Goal: Task Accomplishment & Management: Use online tool/utility

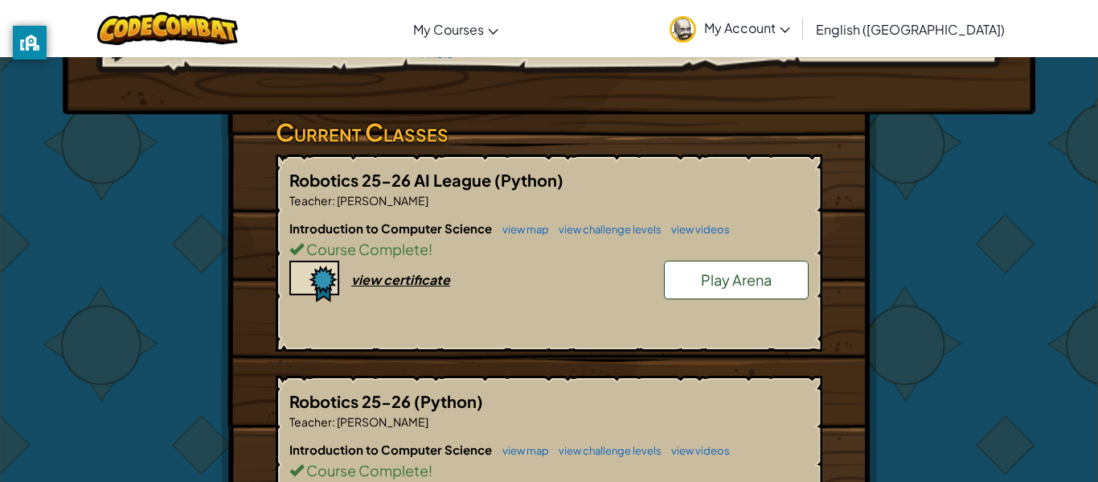
scroll to position [225, 0]
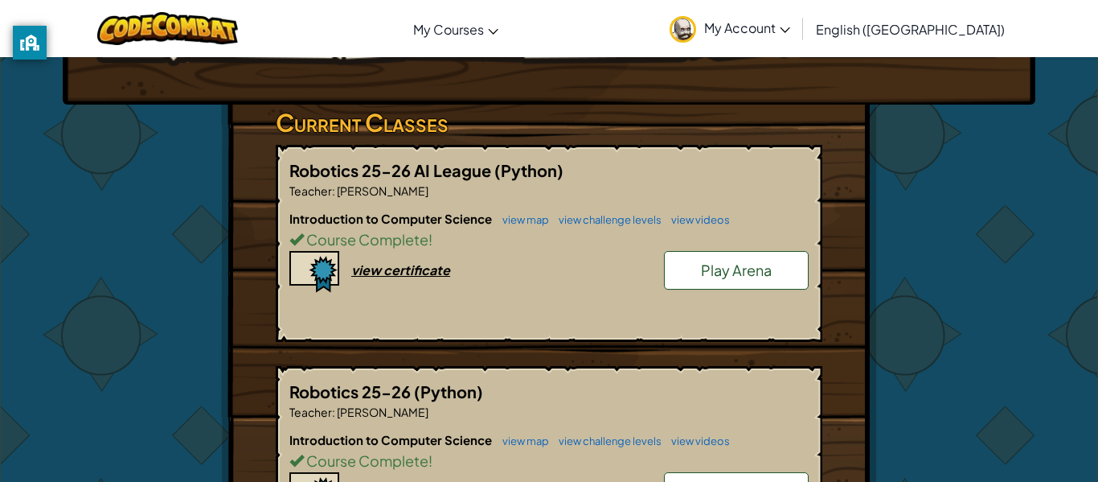
click at [728, 272] on span "Play Arena" at bounding box center [736, 270] width 71 height 18
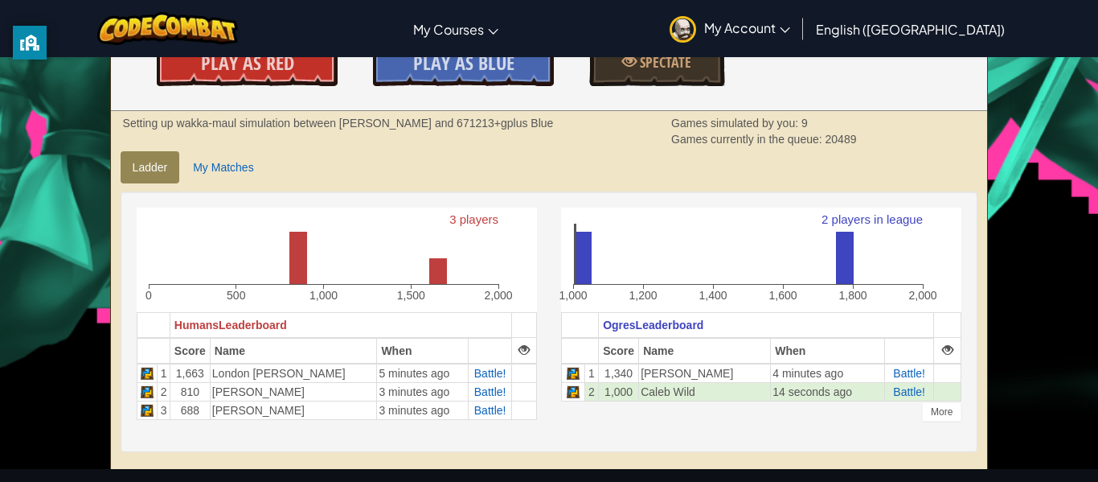
scroll to position [294, 0]
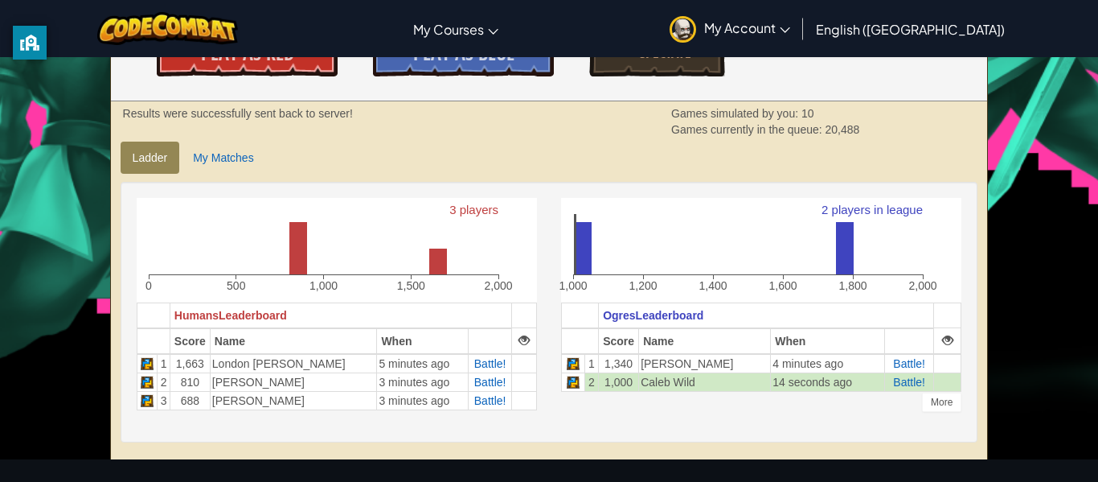
click at [621, 376] on td "1,000" at bounding box center [619, 381] width 40 height 18
click at [940, 408] on div "More" at bounding box center [941, 401] width 39 height 19
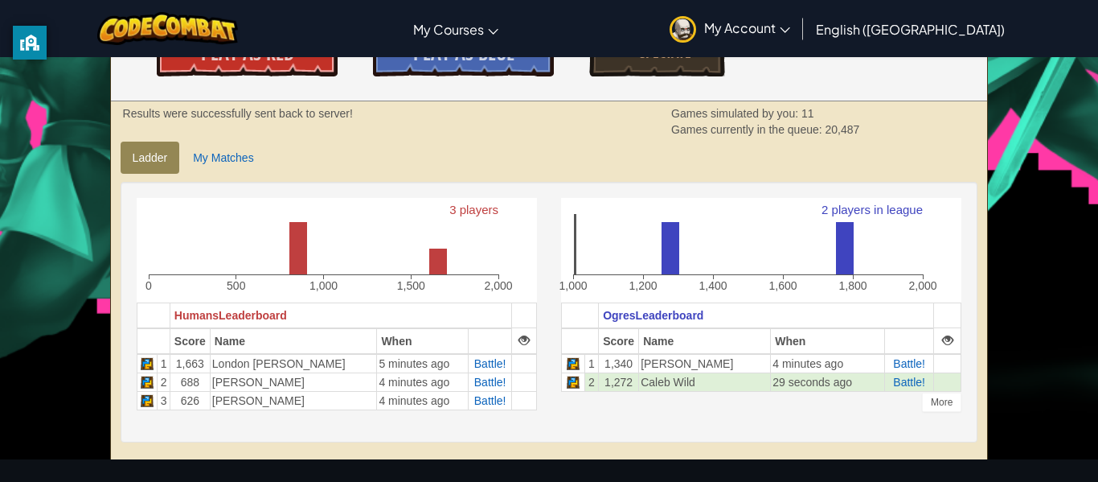
click at [857, 245] on icon "2 players in league 1,000 1,200 1,400 1,600 1,800 2,000" at bounding box center [750, 248] width 378 height 101
click at [660, 245] on icon "2 players in league 1,000 1,200 1,400 1,600 1,800 2,000" at bounding box center [750, 248] width 378 height 101
click at [888, 199] on icon "2 players in league 1,000 1,200 1,400 1,600 1,800 2,000" at bounding box center [750, 248] width 378 height 101
click at [860, 208] on text "2 players in league" at bounding box center [872, 210] width 101 height 14
click at [907, 383] on span "Battle!" at bounding box center [909, 381] width 32 height 13
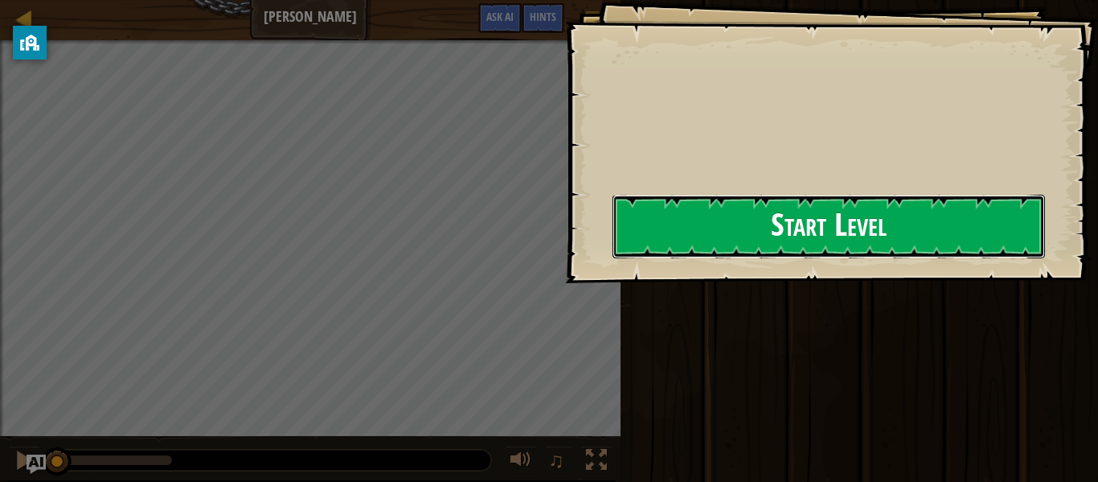
click at [752, 249] on button "Start Level" at bounding box center [829, 227] width 433 height 64
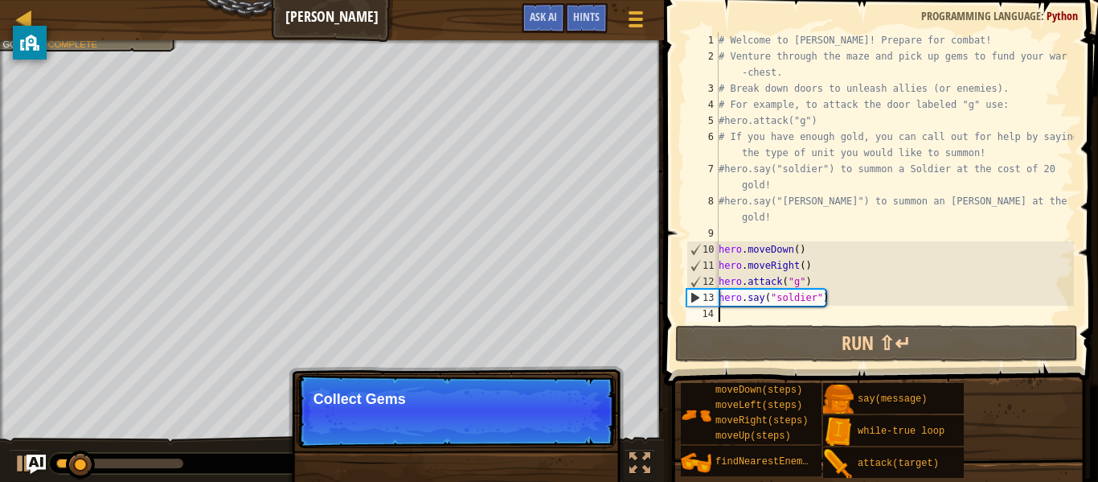
click at [576, 412] on p "Skip (esc) Continue Collect Gems" at bounding box center [456, 411] width 319 height 74
click at [576, 412] on p "Skip (esc) Continue Collect Gems to aff" at bounding box center [456, 411] width 319 height 74
click at [576, 412] on p "Skip (esc) Continue Collect Gems to afford sum" at bounding box center [456, 411] width 319 height 74
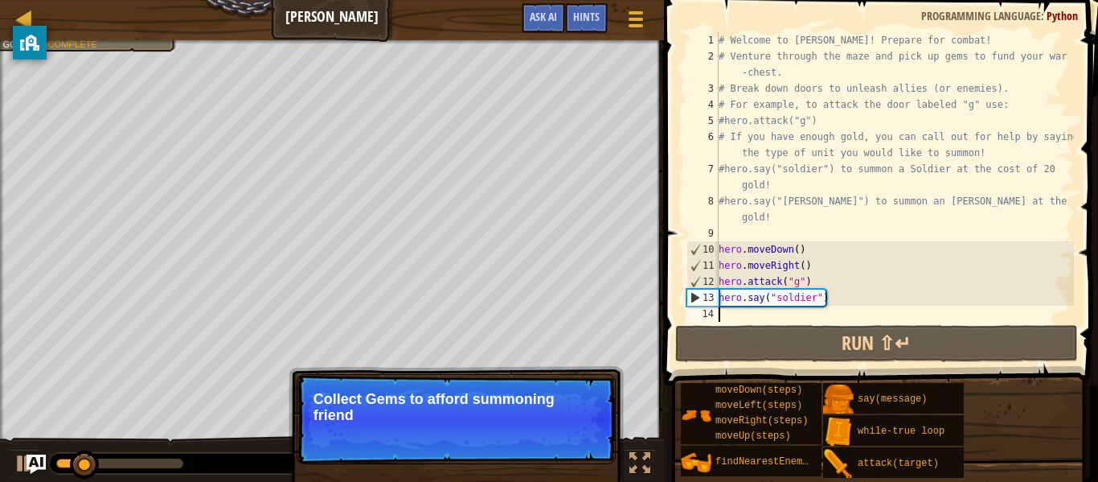
click at [657, 362] on div at bounding box center [658, 241] width 2 height 482
click at [611, 383] on p "Skip (esc) Continue Collect Gems to afford summoning friends." at bounding box center [456, 419] width 319 height 90
click at [769, 319] on div "# Welcome to [PERSON_NAME]! Prepare for combat! # Venture through the maze and …" at bounding box center [895, 193] width 359 height 322
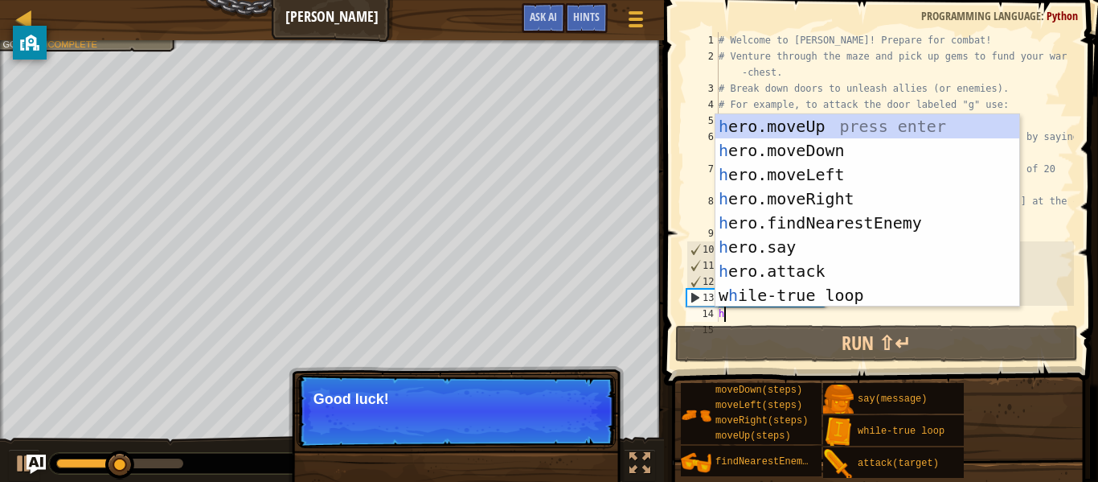
type textarea "her"
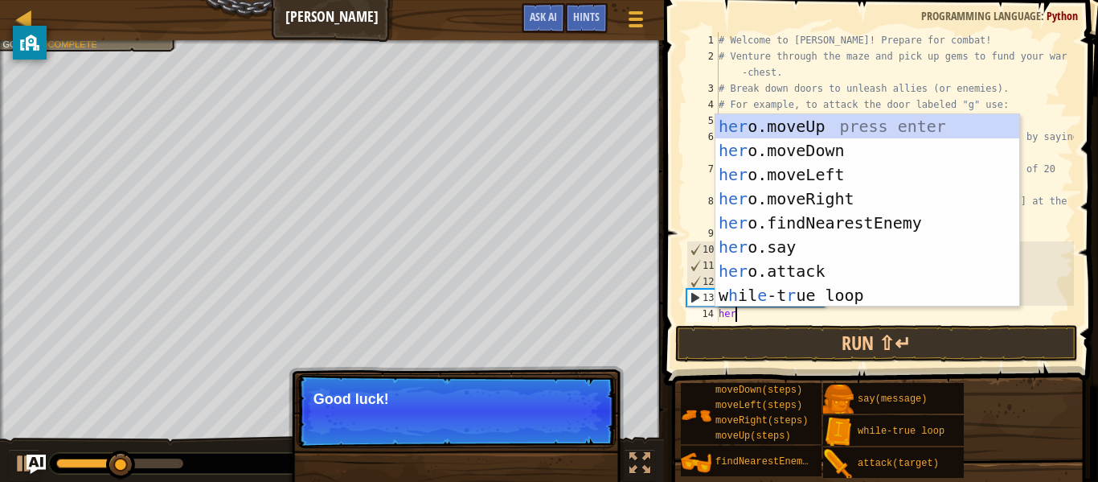
scroll to position [7, 2]
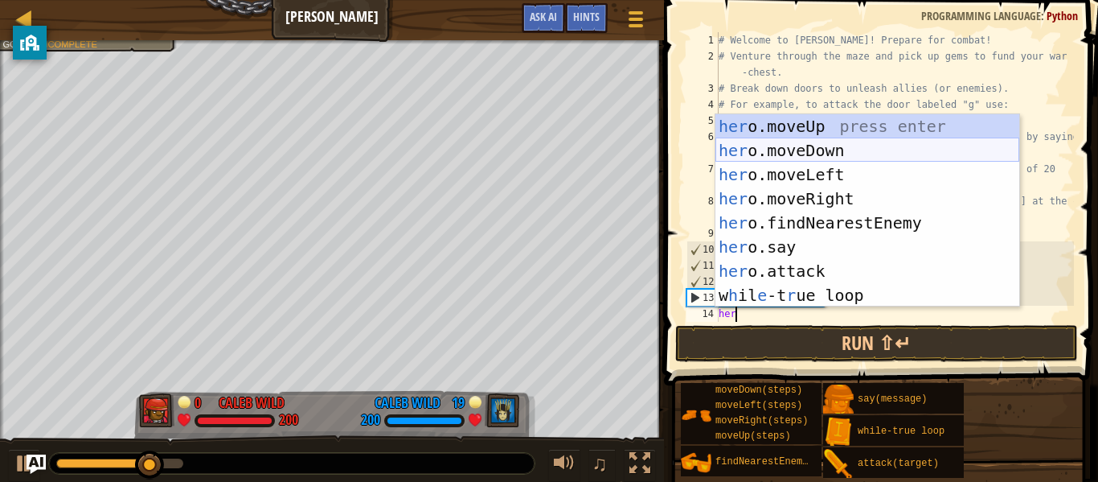
click at [824, 153] on div "her o.moveUp press enter her o.moveDown press enter her o.moveLeft press enter …" at bounding box center [868, 234] width 304 height 241
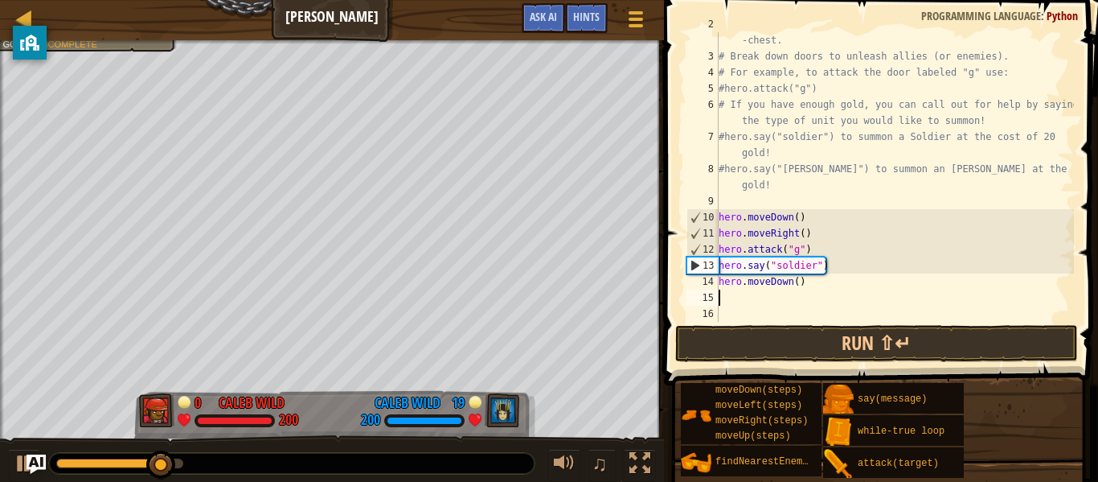
scroll to position [32, 0]
drag, startPoint x: 792, startPoint y: 283, endPoint x: 774, endPoint y: 287, distance: 18.9
click at [774, 287] on div "# Venture through the maze and pick up gems to fund your war -chest. # Break do…" at bounding box center [895, 185] width 359 height 338
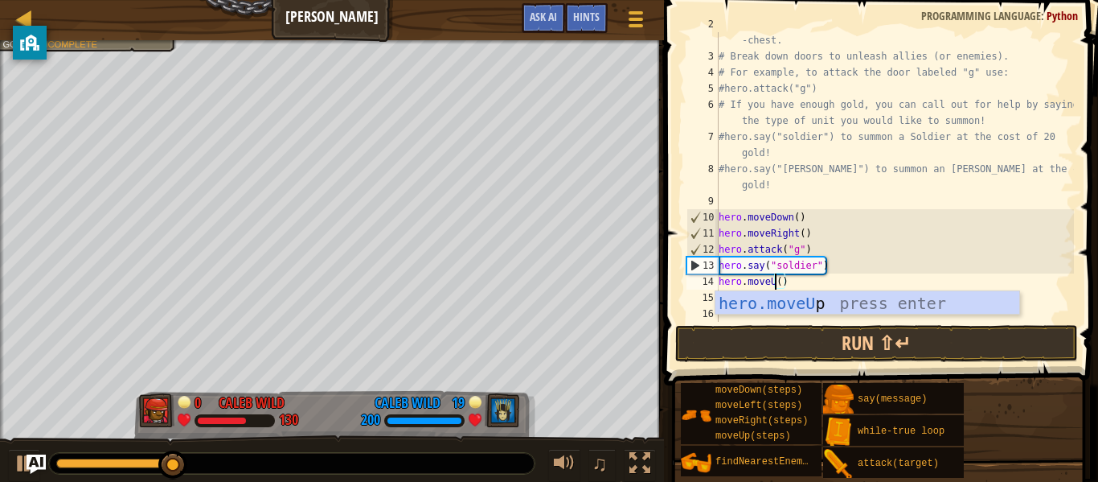
scroll to position [7, 9]
click at [823, 302] on div "hero.moveUp press enter" at bounding box center [868, 327] width 304 height 72
type textarea "hero.moveUp"
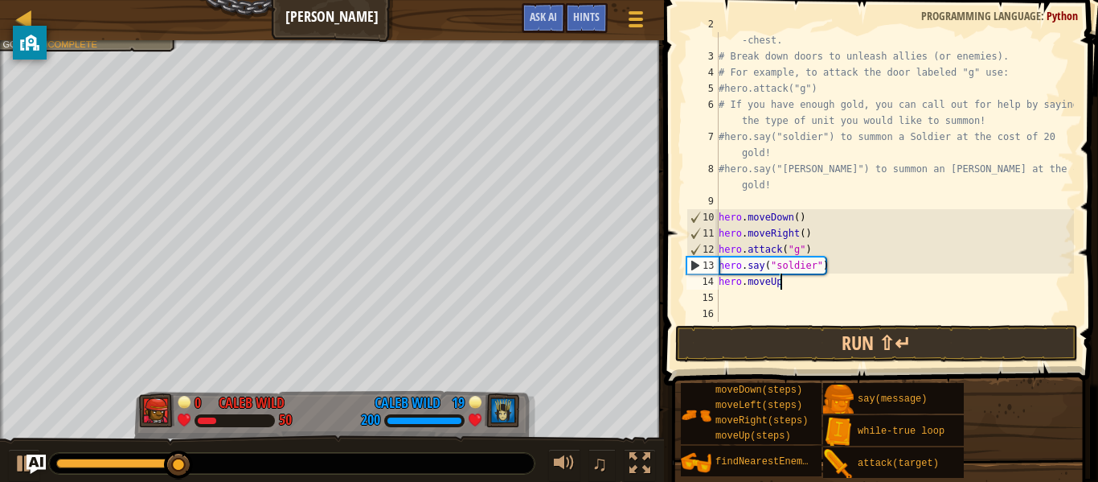
scroll to position [7, 8]
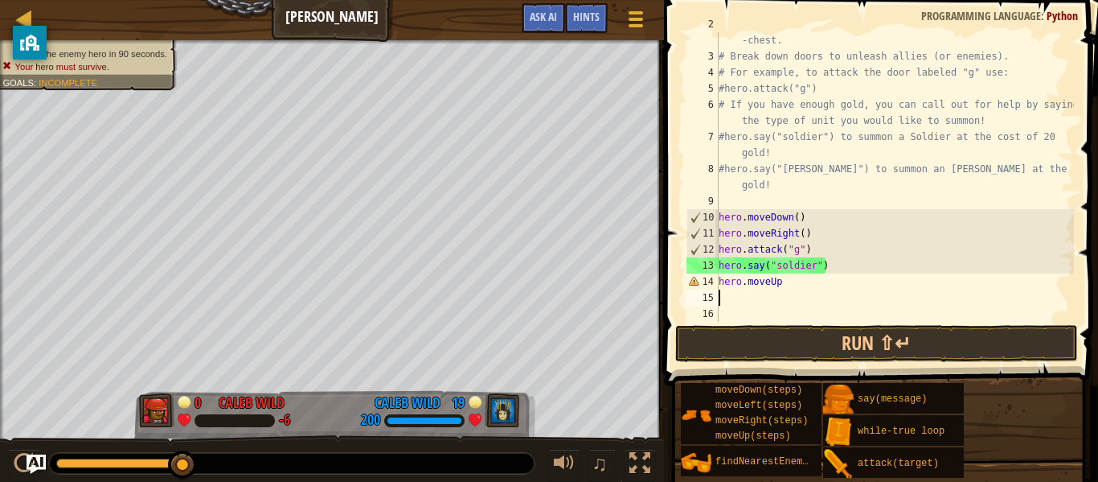
click at [748, 298] on div "# Venture through the maze and pick up gems to fund your war -chest. # Break do…" at bounding box center [895, 185] width 359 height 338
click at [794, 359] on button "Run ⇧↵" at bounding box center [876, 343] width 403 height 37
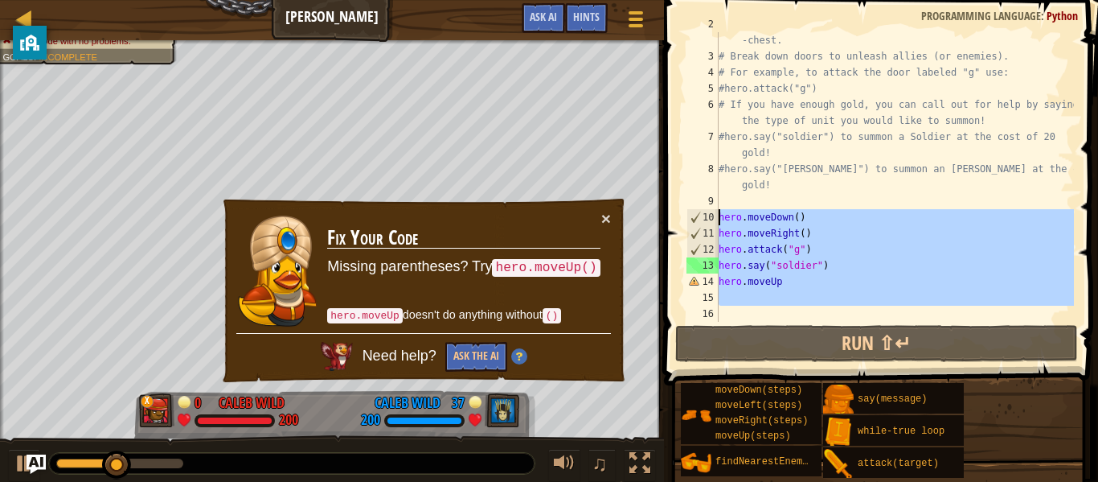
drag, startPoint x: 737, startPoint y: 186, endPoint x: 703, endPoint y: 221, distance: 48.9
click at [703, 221] on div "2 3 4 5 6 7 8 9 10 11 12 13 14 15 16 # Venture through the maze and pick up gem…" at bounding box center [878, 176] width 391 height 289
click at [822, 277] on div "# Venture through the maze and pick up gems to fund your war -chest. # Break do…" at bounding box center [895, 176] width 359 height 289
type textarea "hero.moveUp"
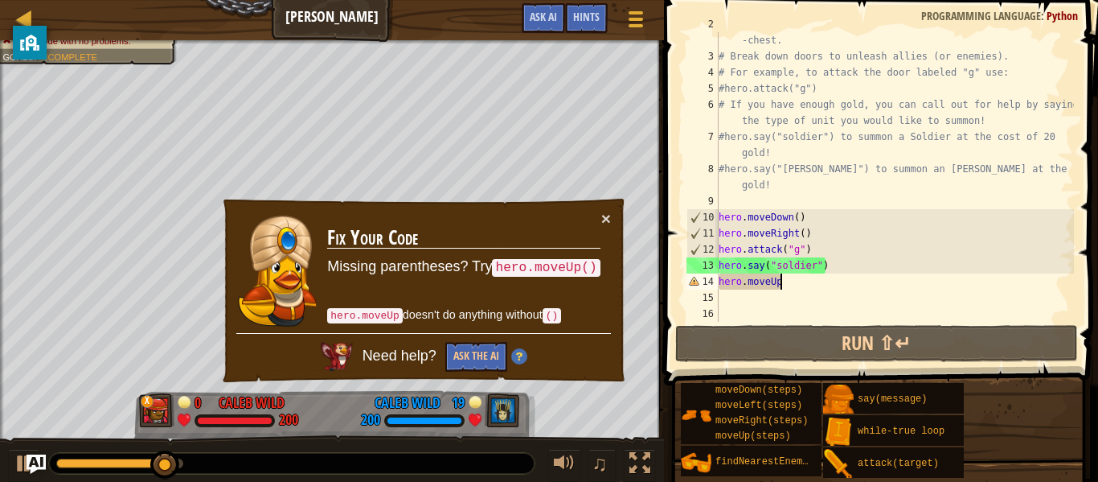
drag, startPoint x: 819, startPoint y: 349, endPoint x: 786, endPoint y: 306, distance: 53.9
click at [818, 333] on div "hero.moveUp 2 3 4 5 6 7 8 9 10 11 12 13 14 15 16 # Venture through the maze and…" at bounding box center [878, 224] width 439 height 433
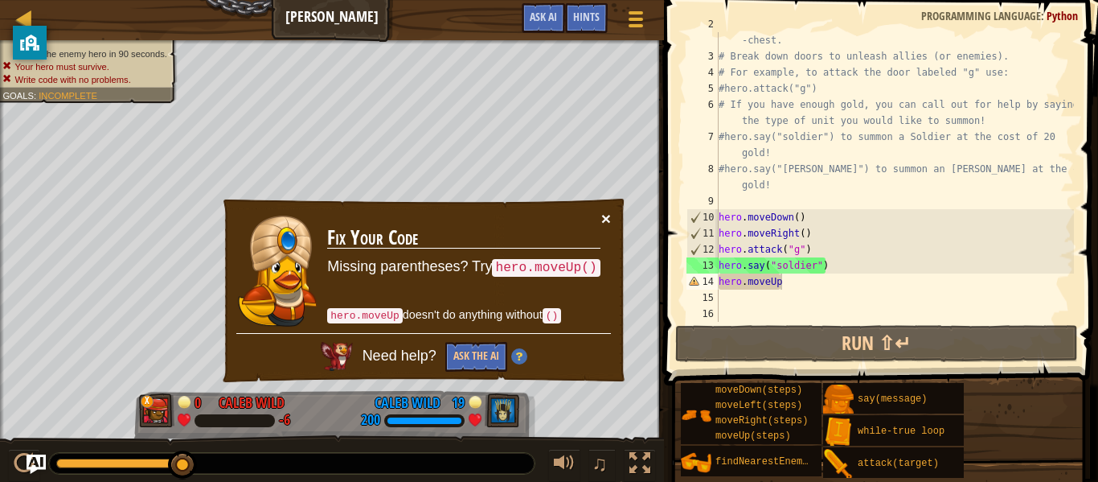
click at [606, 220] on button "×" at bounding box center [606, 218] width 10 height 17
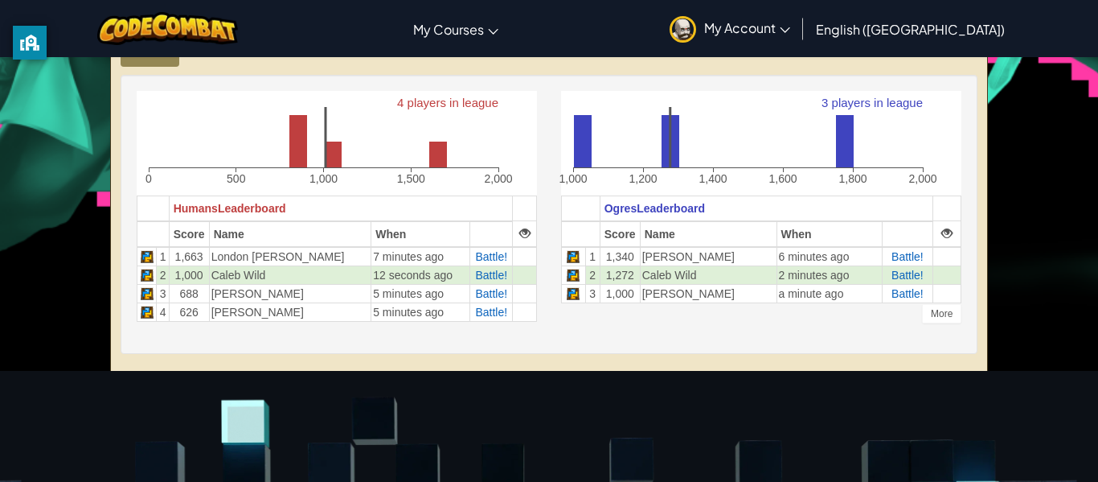
scroll to position [373, 0]
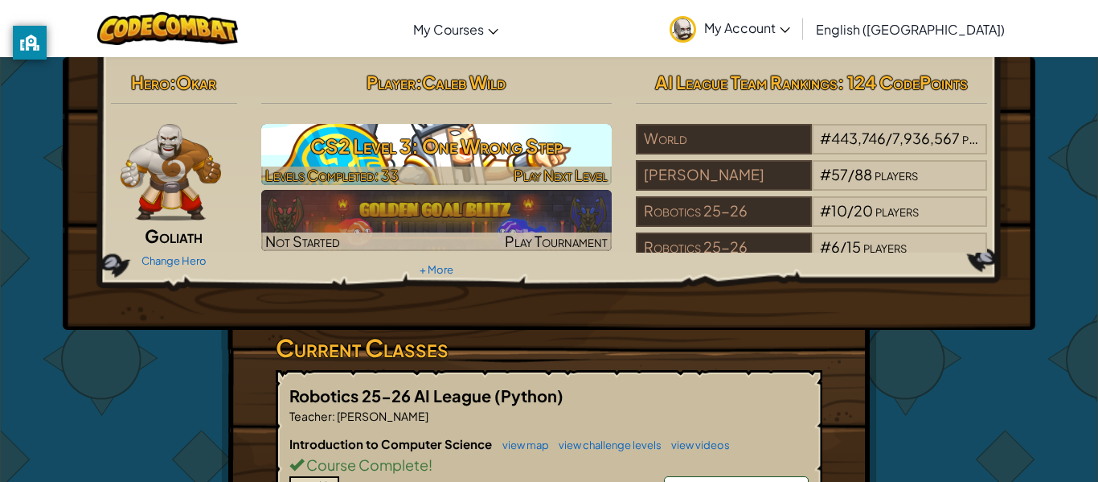
click at [540, 137] on h3 "CS2 Level 3: One Wrong Step" at bounding box center [436, 146] width 351 height 36
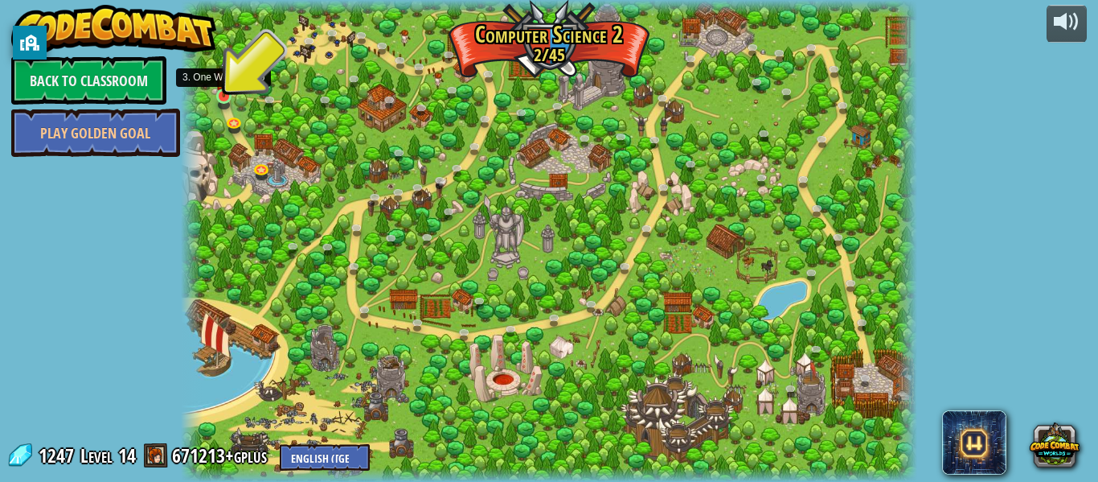
click at [224, 96] on img at bounding box center [223, 78] width 17 height 39
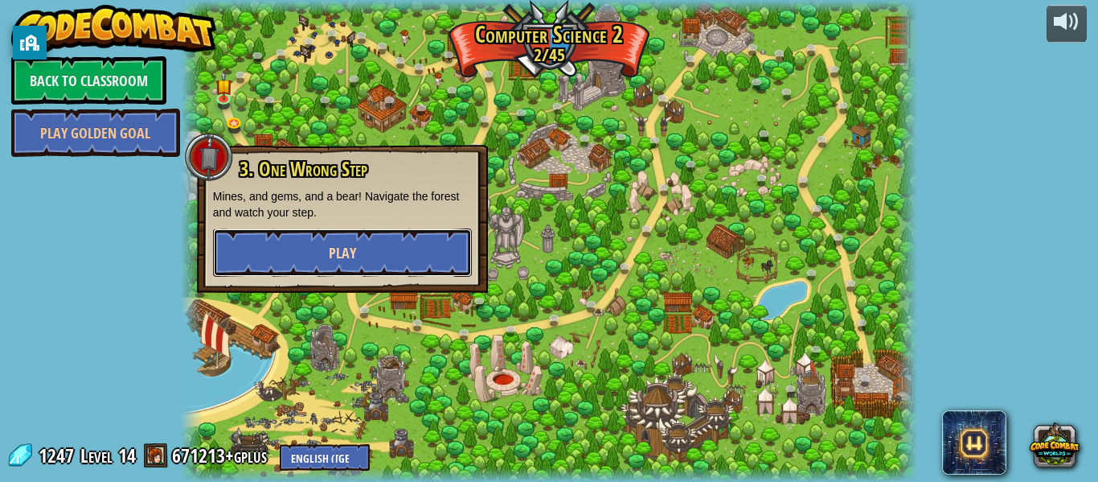
click at [363, 232] on button "Play" at bounding box center [342, 252] width 259 height 48
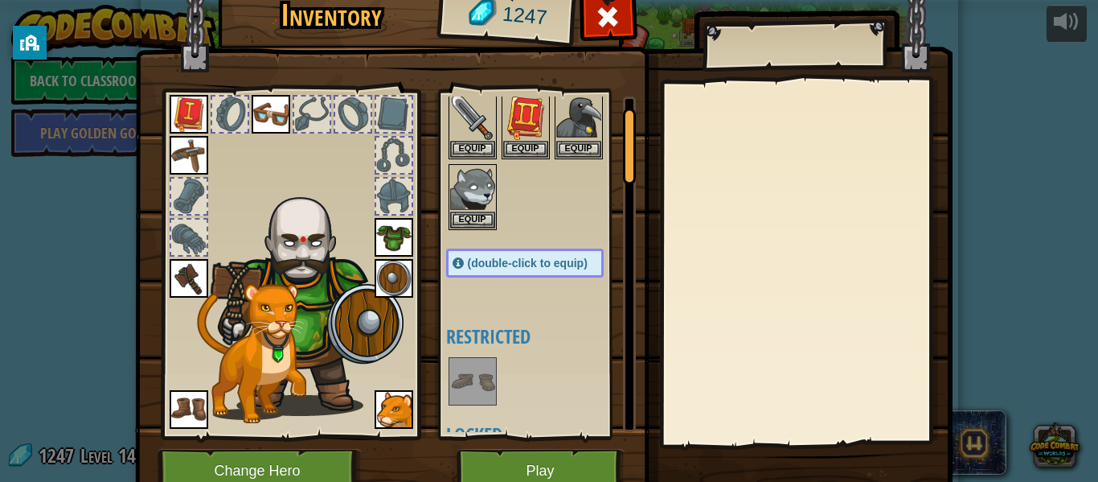
scroll to position [53, 0]
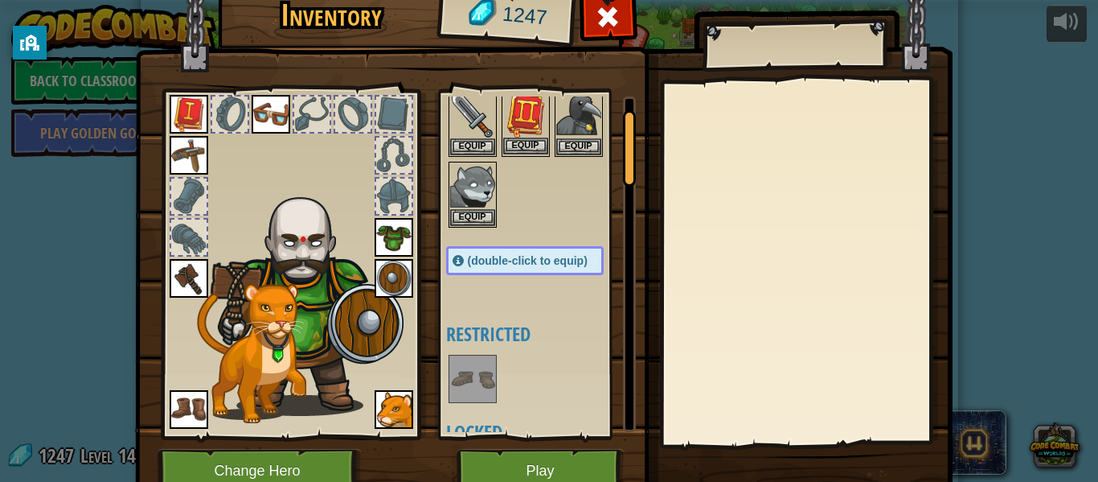
click at [526, 115] on img at bounding box center [525, 114] width 45 height 45
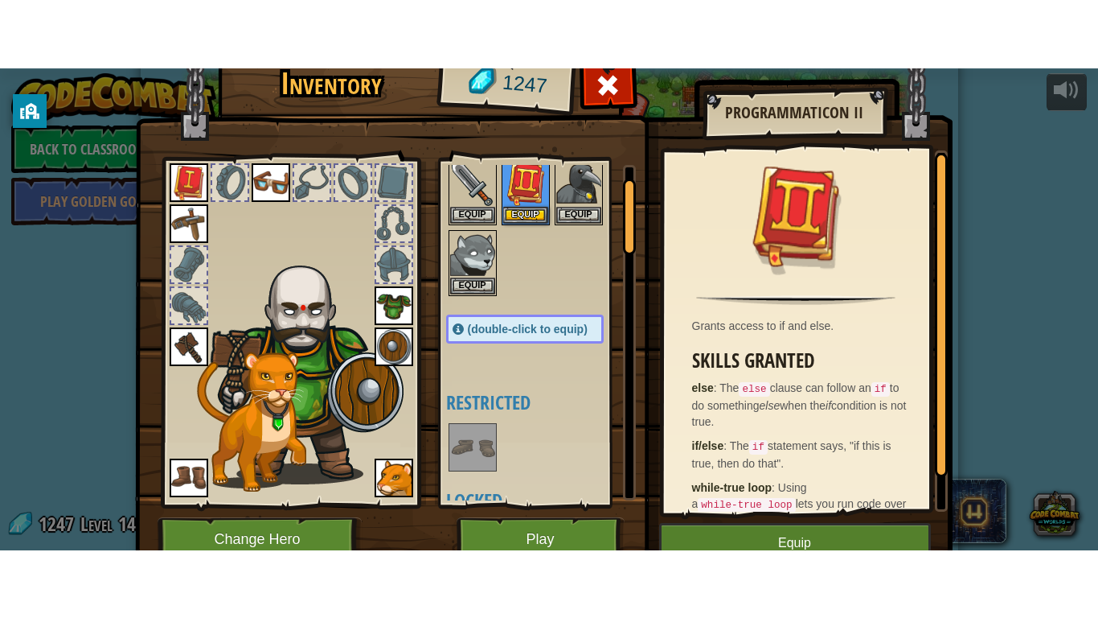
scroll to position [47, 0]
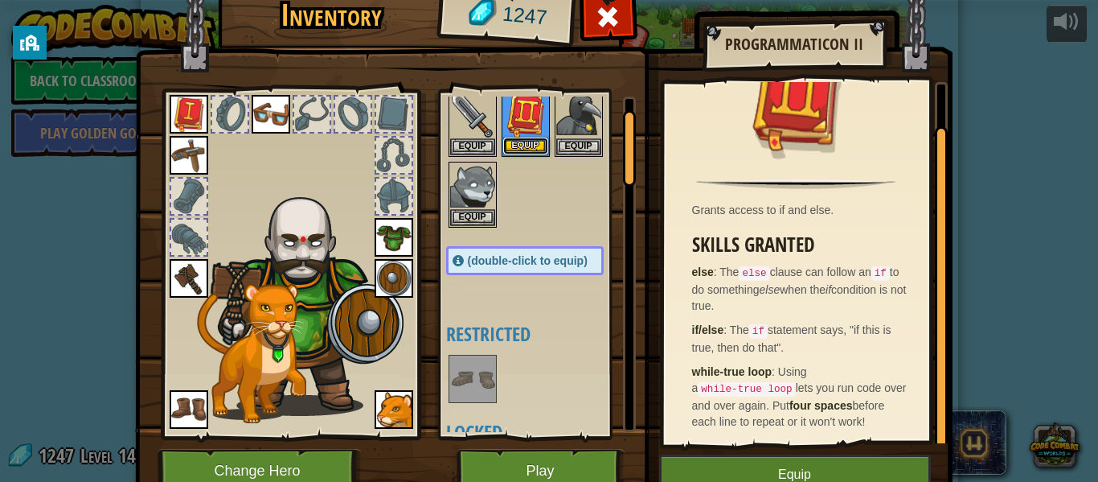
click at [521, 151] on button "Equip" at bounding box center [525, 145] width 45 height 17
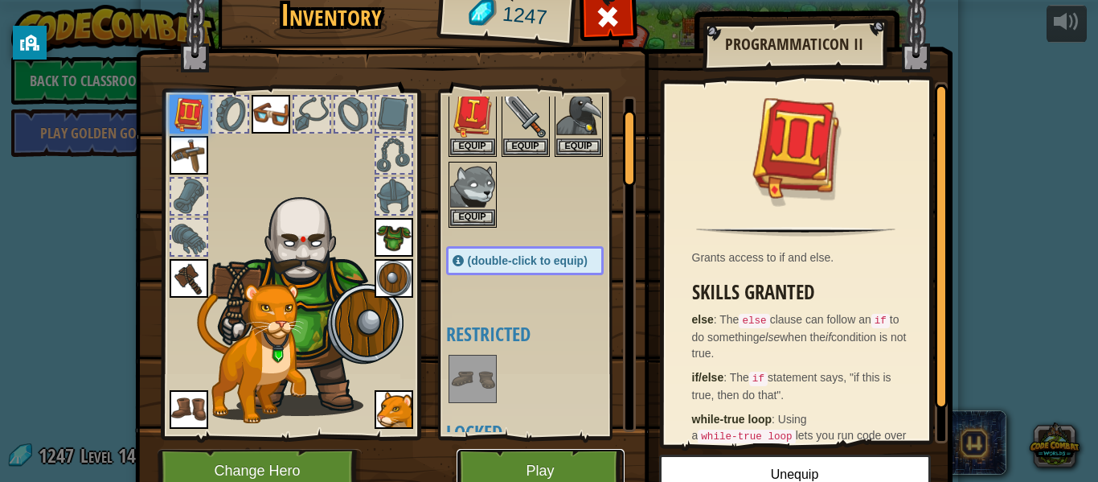
click at [499, 458] on button "Play" at bounding box center [541, 471] width 168 height 44
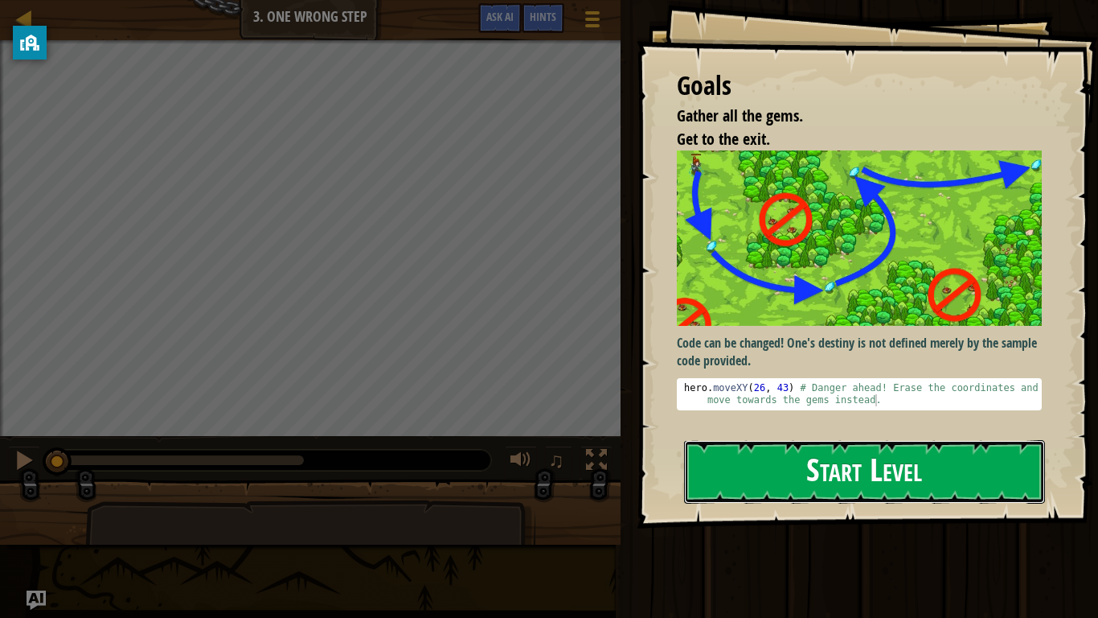
click at [818, 481] on button "Start Level" at bounding box center [864, 472] width 361 height 64
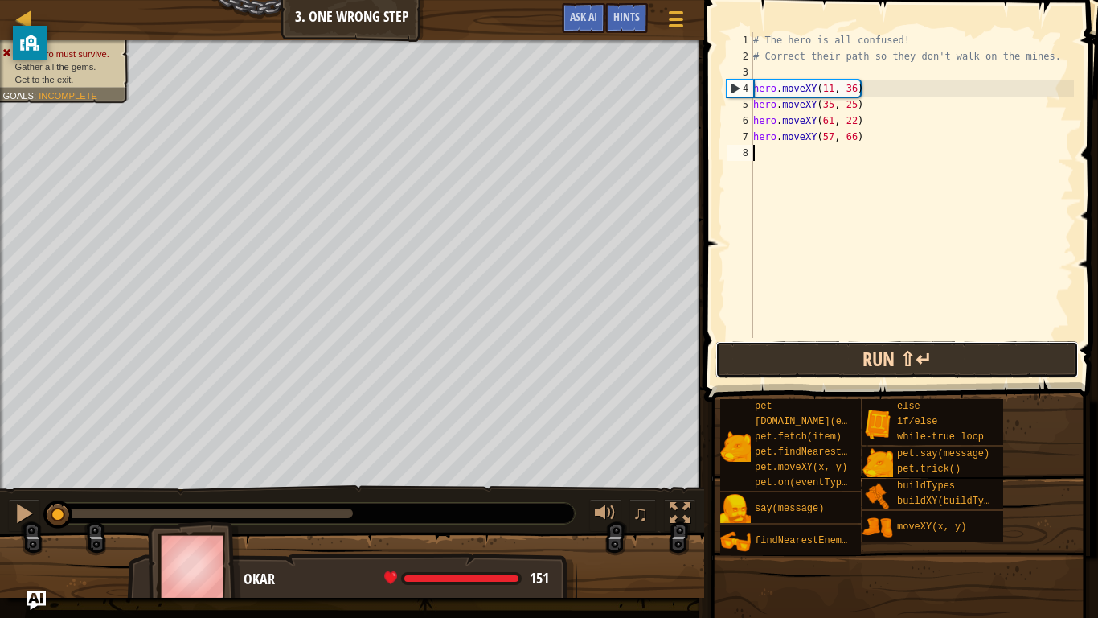
click at [782, 343] on button "Run ⇧↵" at bounding box center [897, 359] width 363 height 37
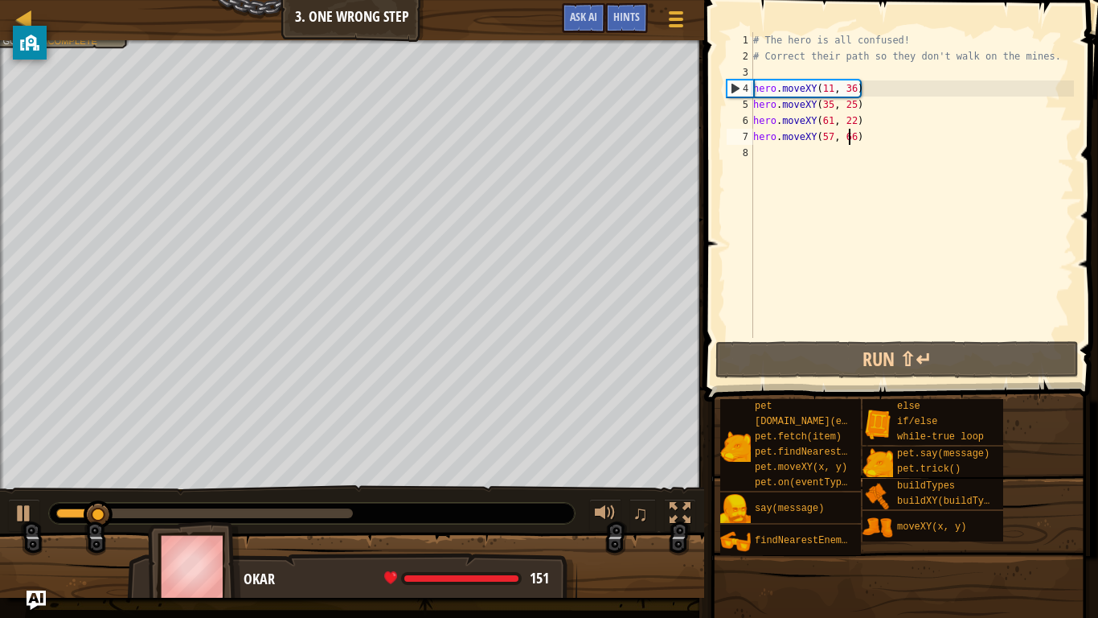
click at [848, 144] on div "# The hero is all confused! # Correct their path so they don't walk on the mine…" at bounding box center [912, 201] width 324 height 338
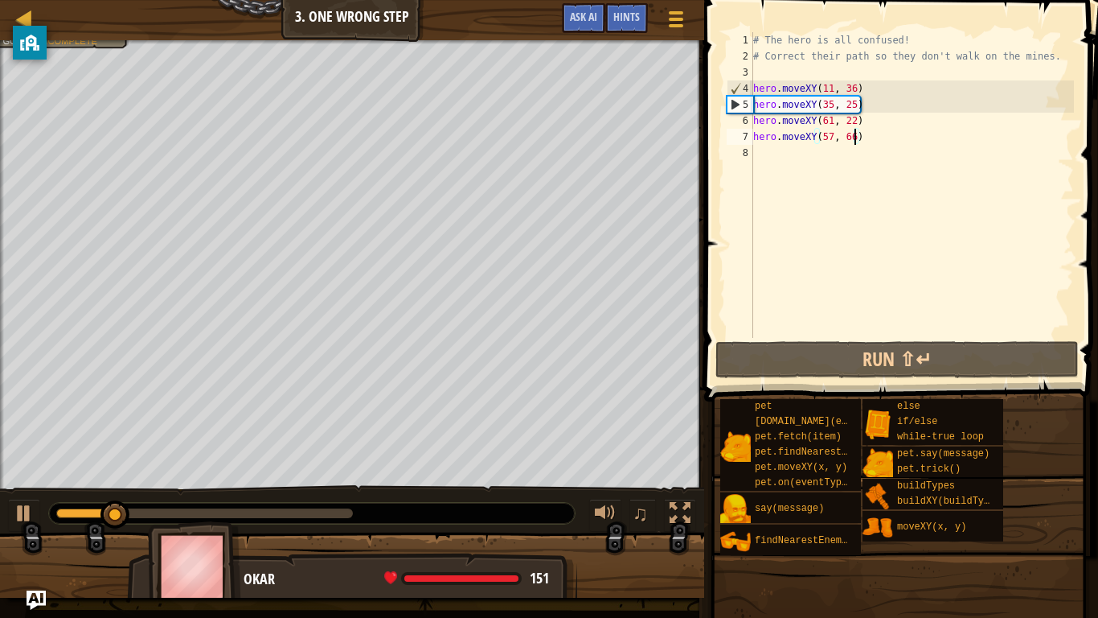
click at [856, 140] on div "# The hero is all confused! # Correct their path so they don't walk on the mine…" at bounding box center [912, 201] width 324 height 338
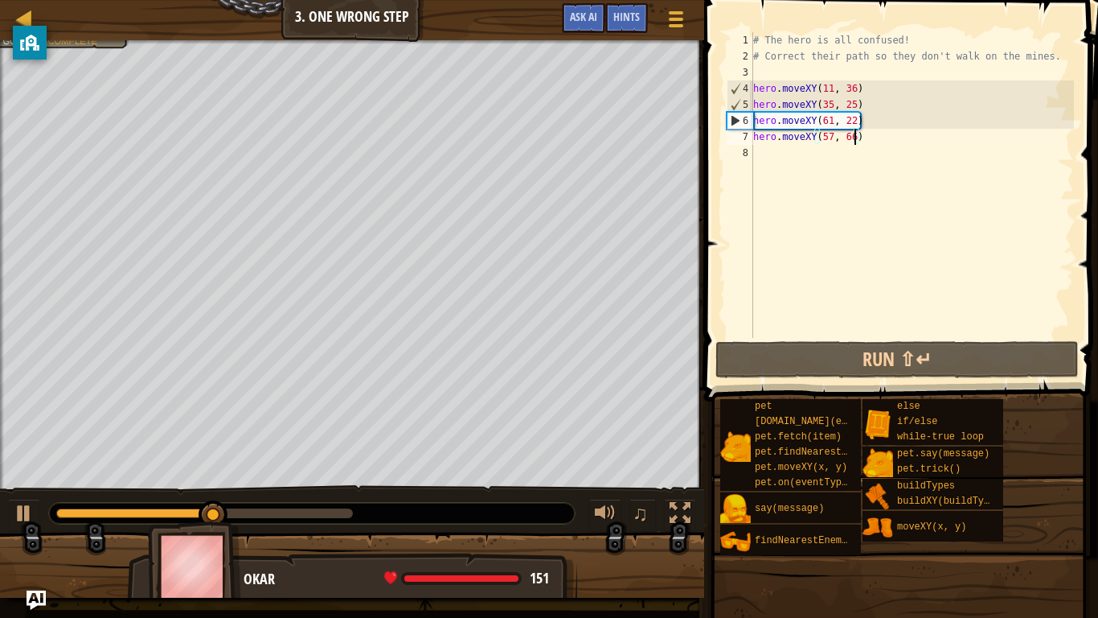
click at [832, 141] on div "# The hero is all confused! # Correct their path so they don't walk on the mine…" at bounding box center [912, 201] width 324 height 338
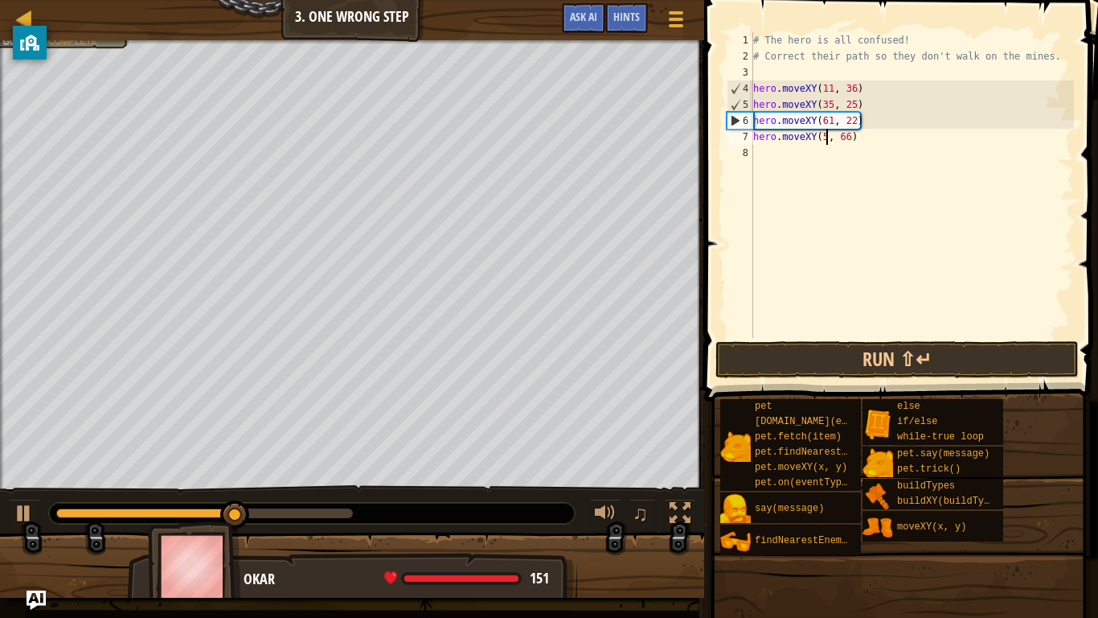
scroll to position [7, 12]
click at [855, 136] on div "# The hero is all confused! # Correct their path so they don't walk on the mine…" at bounding box center [912, 201] width 324 height 338
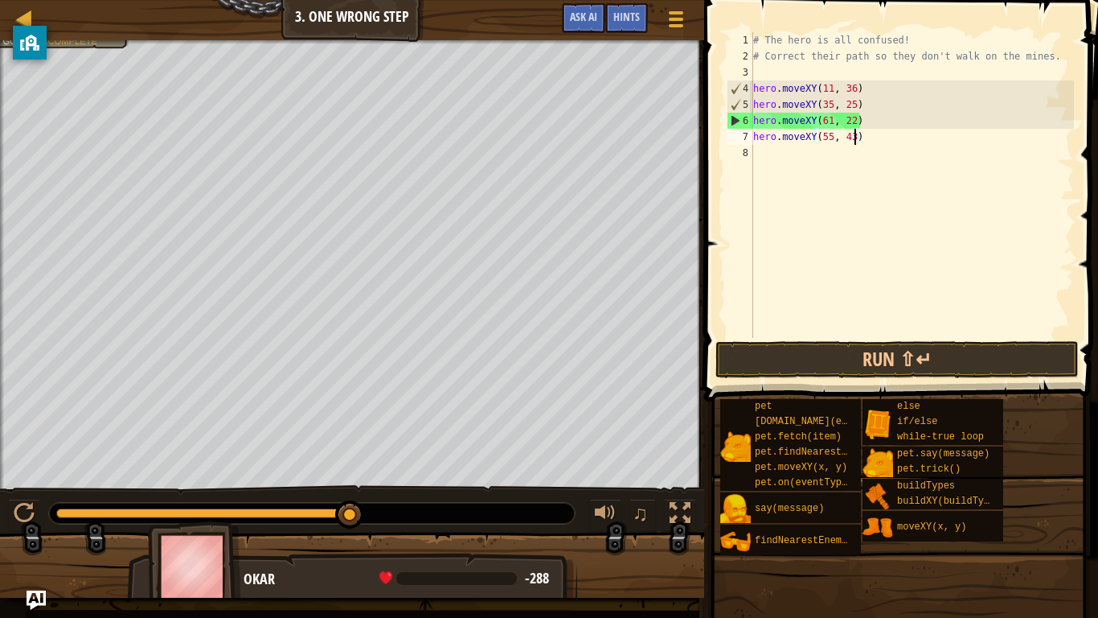
click at [831, 119] on div "# The hero is all confused! # Correct their path so they don't walk on the mine…" at bounding box center [912, 201] width 324 height 338
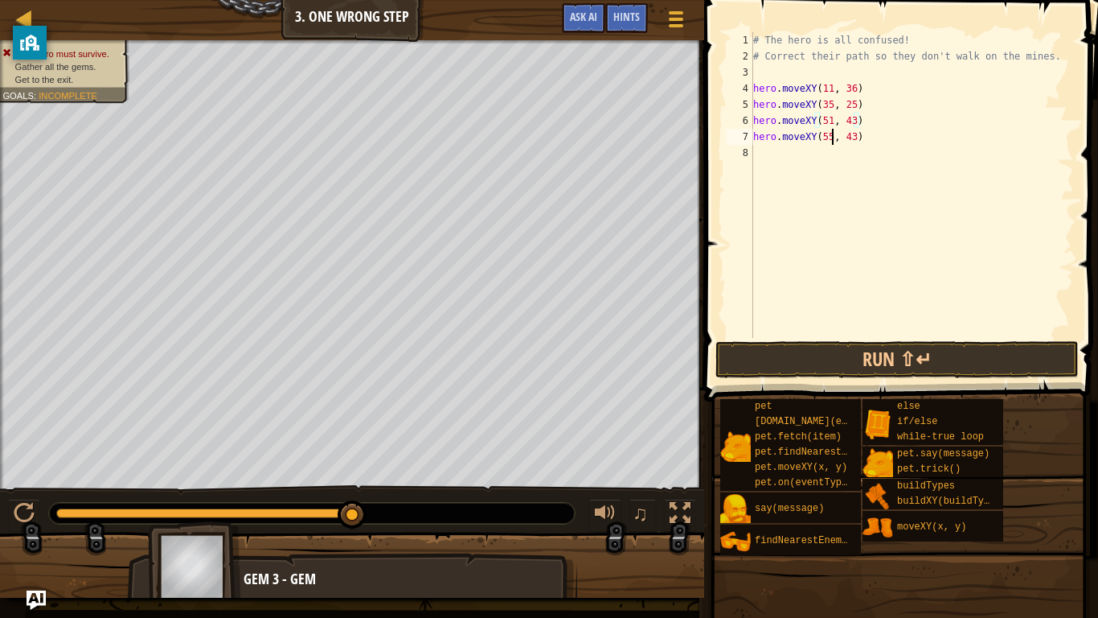
drag, startPoint x: 830, startPoint y: 133, endPoint x: 943, endPoint y: 178, distance: 122.0
click at [830, 132] on div "# The hero is all confused! # Correct their path so they don't walk on the mine…" at bounding box center [912, 201] width 324 height 338
type textarea "hero.moveXY(40, 55)"
click at [854, 363] on button "Run ⇧↵" at bounding box center [897, 359] width 363 height 37
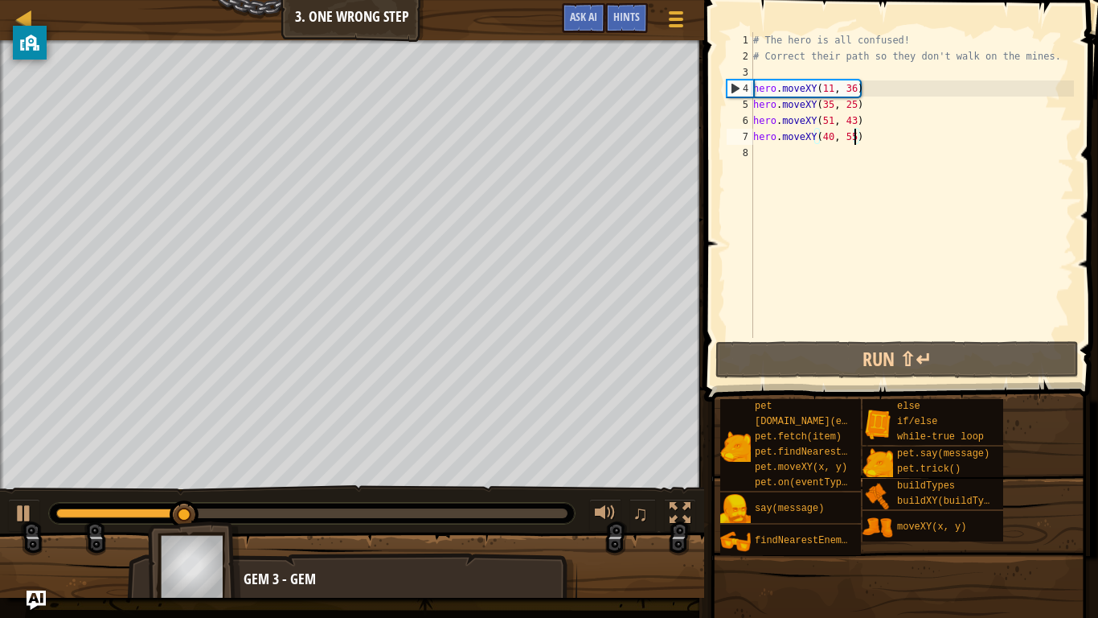
click at [925, 139] on div "# The hero is all confused! # Correct their path so they don't walk on the mine…" at bounding box center [912, 201] width 324 height 338
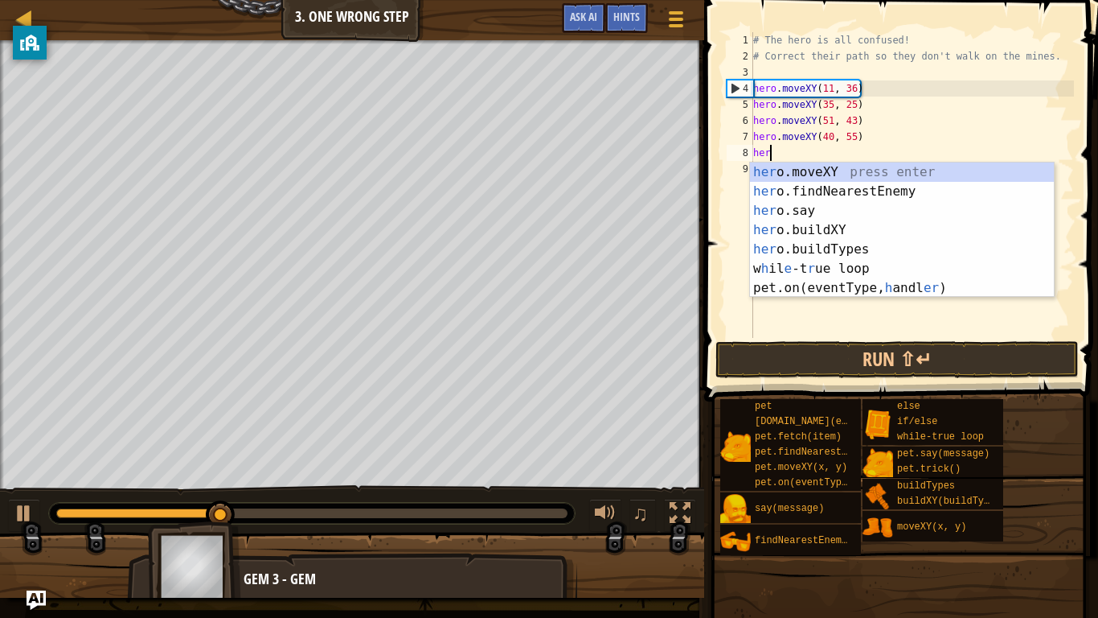
scroll to position [7, 2]
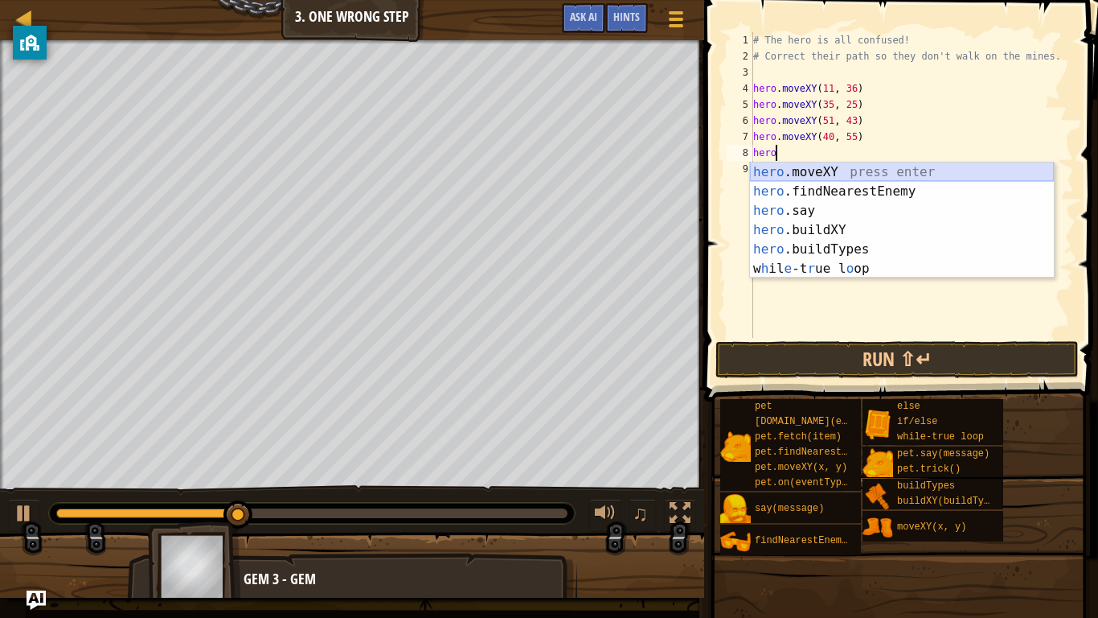
click at [842, 171] on div "hero .moveXY press enter hero .findNearestEnemy press enter hero .say press ent…" at bounding box center [902, 239] width 304 height 154
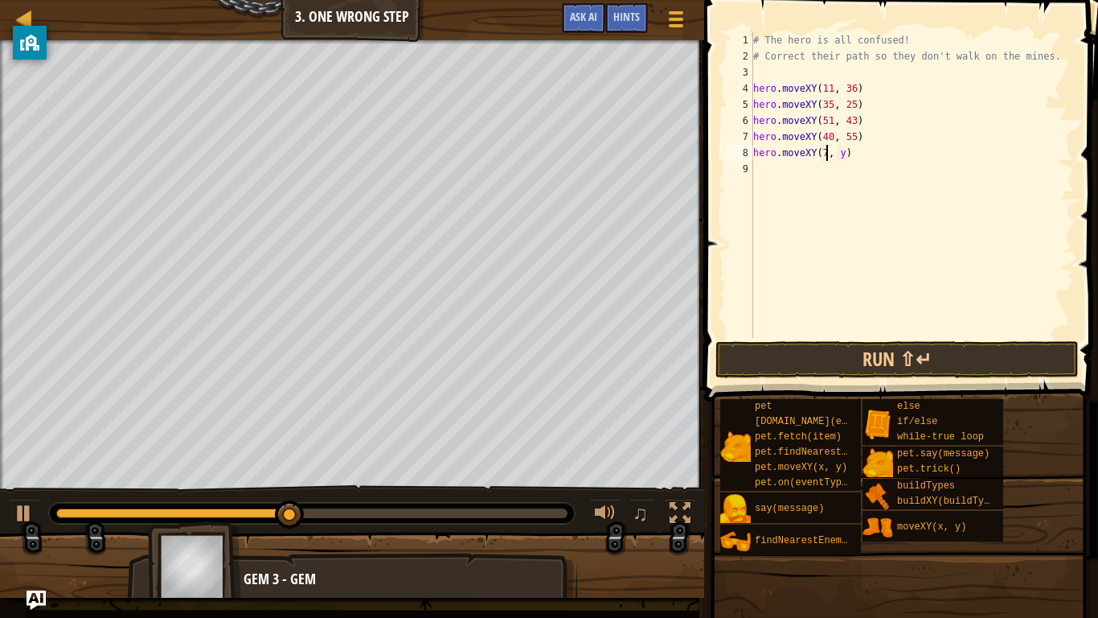
scroll to position [7, 12]
type textarea "hero.moveXY(77, 58)"
click at [1025, 240] on div "# The hero is all confused! # Correct their path so they don't walk on the mine…" at bounding box center [912, 201] width 324 height 338
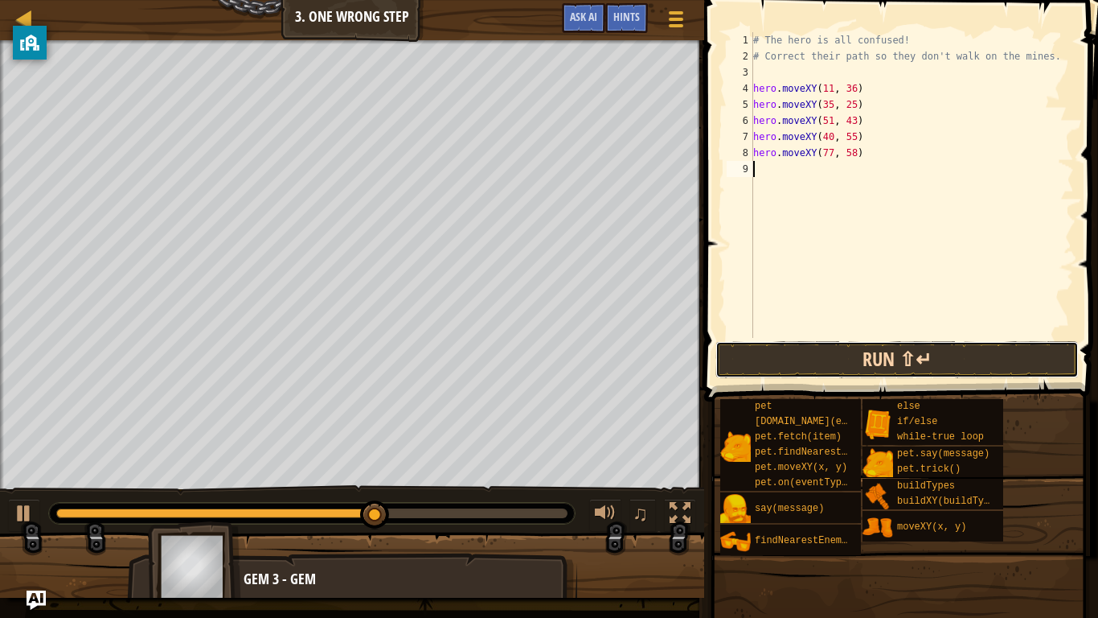
click at [785, 345] on button "Run ⇧↵" at bounding box center [897, 359] width 363 height 37
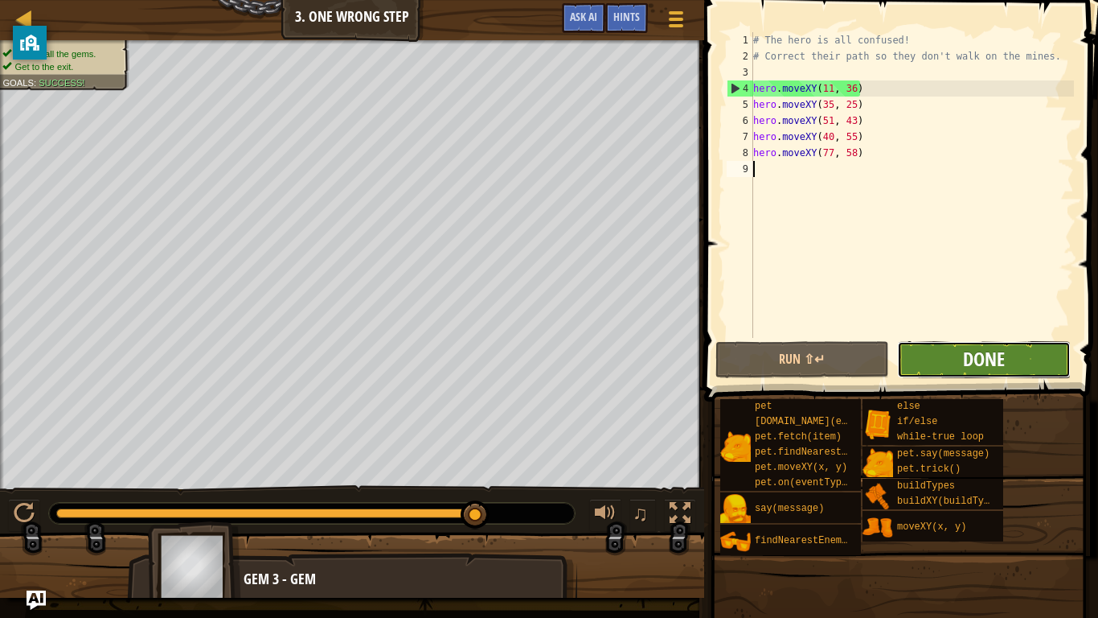
click at [1000, 366] on span "Done" at bounding box center [984, 359] width 42 height 26
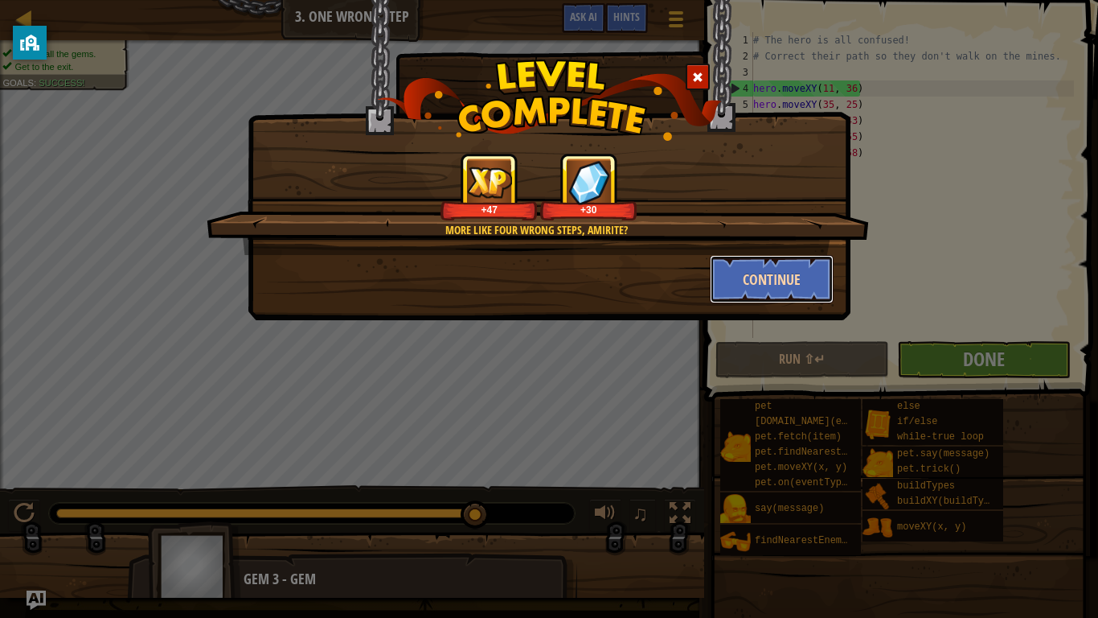
click at [745, 275] on button "Continue" at bounding box center [772, 279] width 125 height 48
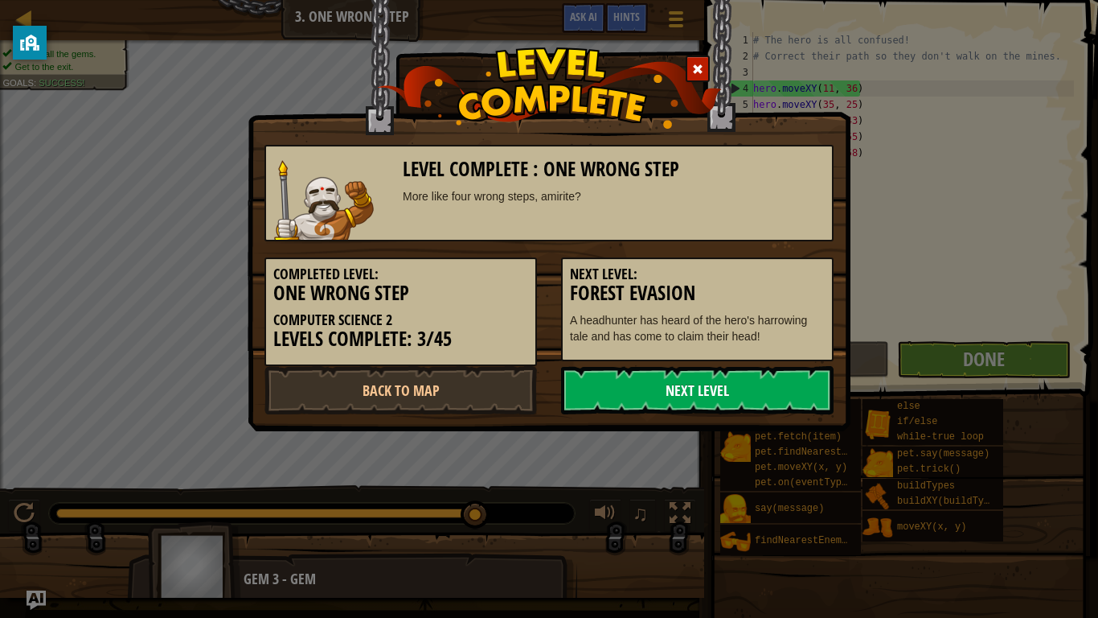
click at [642, 388] on link "Next Level" at bounding box center [697, 390] width 273 height 48
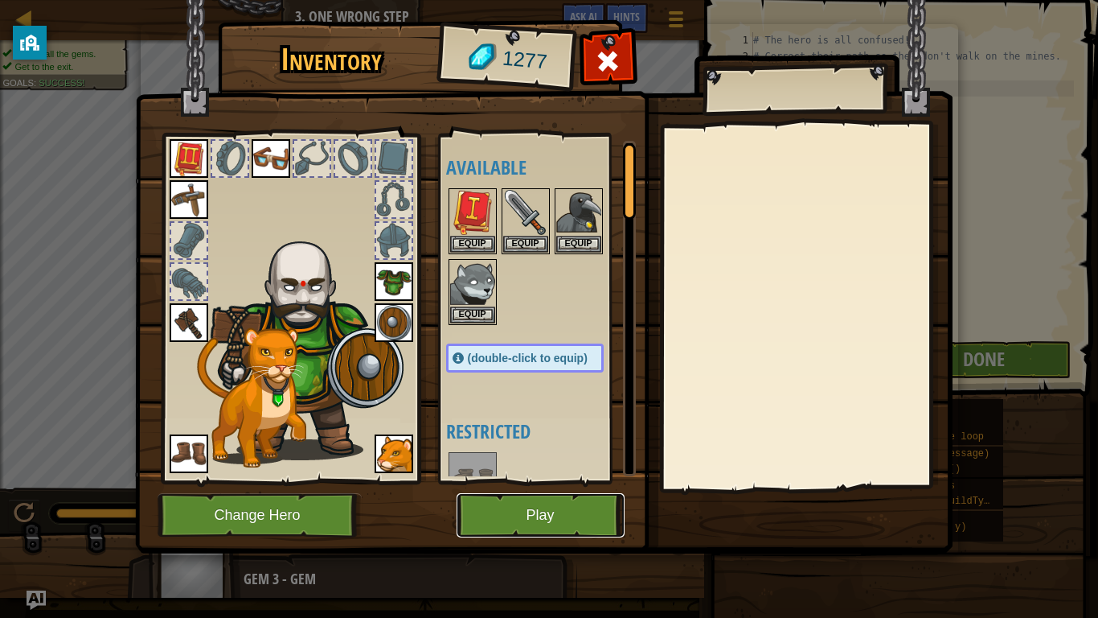
drag, startPoint x: 526, startPoint y: 516, endPoint x: 520, endPoint y: 533, distance: 17.8
click at [520, 481] on button "Play" at bounding box center [541, 515] width 168 height 44
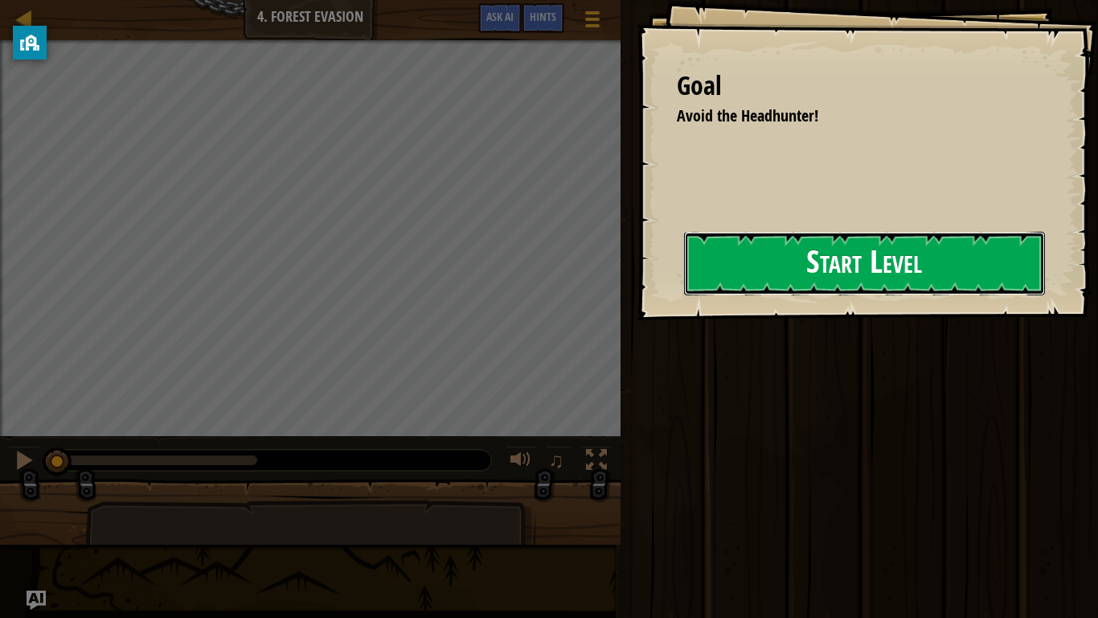
click at [865, 254] on button "Start Level" at bounding box center [864, 264] width 361 height 64
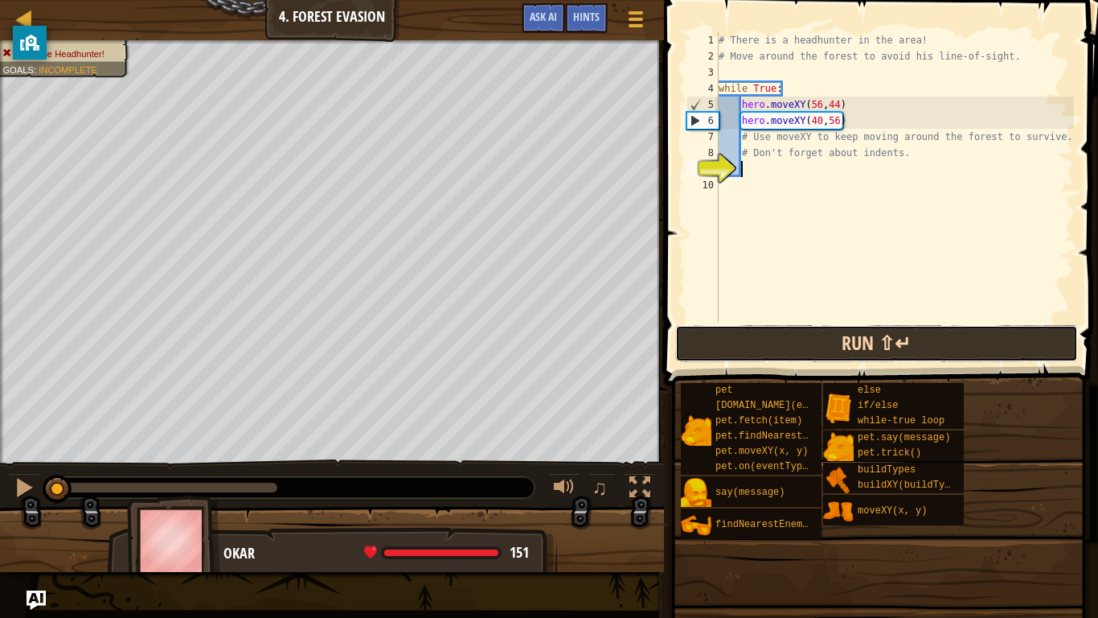
click at [810, 351] on button "Run ⇧↵" at bounding box center [876, 343] width 403 height 37
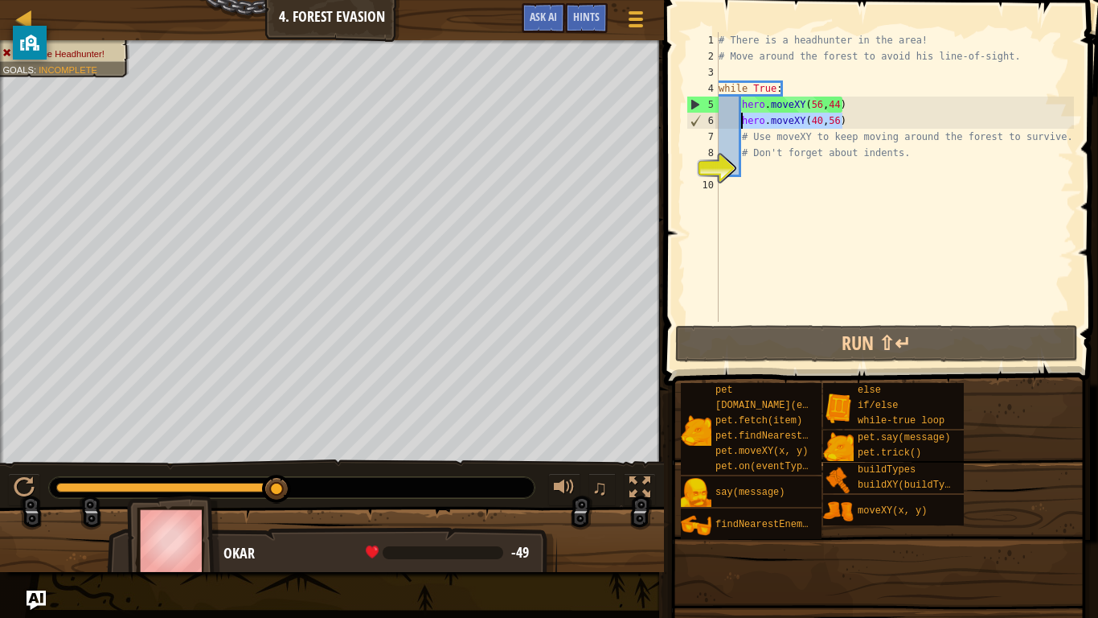
drag, startPoint x: 823, startPoint y: 122, endPoint x: 743, endPoint y: 118, distance: 79.7
click at [743, 118] on div "# There is a headhunter in the area! # Move around the forest to avoid his line…" at bounding box center [895, 193] width 359 height 322
type textarea "hero.moveXY(40,56)"
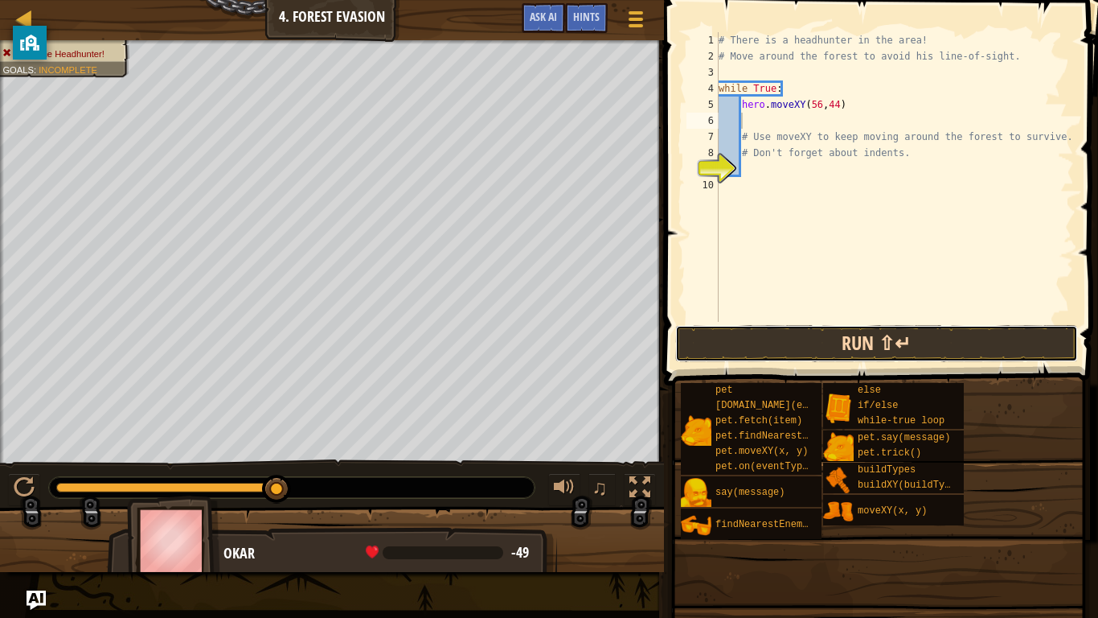
click at [872, 340] on button "Run ⇧↵" at bounding box center [876, 343] width 403 height 37
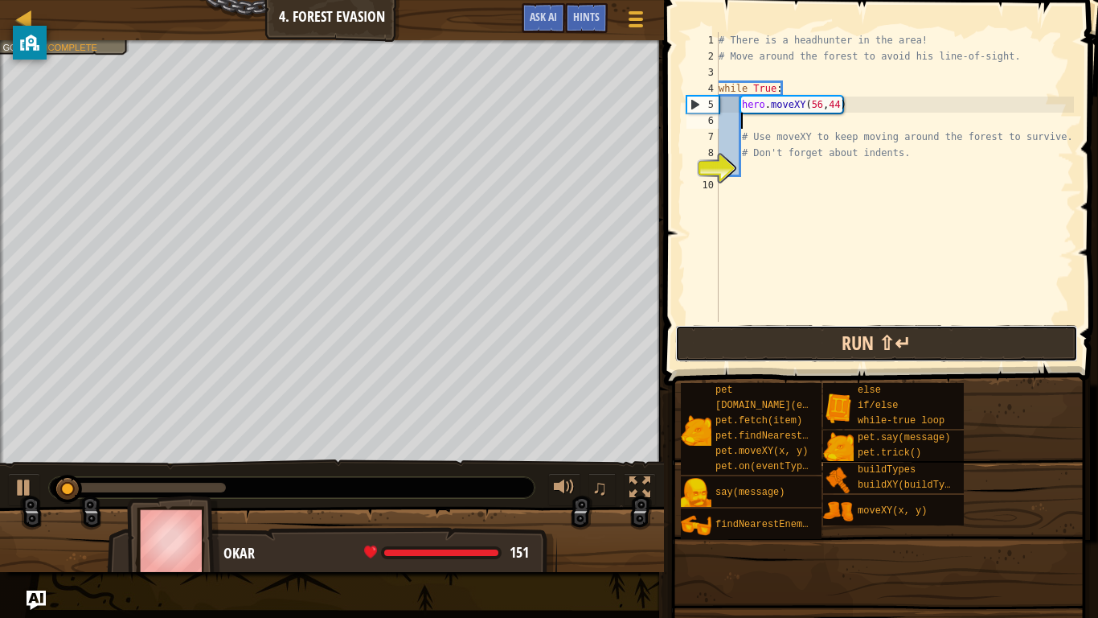
click at [868, 339] on button "Run ⇧↵" at bounding box center [876, 343] width 403 height 37
click at [829, 345] on button "Run ⇧↵" at bounding box center [876, 343] width 403 height 37
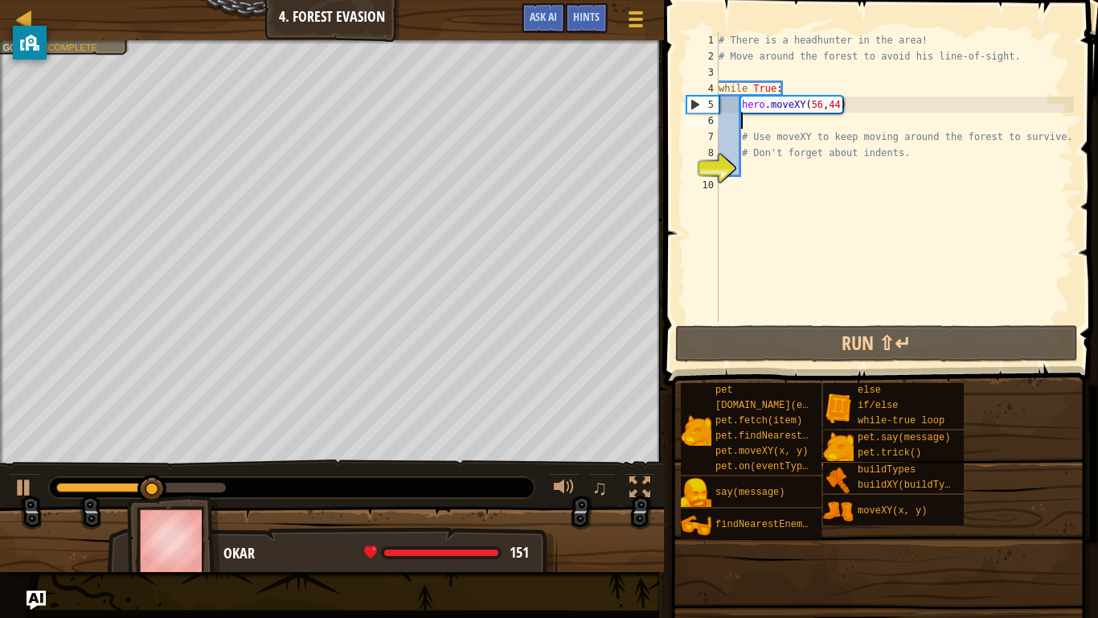
click at [821, 101] on div "# There is a headhunter in the area! # Move around the forest to avoid his line…" at bounding box center [895, 193] width 359 height 322
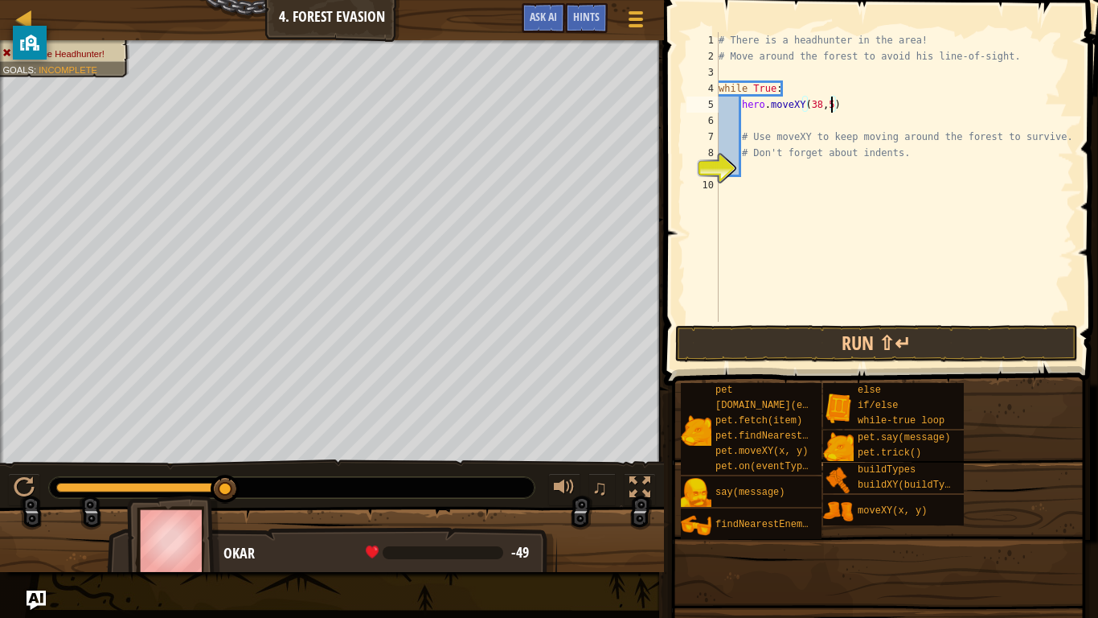
scroll to position [7, 17]
type textarea "hero.moveXY(38,56)"
click at [825, 338] on button "Run ⇧↵" at bounding box center [876, 343] width 403 height 37
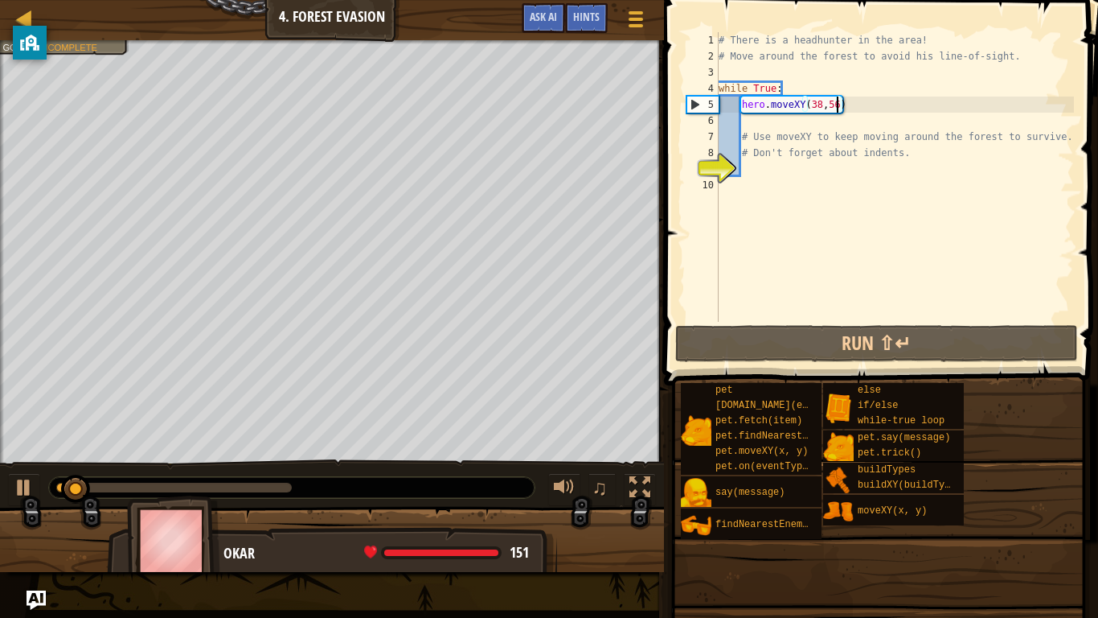
click at [793, 125] on div "# There is a headhunter in the area! # Move around the forest to avoid his line…" at bounding box center [895, 193] width 359 height 322
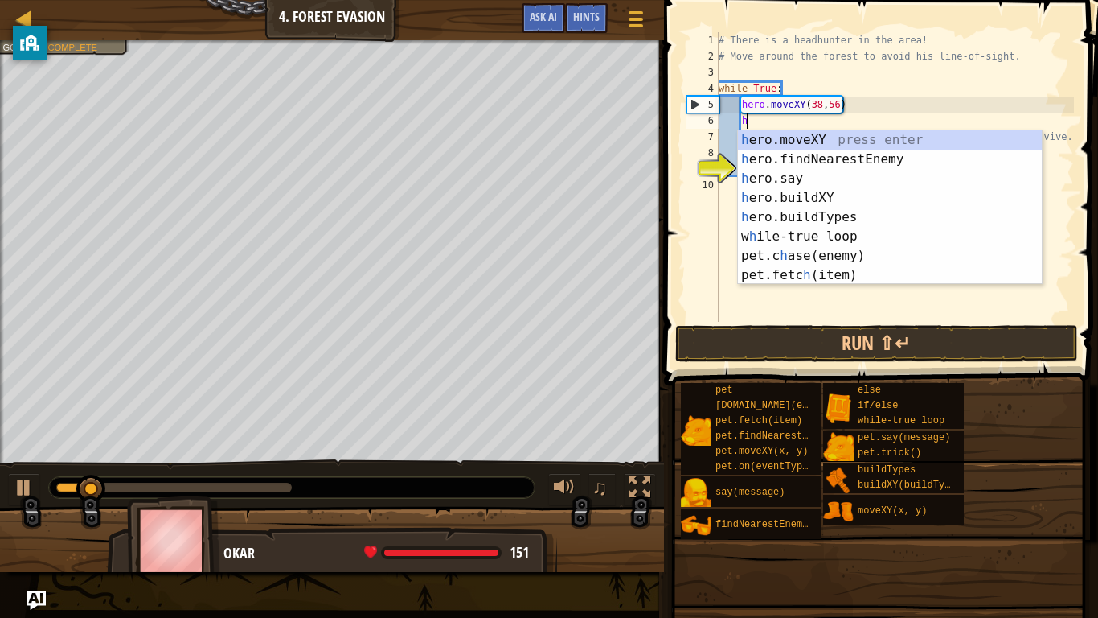
scroll to position [7, 5]
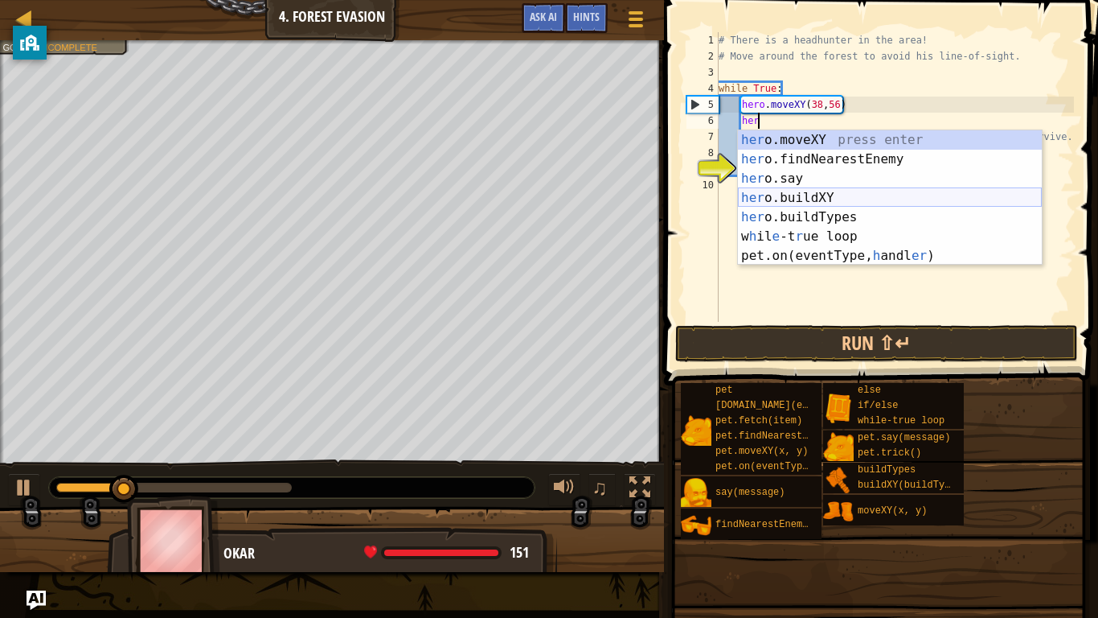
click at [821, 199] on div "her o.moveXY press enter her o.findNearestEnemy press enter her o.say press ent…" at bounding box center [890, 217] width 304 height 174
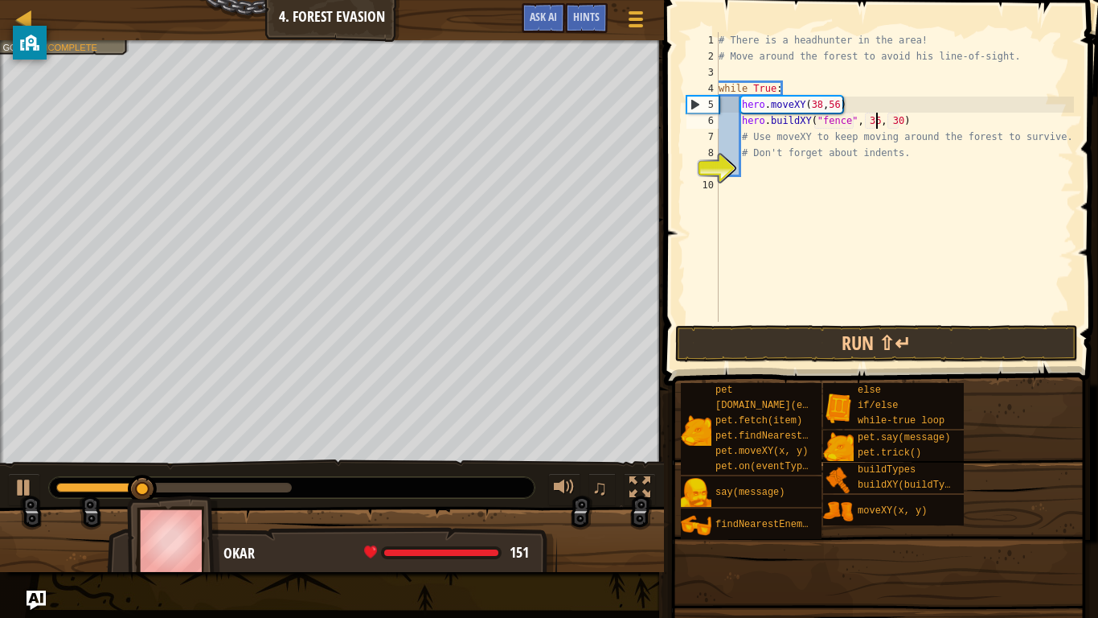
click at [875, 125] on div "# There is a headhunter in the area! # Move around the forest to avoid his line…" at bounding box center [895, 193] width 359 height 322
click at [843, 337] on button "Run ⇧↵" at bounding box center [876, 343] width 403 height 37
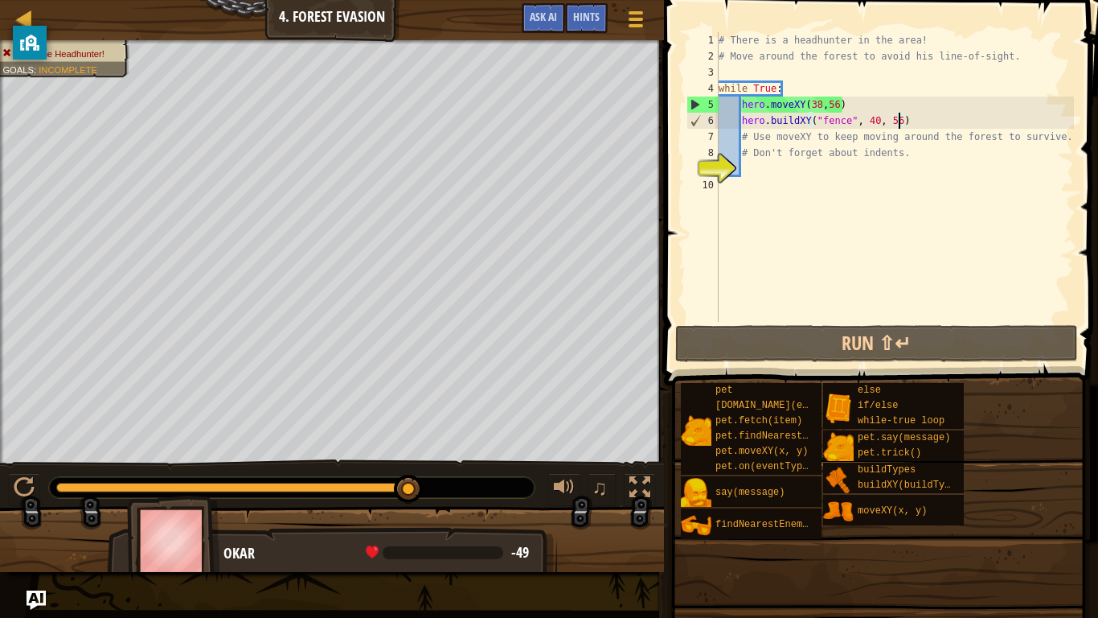
click at [837, 101] on div "# There is a headhunter in the area! # Move around the forest to avoid his line…" at bounding box center [895, 193] width 359 height 322
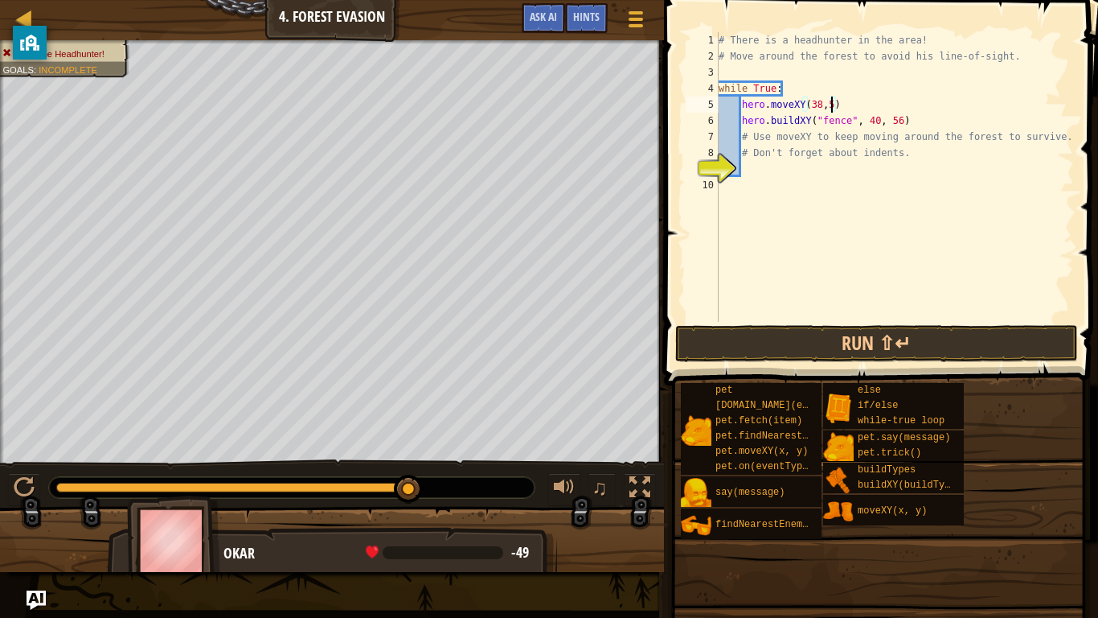
scroll to position [7, 17]
click at [909, 119] on div "# There is a headhunter in the area! # Move around the forest to avoid his line…" at bounding box center [895, 193] width 359 height 322
type textarea "hero.buildXY("fence", 40, 56)"
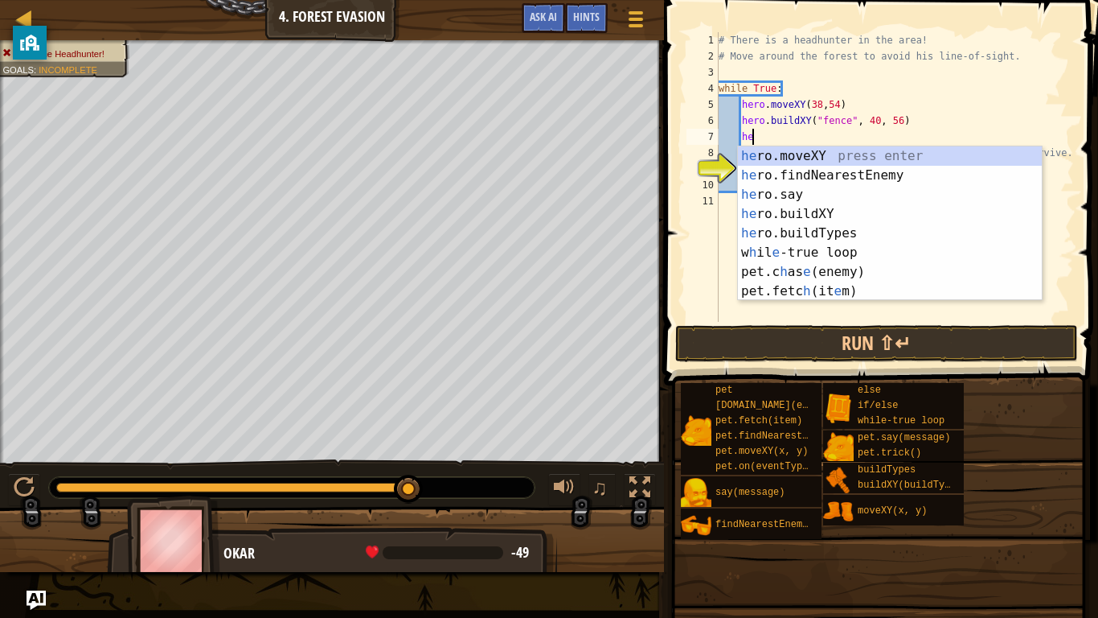
scroll to position [7, 5]
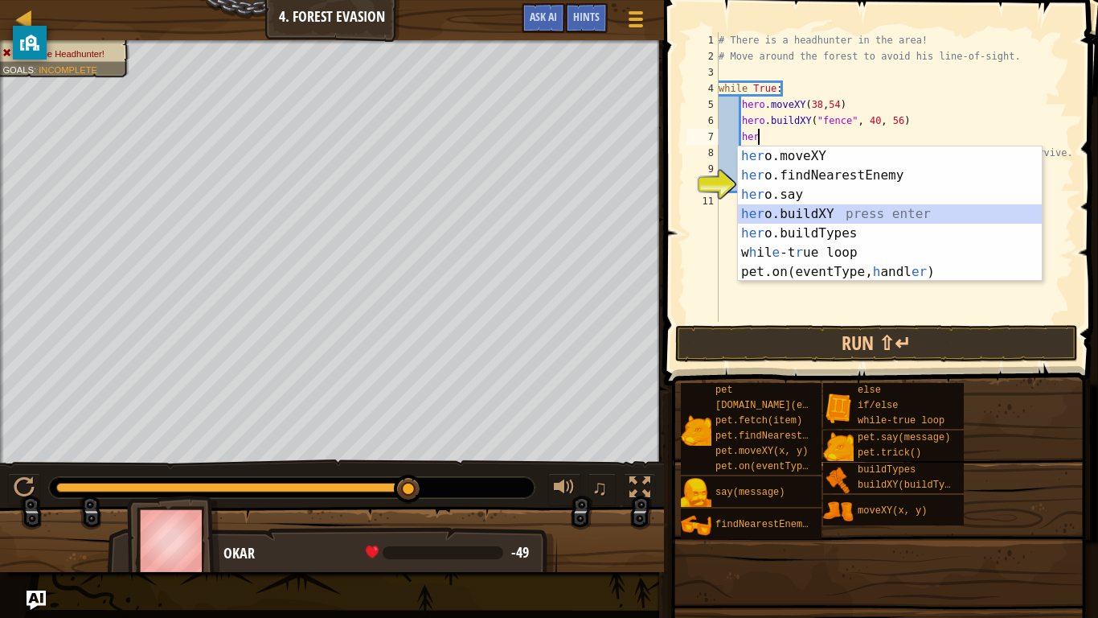
click at [870, 217] on div "her o.moveXY press enter her o.findNearestEnemy press enter her o.say press ent…" at bounding box center [890, 233] width 304 height 174
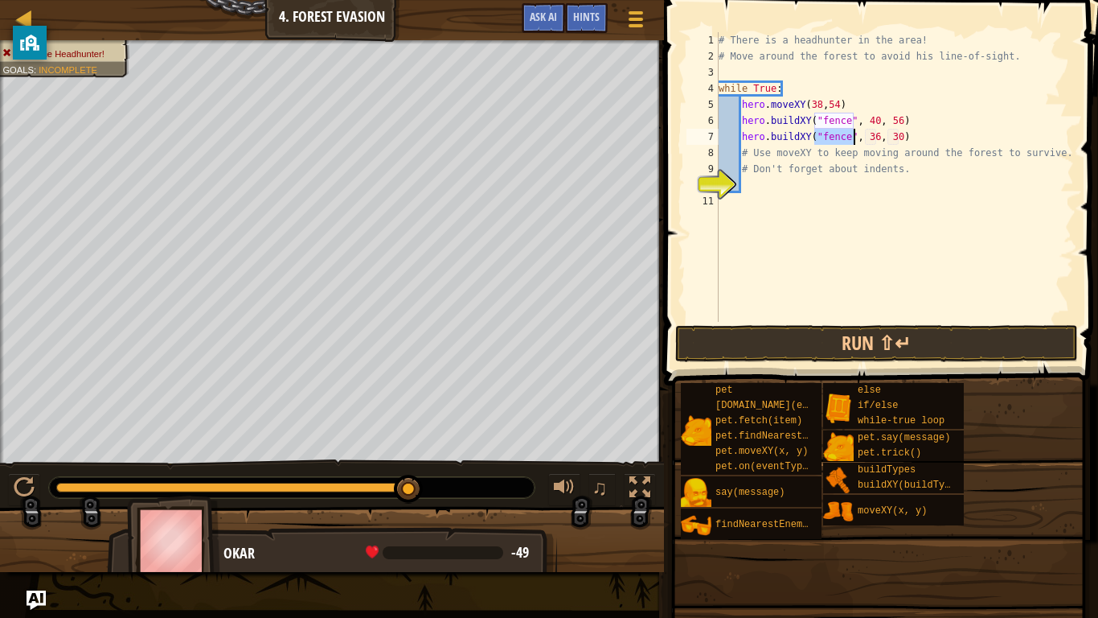
click at [876, 137] on div "# There is a headhunter in the area! # Move around the forest to avoid his line…" at bounding box center [895, 193] width 359 height 322
click at [827, 340] on button "Run ⇧↵" at bounding box center [876, 343] width 403 height 37
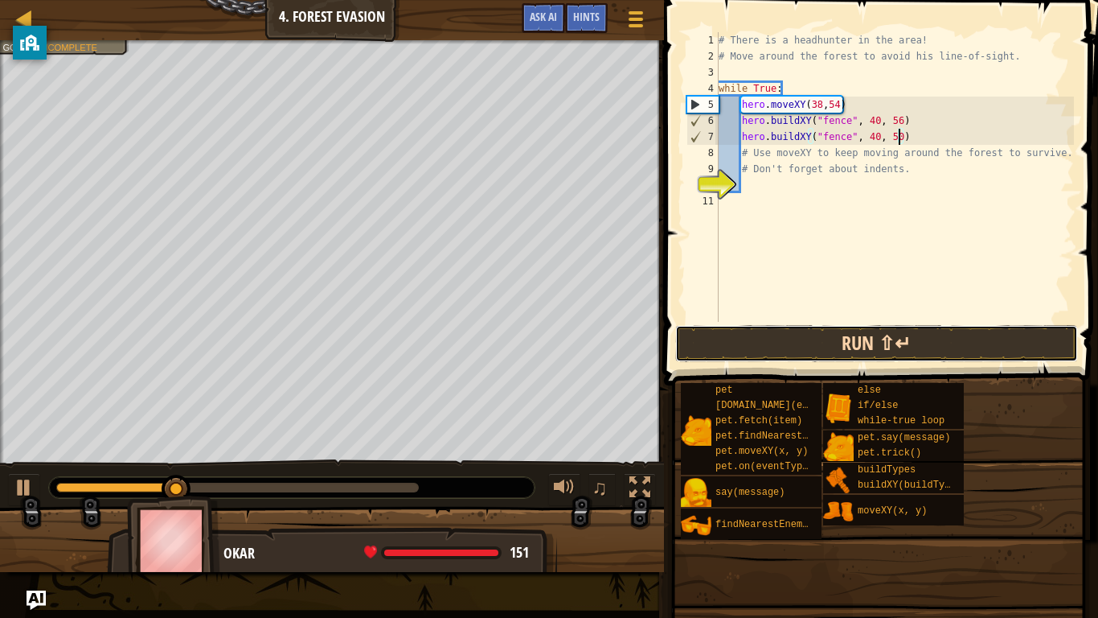
click at [798, 334] on button "Run ⇧↵" at bounding box center [876, 343] width 403 height 37
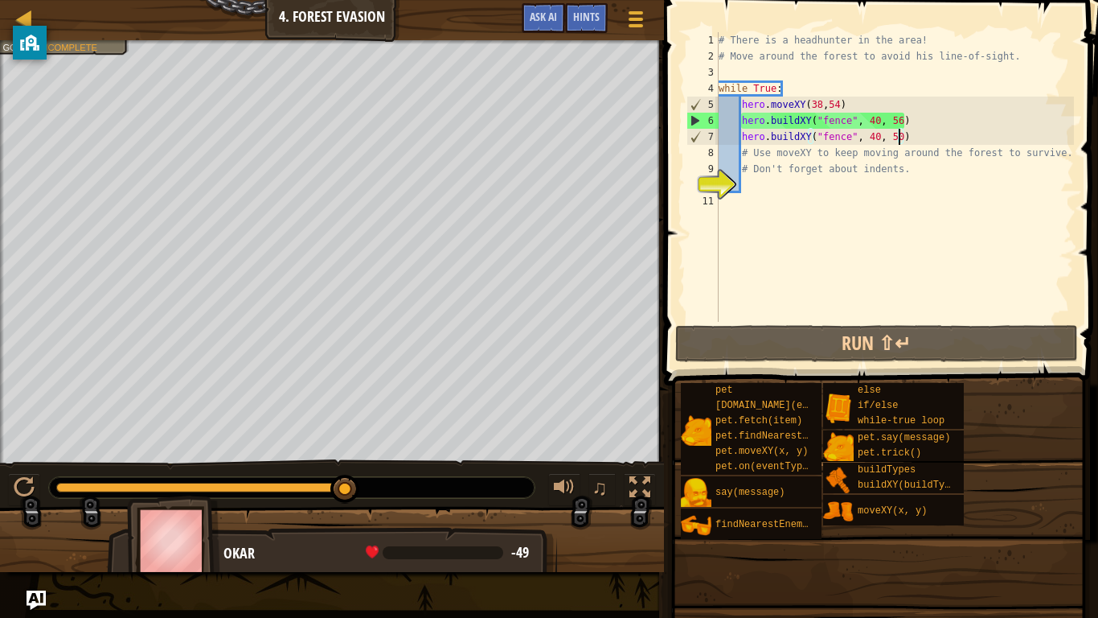
click at [922, 124] on div "# There is a headhunter in the area! # Move around the forest to avoid his line…" at bounding box center [895, 193] width 359 height 322
type textarea "hero.buildXY("fence", 40, 56)"
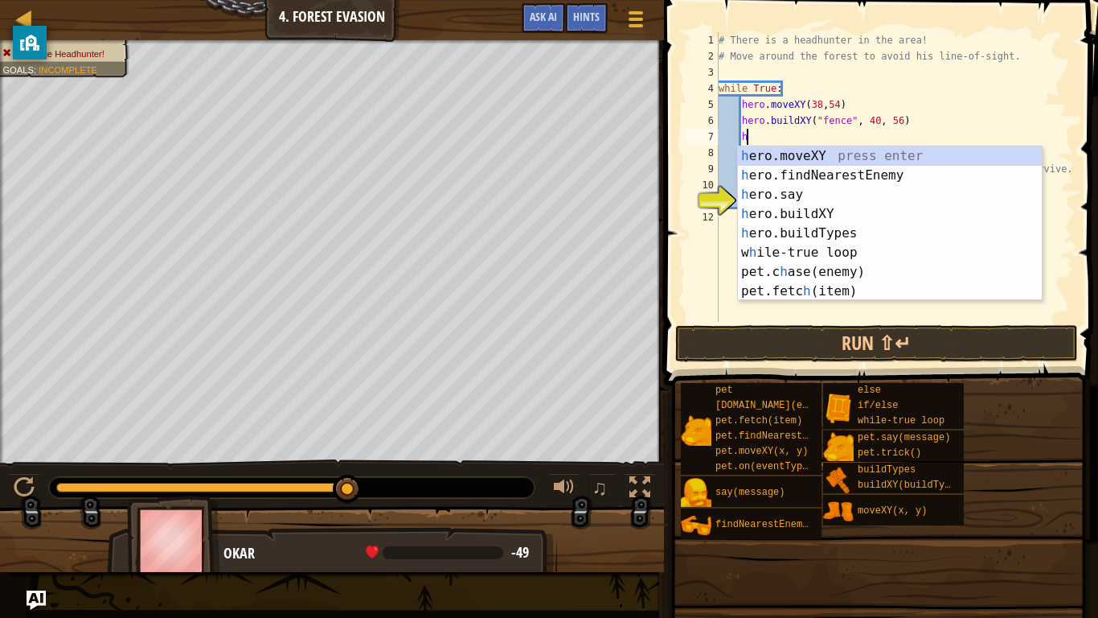
scroll to position [7, 5]
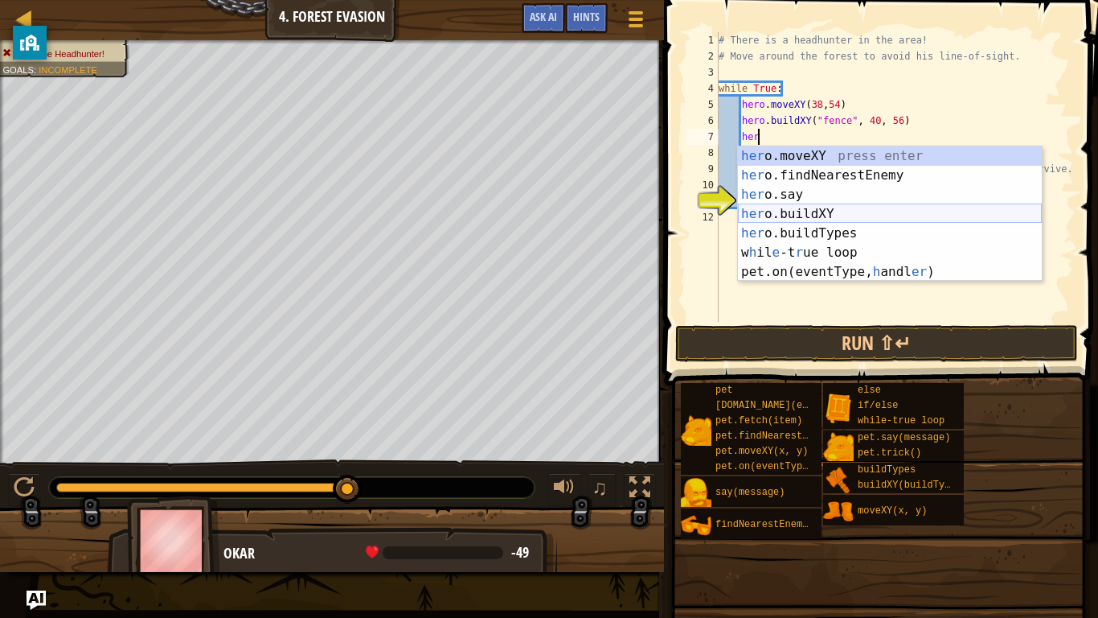
click at [847, 220] on div "her o.moveXY press enter her o.findNearestEnemy press enter her o.say press ent…" at bounding box center [890, 233] width 304 height 174
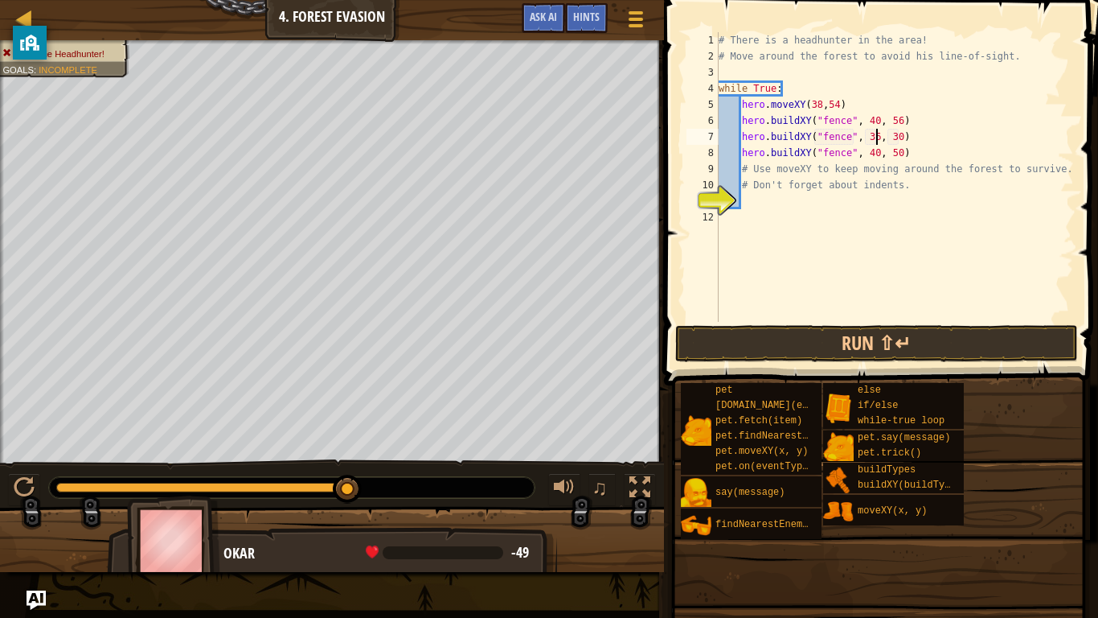
click at [877, 139] on div "# There is a headhunter in the area! # Move around the forest to avoid his line…" at bounding box center [895, 193] width 359 height 322
type textarea "hero.buildXY("fence", 40, 54)"
click at [904, 334] on button "Run ⇧↵" at bounding box center [876, 343] width 403 height 37
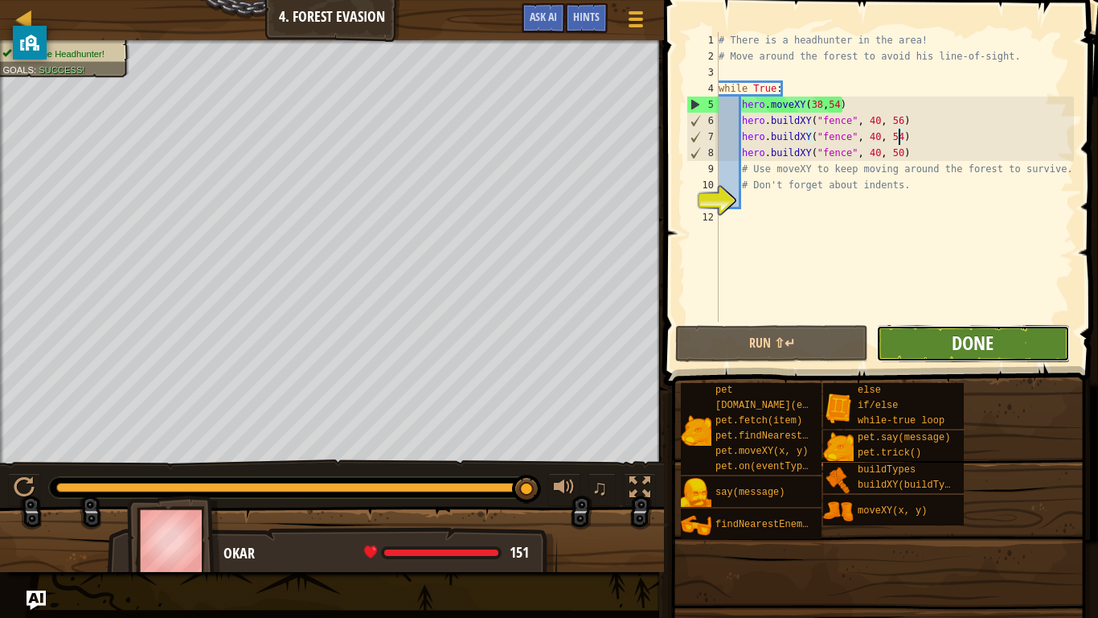
click at [969, 337] on span "Done" at bounding box center [973, 343] width 42 height 26
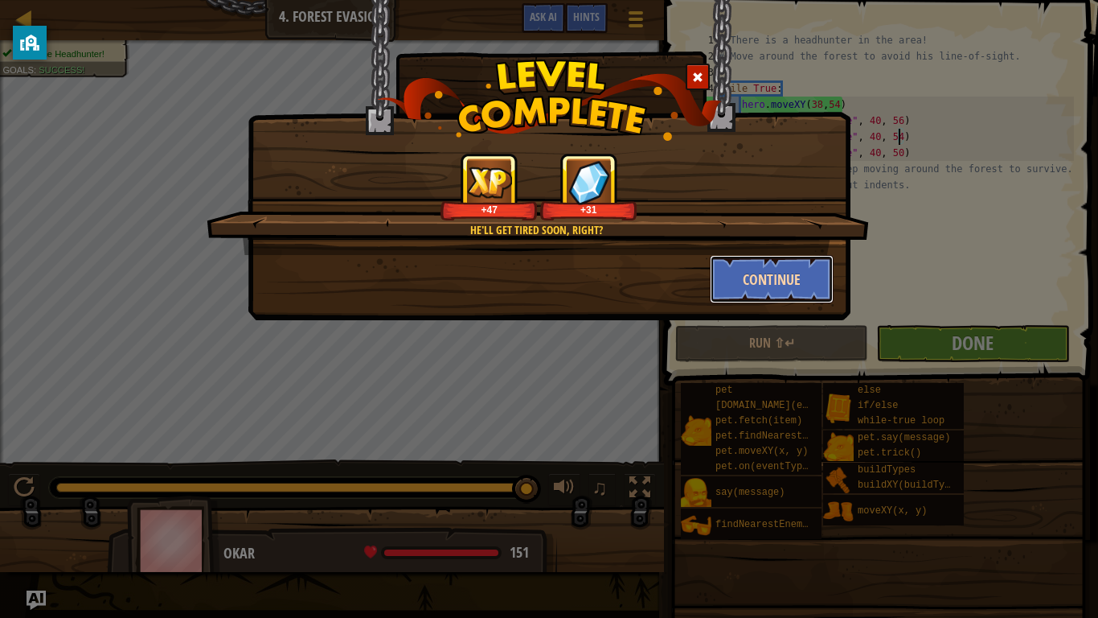
click at [715, 267] on button "Continue" at bounding box center [772, 279] width 125 height 48
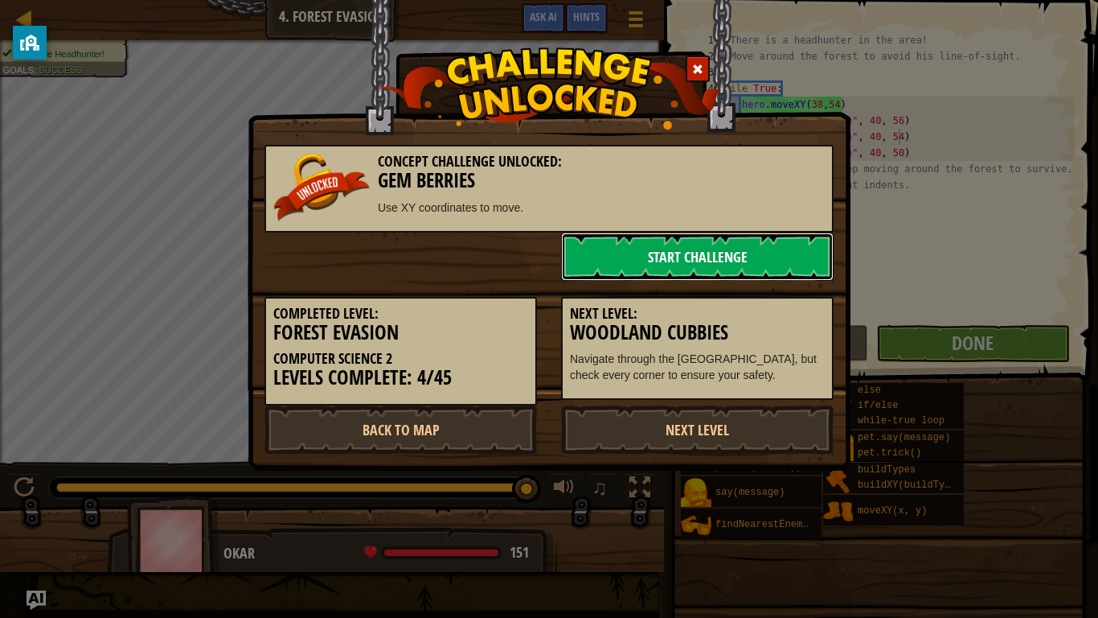
click at [716, 268] on link "Start Challenge" at bounding box center [697, 256] width 273 height 48
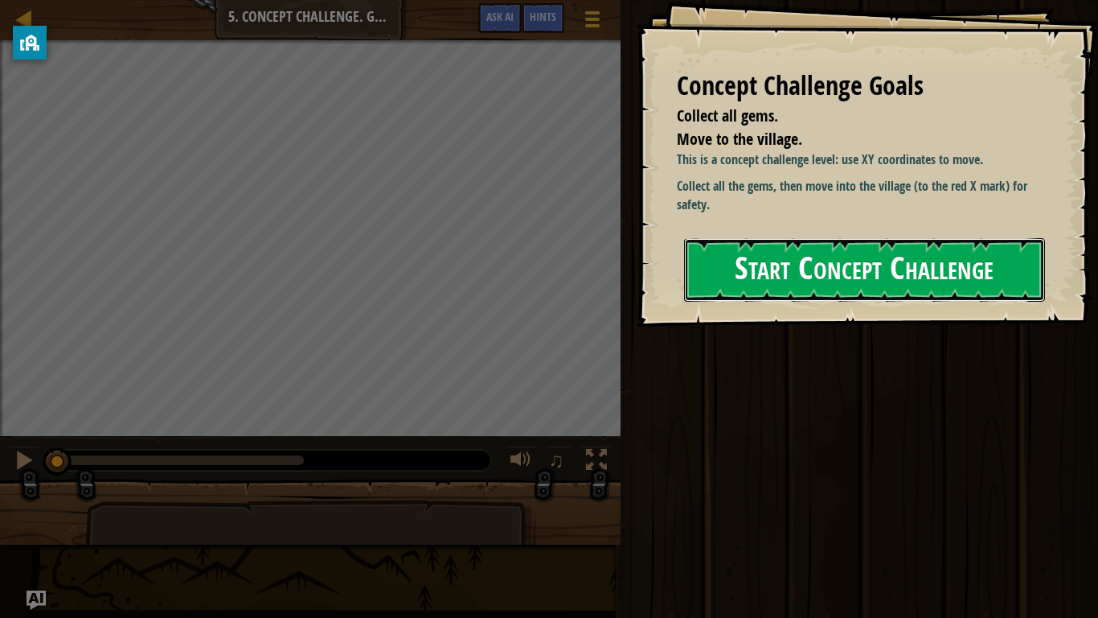
click at [732, 248] on button "Start Concept Challenge" at bounding box center [864, 270] width 361 height 64
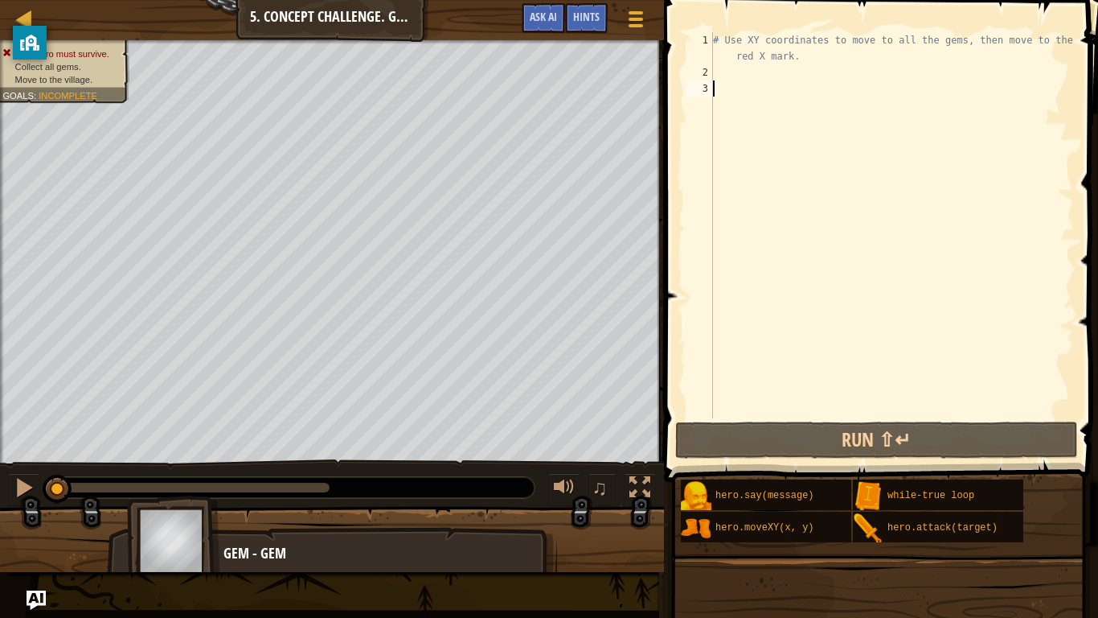
type textarea "PaintWestMouth"
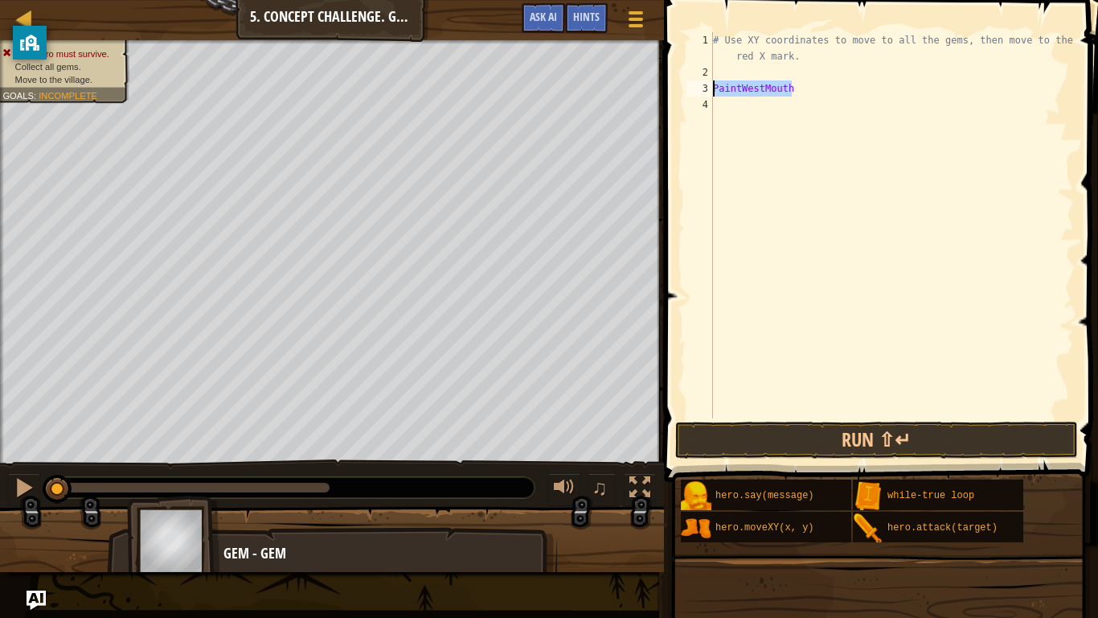
drag, startPoint x: 860, startPoint y: 88, endPoint x: 713, endPoint y: 92, distance: 146.4
click at [713, 92] on div "# Use XY coordinates to move to all the gems, then move to the red X mark. Pain…" at bounding box center [892, 249] width 364 height 434
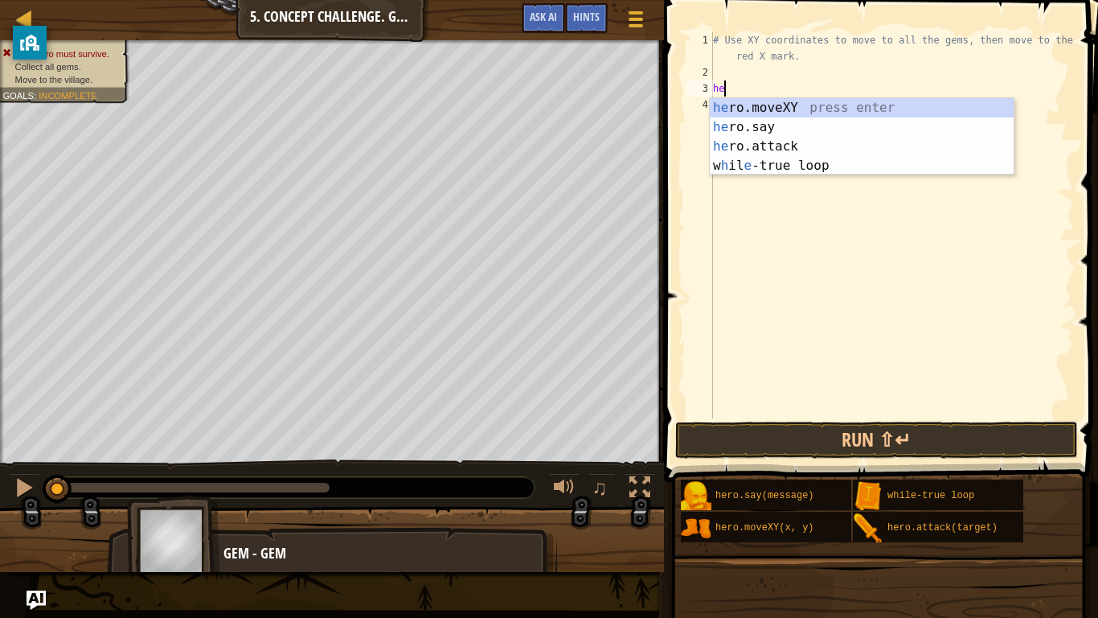
scroll to position [7, 1]
type textarea "h"
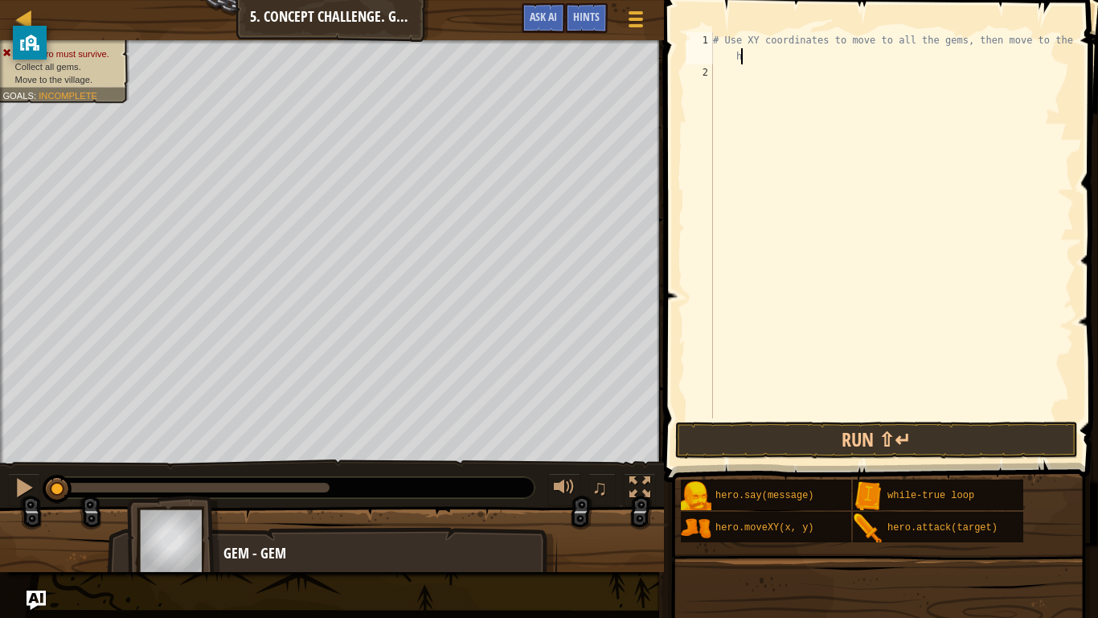
type textarea "# Use XY coordinates to move to all the gems, then move to the"
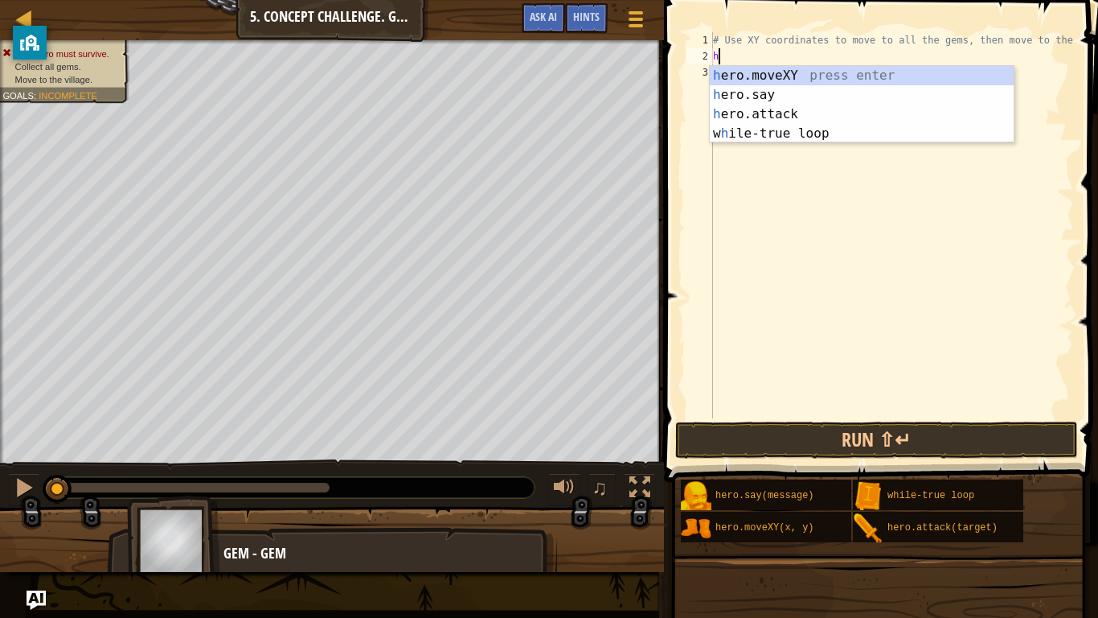
scroll to position [7, 2]
click at [801, 81] on div "her o.moveXY press enter her o.say press enter her o.attack press enter w h il …" at bounding box center [862, 124] width 304 height 116
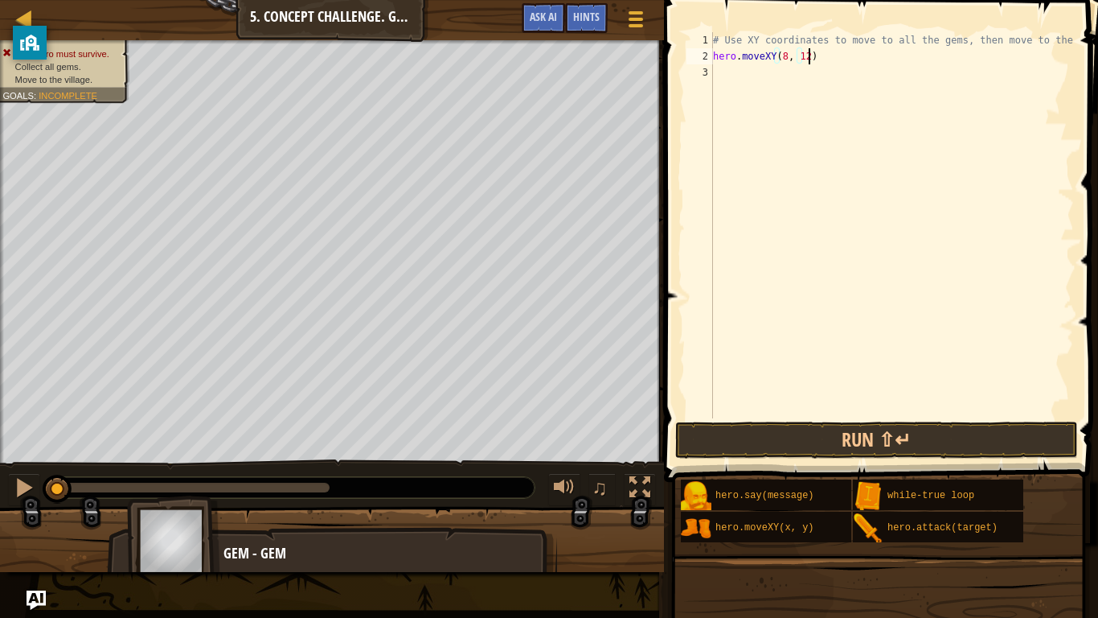
scroll to position [7, 14]
drag, startPoint x: 864, startPoint y: 46, endPoint x: 864, endPoint y: 55, distance: 9.6
click at [864, 47] on div "# Use XY coordinates to move to all the gems, then move to the hero . moveXY ( …" at bounding box center [892, 241] width 364 height 418
click at [861, 58] on div "# Use XY coordinates to move to all the gems, then move to the hero . moveXY ( …" at bounding box center [892, 241] width 364 height 418
type textarea "hero.moveXY(8, 12)"
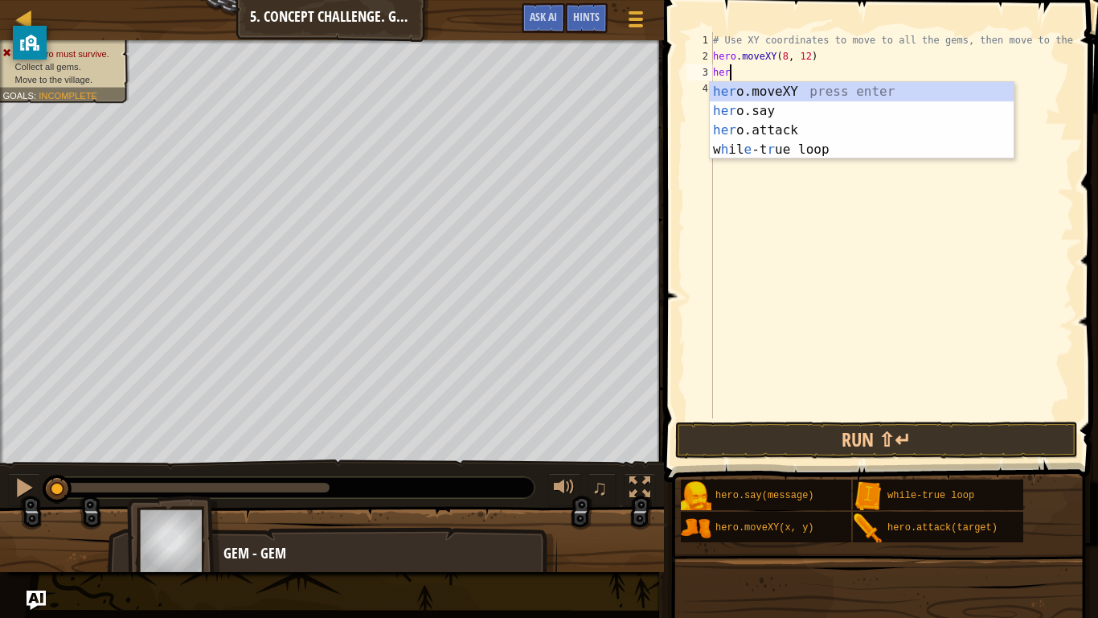
scroll to position [7, 2]
drag, startPoint x: 795, startPoint y: 98, endPoint x: 757, endPoint y: 104, distance: 38.2
click at [794, 98] on div "her o.moveXY press enter her o.say press enter her o.attack press enter w h il …" at bounding box center [862, 140] width 304 height 116
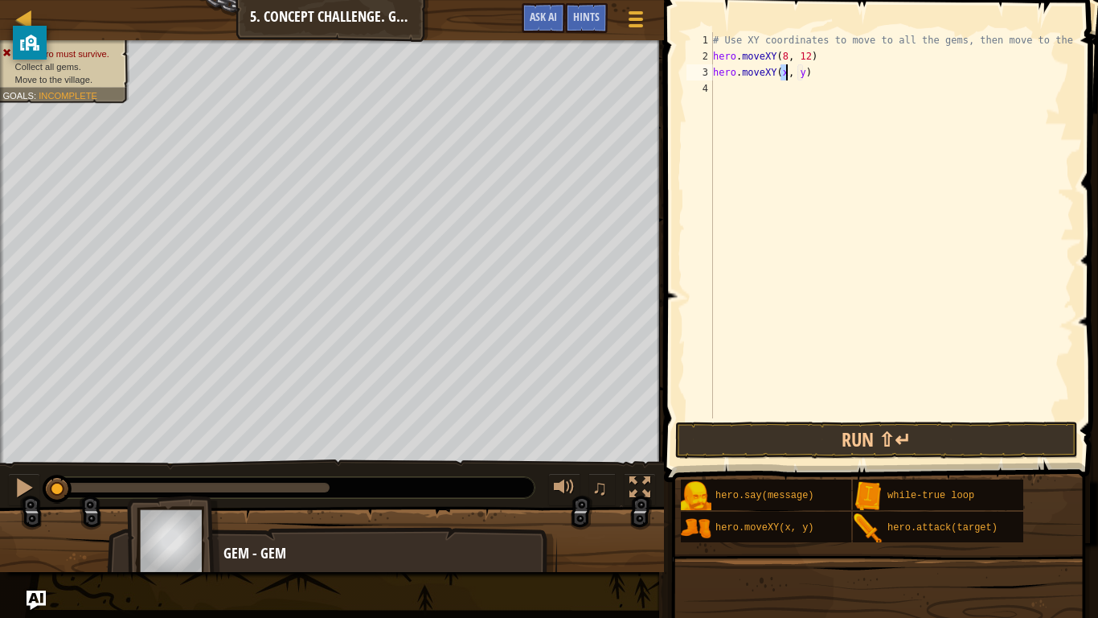
scroll to position [7, 10]
type textarea "hero.moveXY(8, 48)"
type textarea "hero.moveXY(24, 26)"
click at [909, 441] on button "Run ⇧↵" at bounding box center [876, 439] width 403 height 37
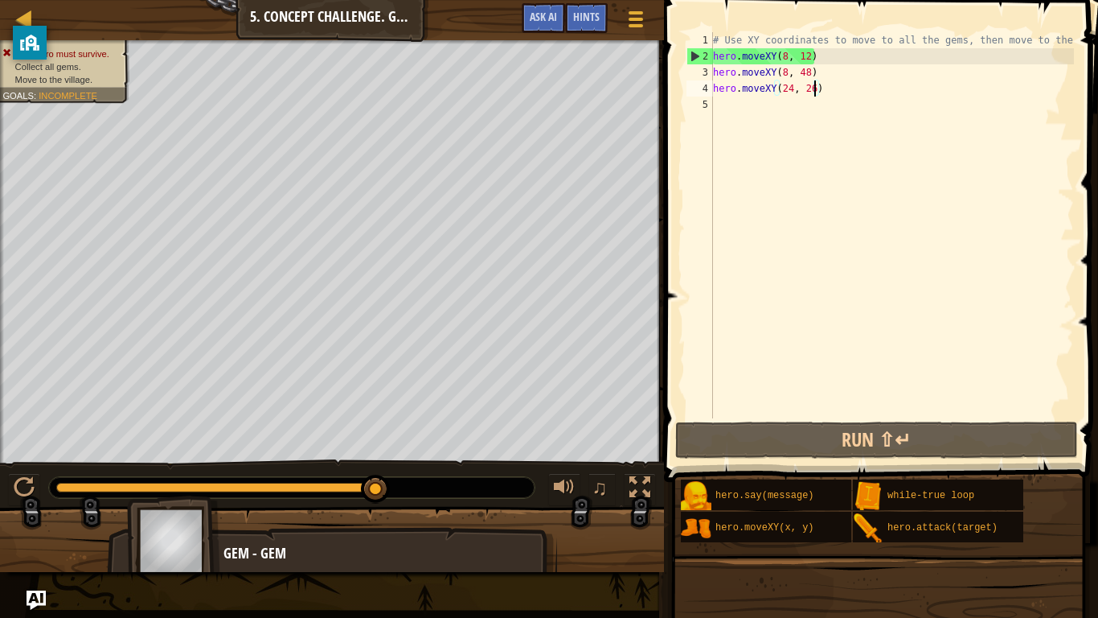
click at [872, 95] on div "# Use XY coordinates to move to all the gems, then move to the hero . moveXY ( …" at bounding box center [892, 241] width 364 height 418
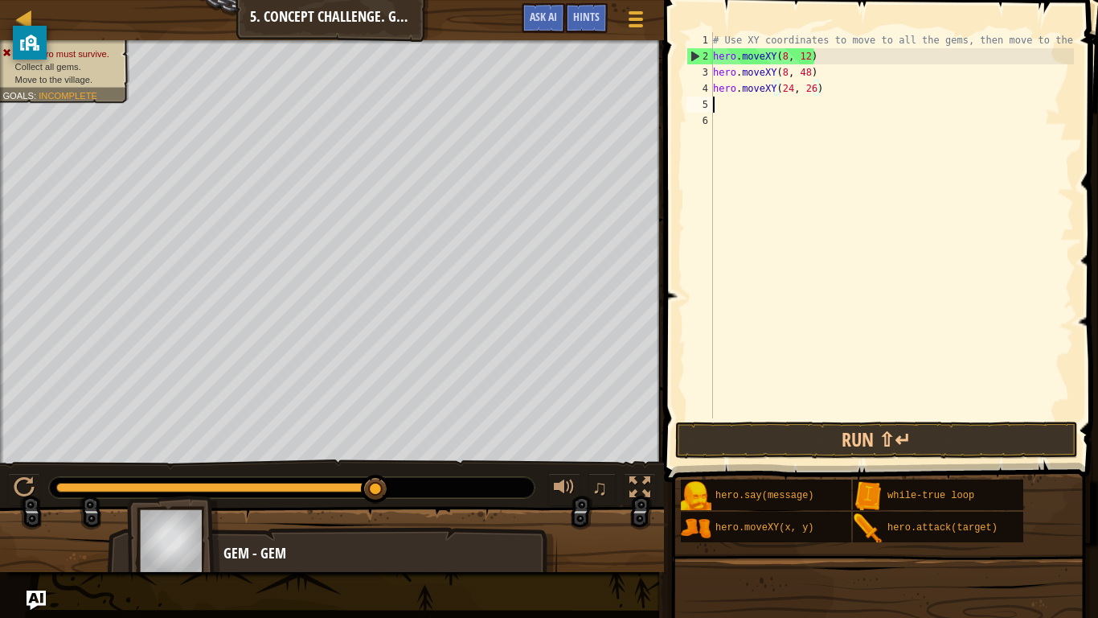
scroll to position [7, 0]
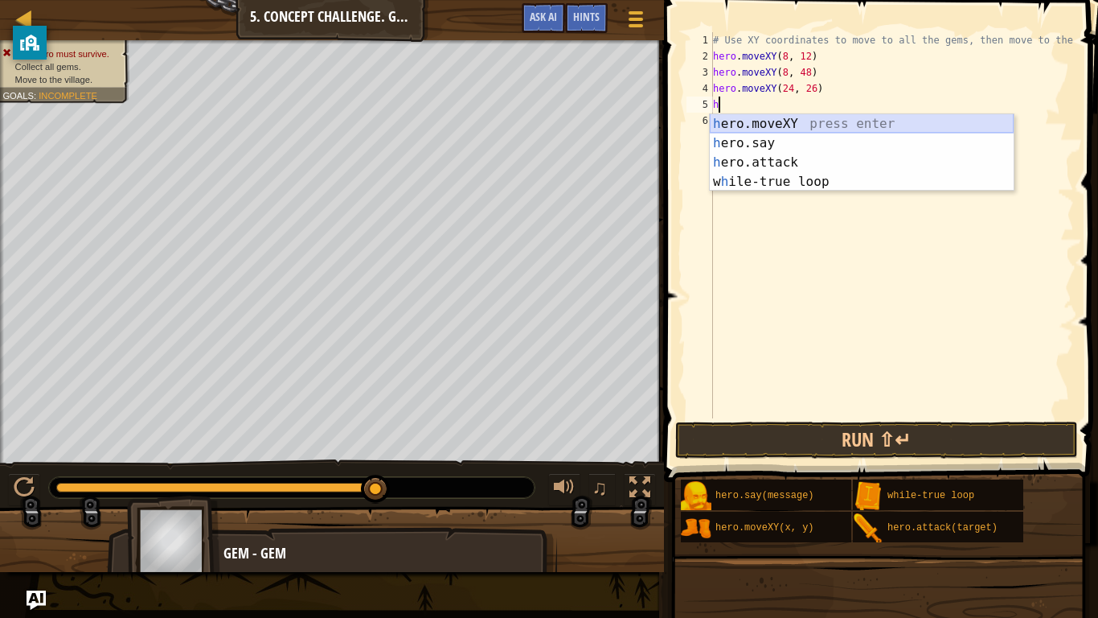
click at [904, 121] on div "h ero.moveXY press enter h ero.say press enter h ero.attack press enter w h ile…" at bounding box center [862, 172] width 304 height 116
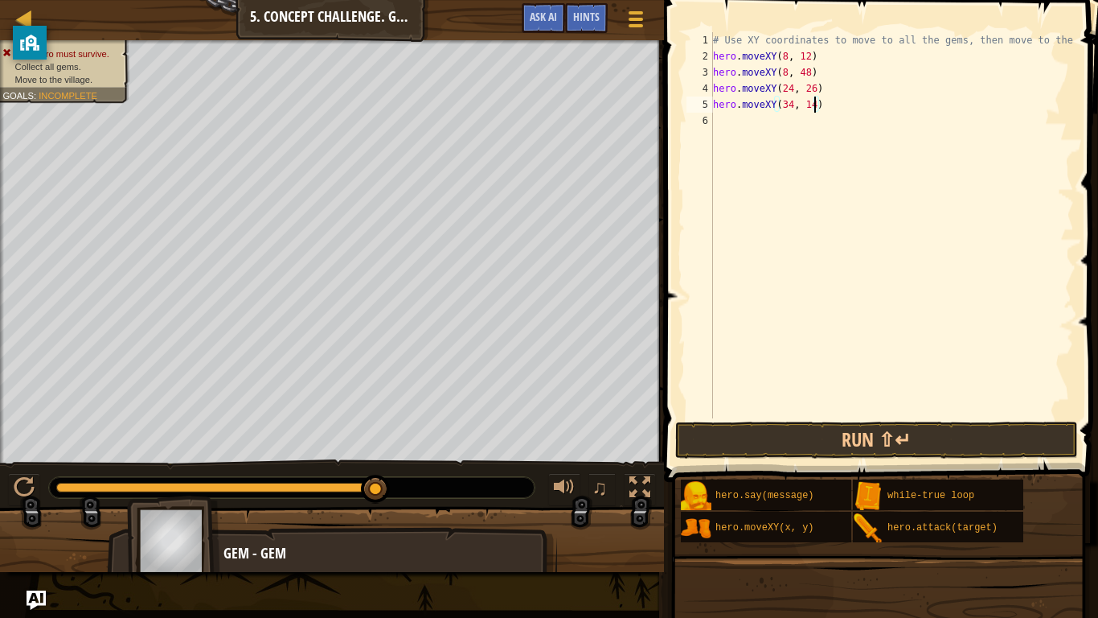
scroll to position [7, 14]
drag, startPoint x: 825, startPoint y: 89, endPoint x: 714, endPoint y: 94, distance: 111.1
click at [714, 94] on div "# Use XY coordinates to move to all the gems, then move to the hero . moveXY ( …" at bounding box center [892, 241] width 364 height 418
click at [843, 108] on div "# Use XY coordinates to move to all the gems, then move to the hero . moveXY ( …" at bounding box center [892, 241] width 364 height 418
type textarea "hero.moveXY(34, 14)"
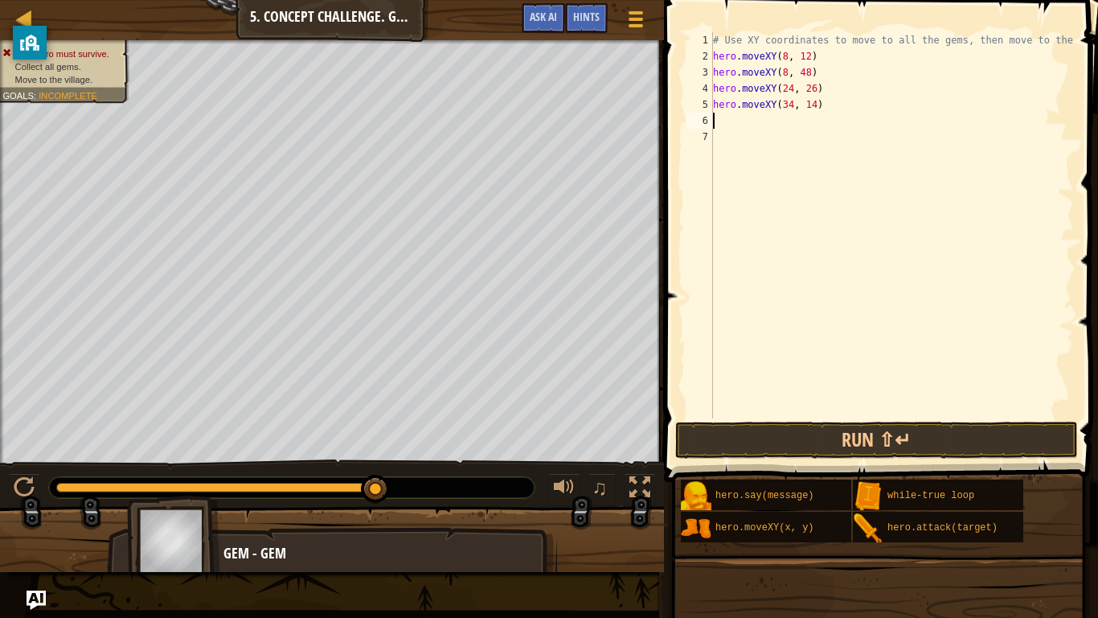
scroll to position [7, 0]
paste textarea "hero.moveXY(24, 26)"
type textarea "hero.moveXY(24, 26)"
type textarea "g"
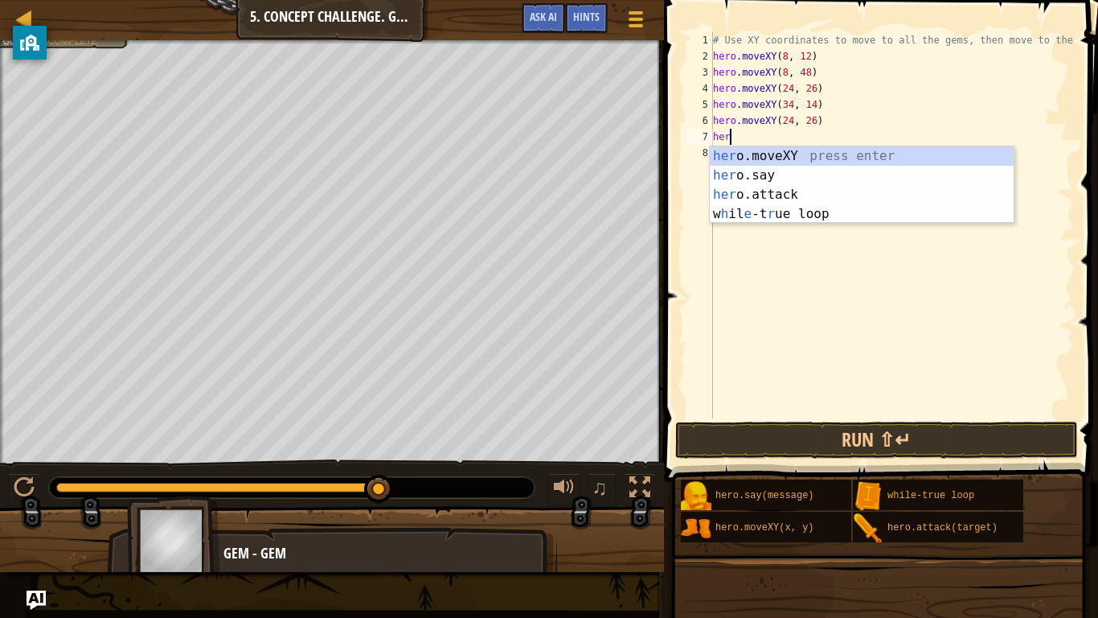
scroll to position [7, 2]
click at [822, 157] on div "her o.moveXY press enter her o.say press enter her o.attack press enter w h il …" at bounding box center [862, 204] width 304 height 116
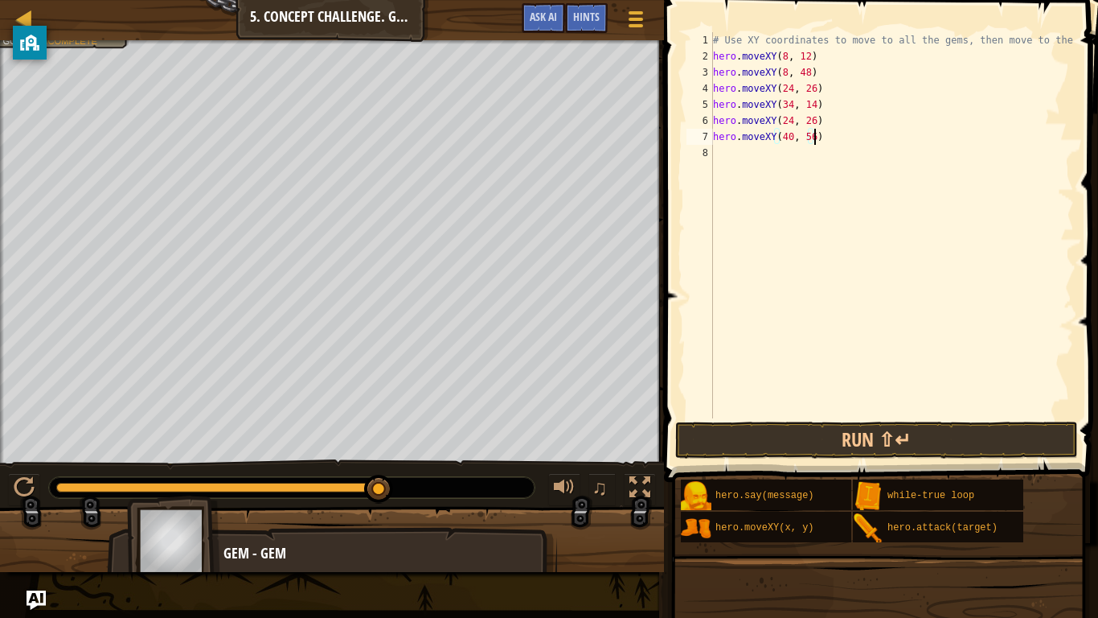
scroll to position [7, 14]
type textarea "hero.moveXY(40, 56)"
click at [810, 438] on button "Run ⇧↵" at bounding box center [876, 439] width 403 height 37
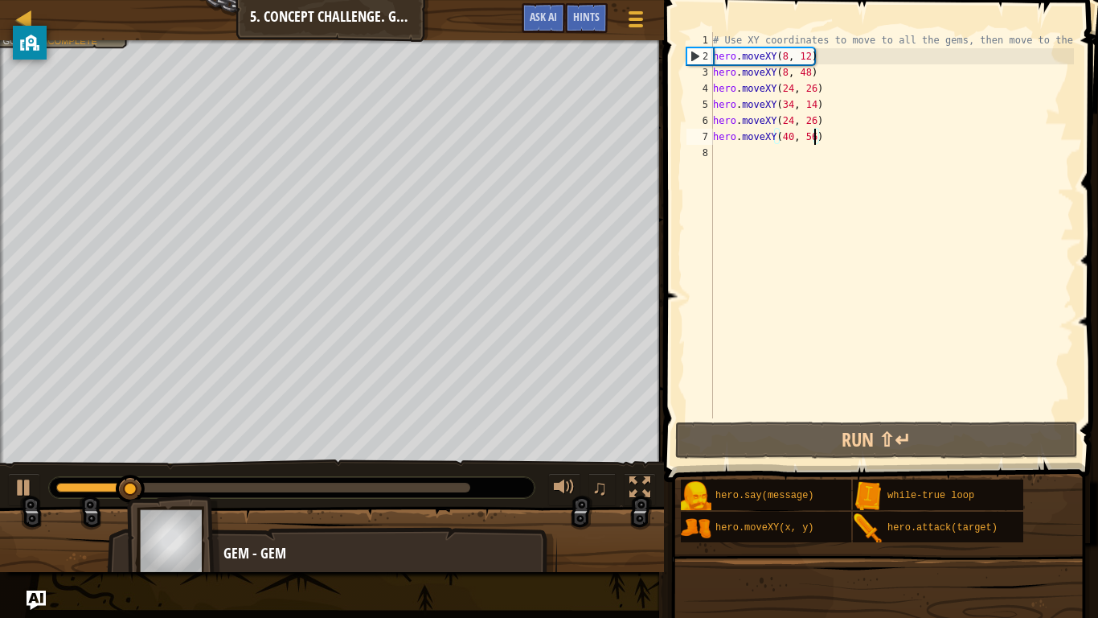
click at [851, 144] on div "# Use XY coordinates to move to all the gems, then move to the hero . moveXY ( …" at bounding box center [892, 241] width 364 height 418
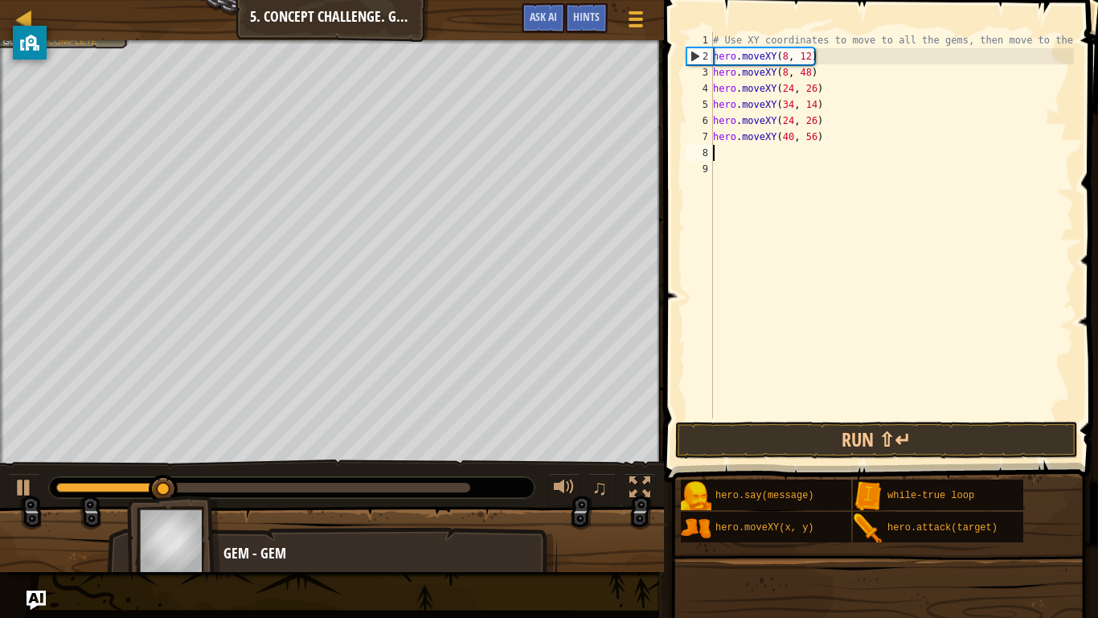
scroll to position [7, 0]
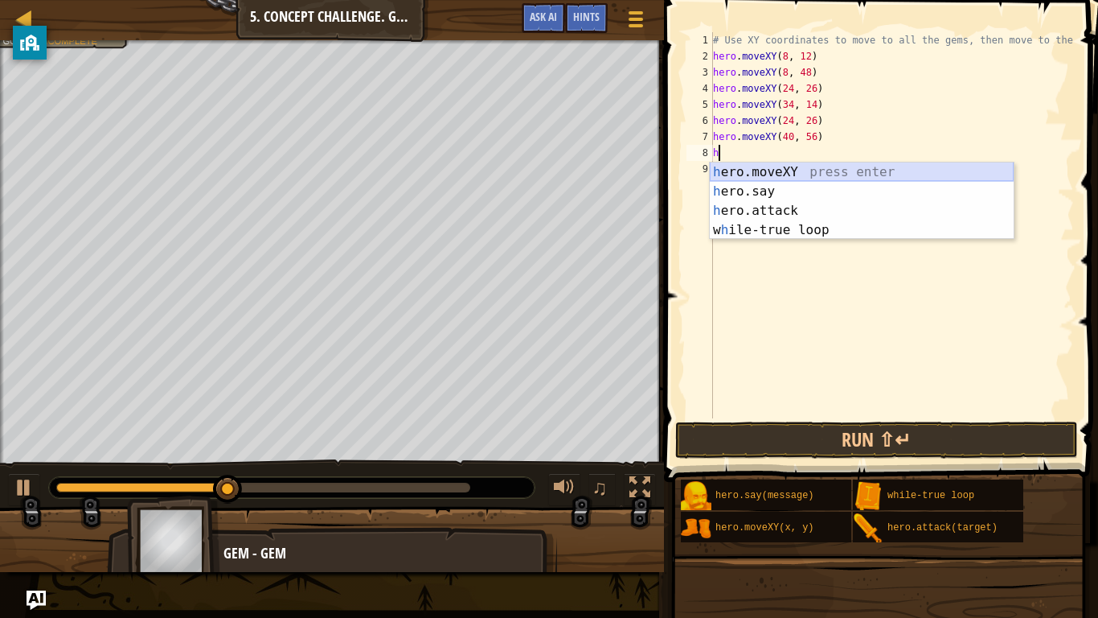
drag, startPoint x: 796, startPoint y: 169, endPoint x: 659, endPoint y: 172, distance: 136.7
click at [791, 170] on div "h ero.moveXY press enter h ero.say press enter h ero.attack press enter w h ile…" at bounding box center [862, 220] width 304 height 116
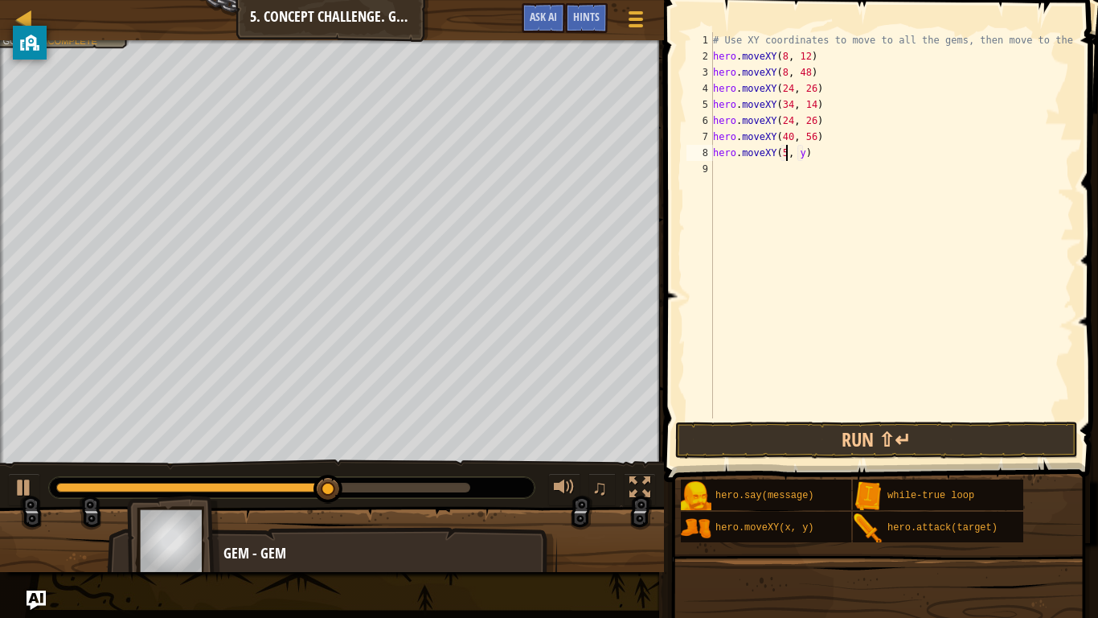
scroll to position [7, 11]
click at [811, 154] on div "# Use XY coordinates to move to all the gems, then move to the hero . moveXY ( …" at bounding box center [892, 241] width 364 height 418
type textarea "hero.moveXY(50, 34)"
click at [825, 438] on button "Run ⇧↵" at bounding box center [876, 439] width 403 height 37
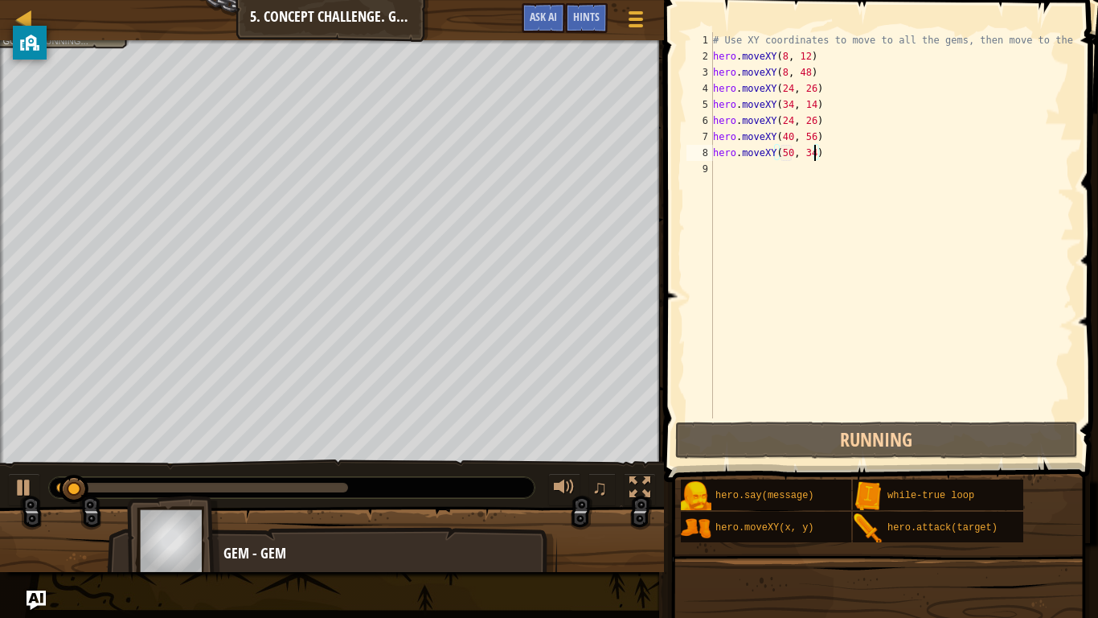
click at [848, 158] on div "# Use XY coordinates to move to all the gems, then move to the hero . moveXY ( …" at bounding box center [892, 241] width 364 height 418
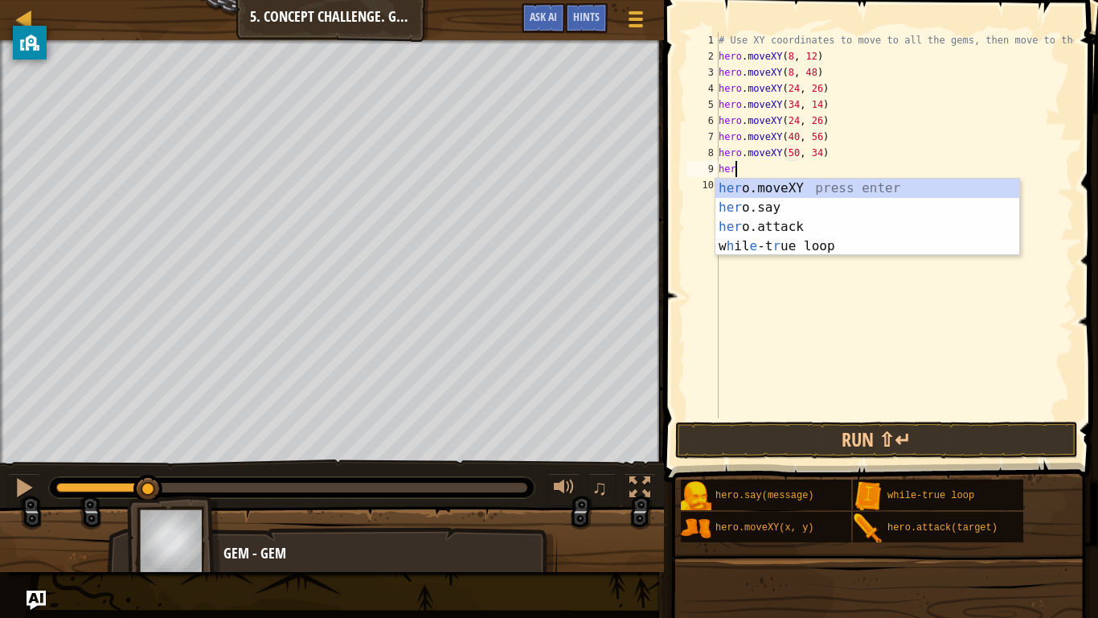
scroll to position [7, 2]
click at [796, 193] on div "her o.moveXY press enter her o.say press enter her o.attack press enter w h il …" at bounding box center [868, 237] width 304 height 116
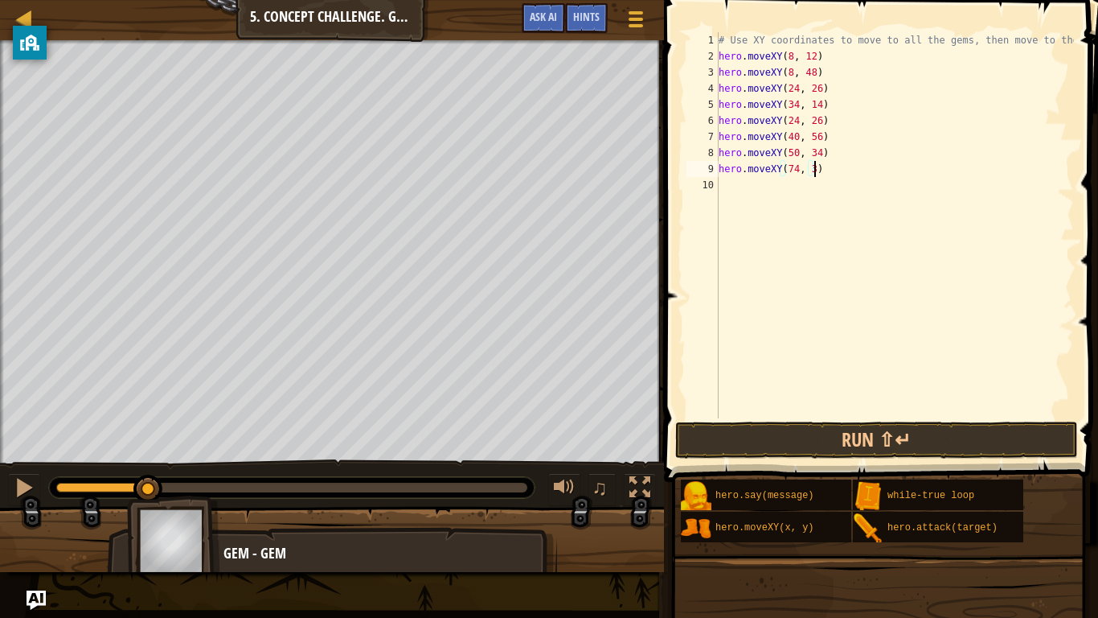
scroll to position [7, 14]
type textarea "hero.moveXY(74, 34)"
click at [802, 433] on button "Run ⇧↵" at bounding box center [876, 439] width 403 height 37
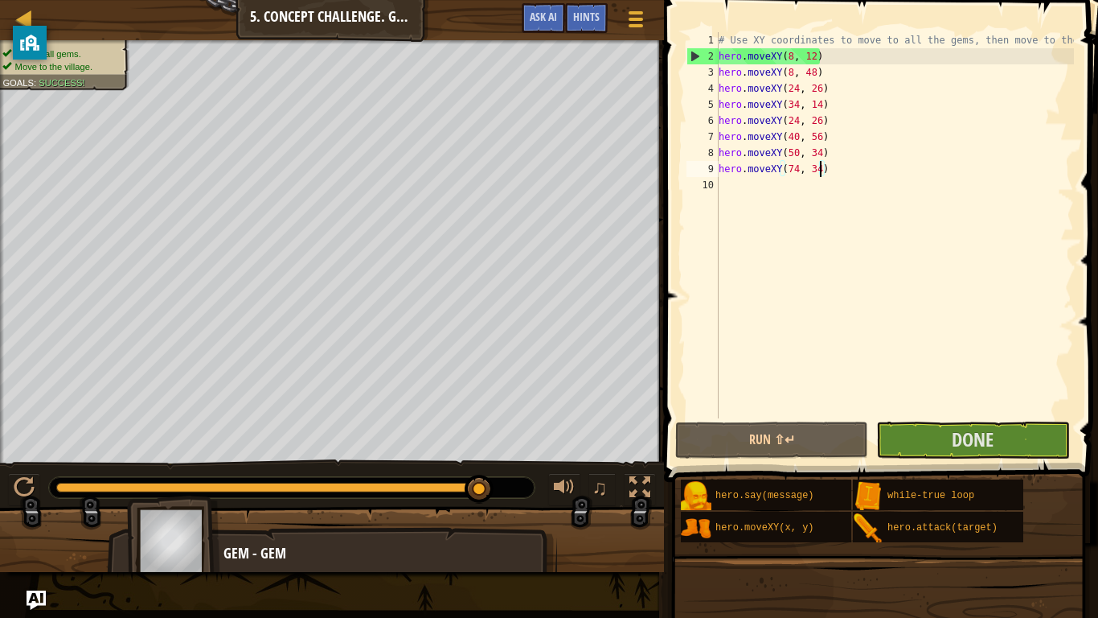
click at [995, 416] on div "# Use XY coordinates to move to all the gems, then move to the hero . moveXY ( …" at bounding box center [895, 241] width 359 height 418
click at [983, 426] on span "Done" at bounding box center [973, 439] width 42 height 26
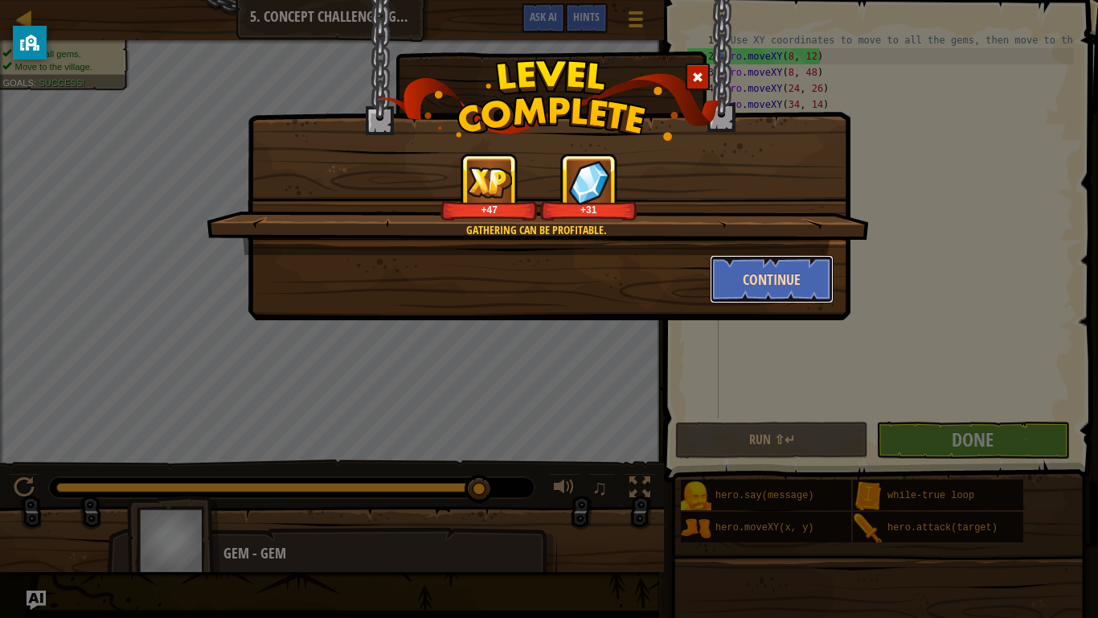
click at [739, 269] on button "Continue" at bounding box center [772, 279] width 125 height 48
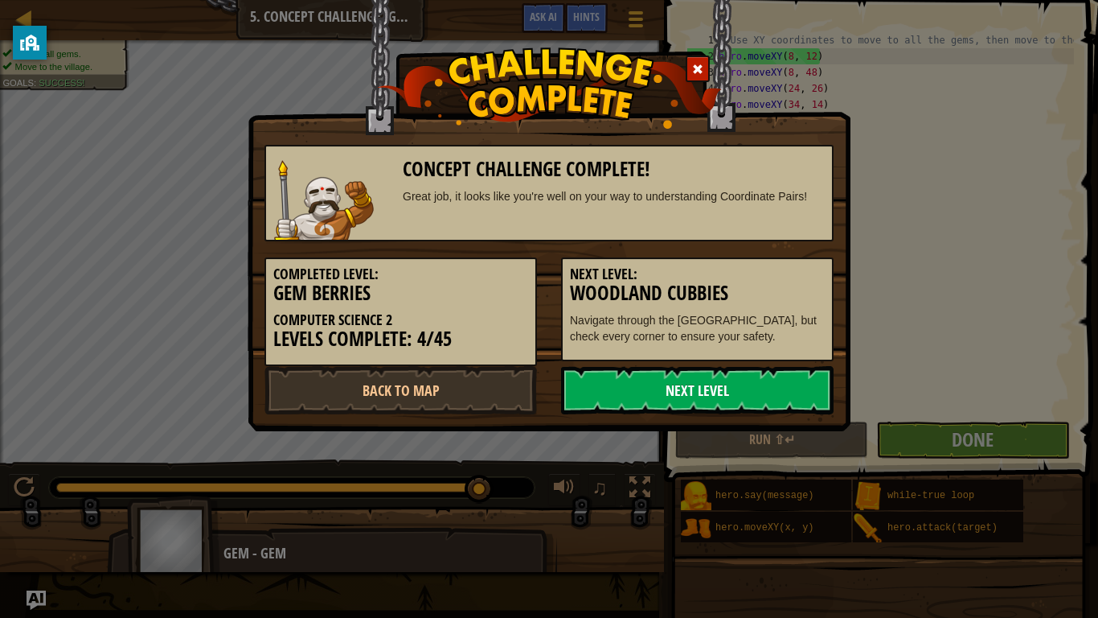
click at [730, 385] on link "Next Level" at bounding box center [697, 390] width 273 height 48
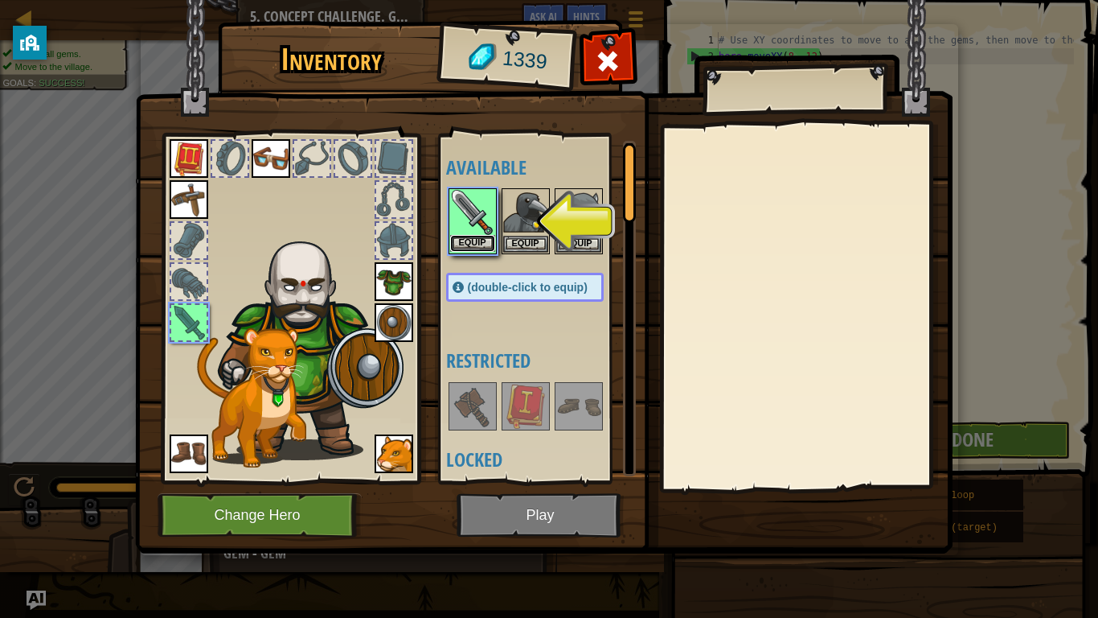
click at [482, 241] on button "Equip" at bounding box center [472, 243] width 45 height 17
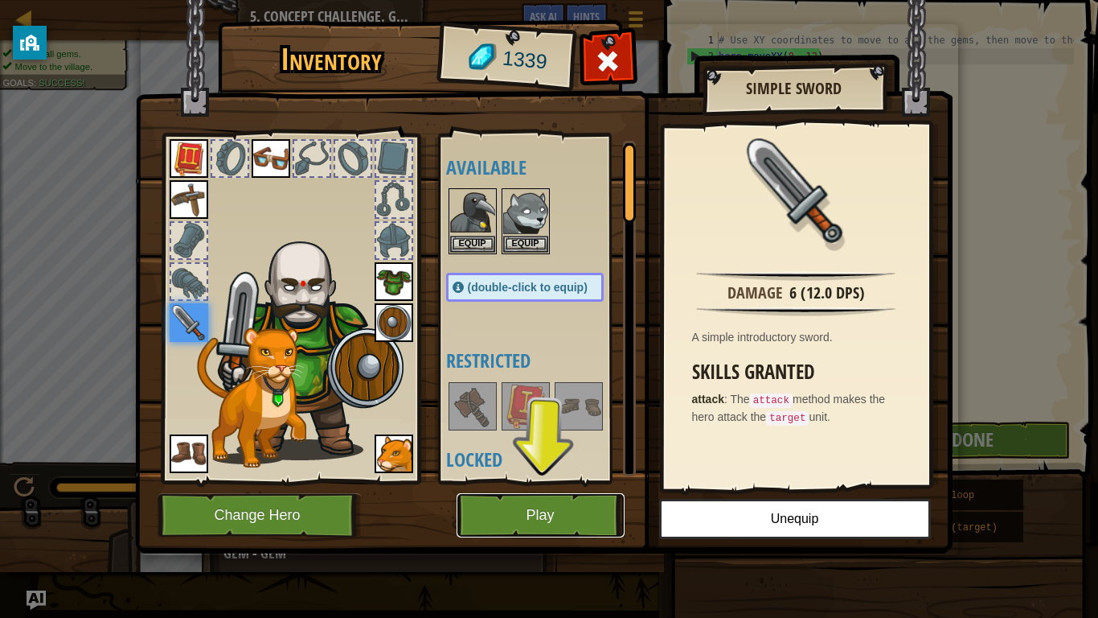
click at [564, 481] on button "Play" at bounding box center [541, 515] width 168 height 44
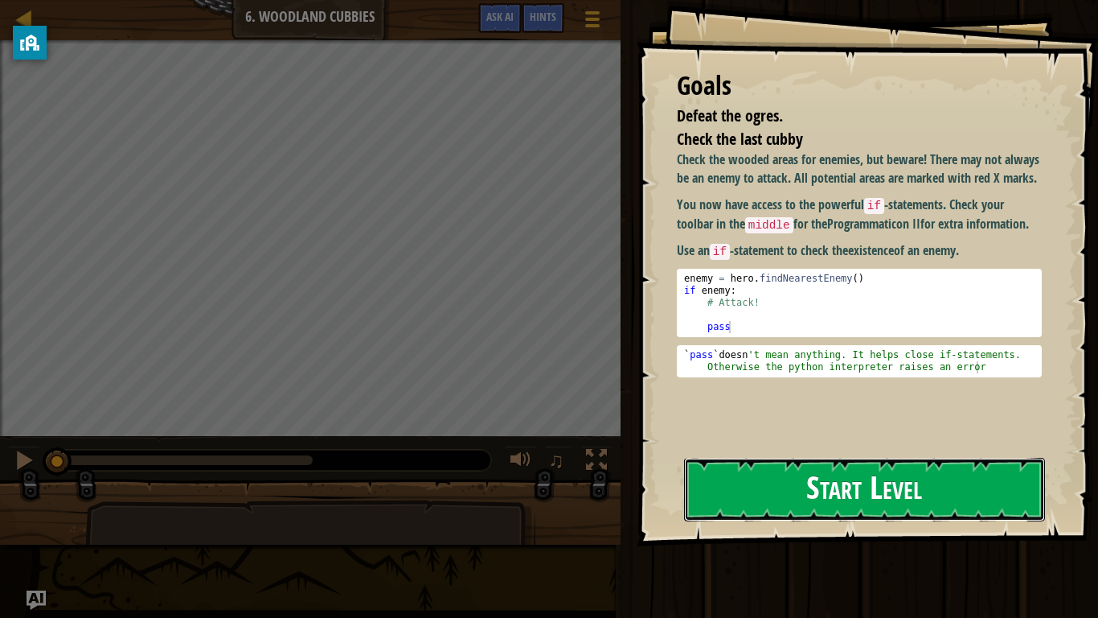
click at [794, 481] on button "Start Level" at bounding box center [864, 490] width 361 height 64
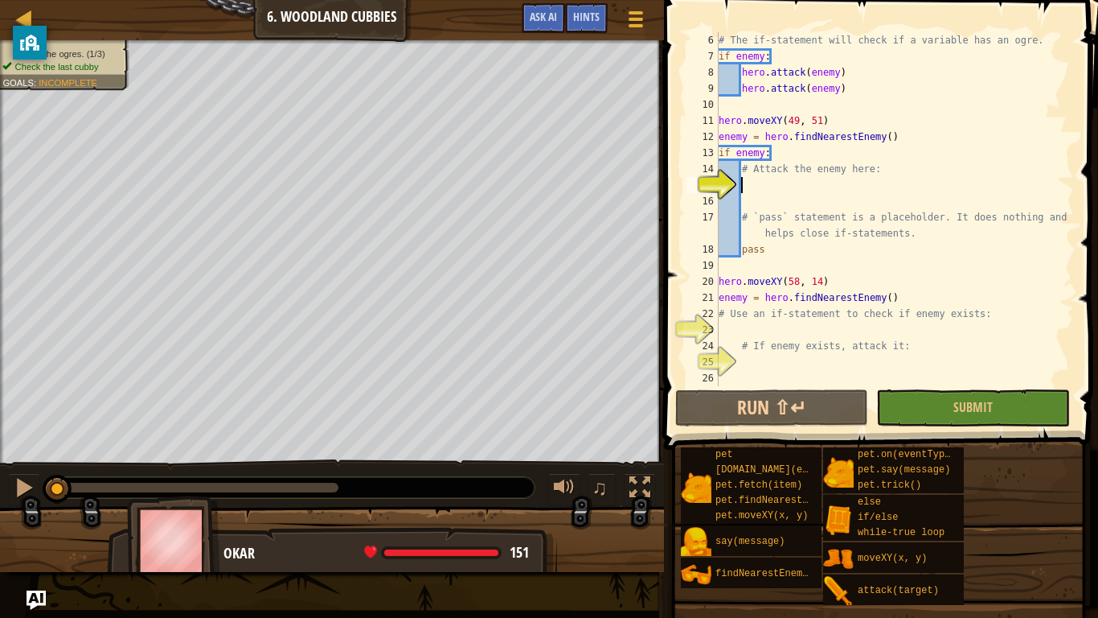
scroll to position [80, 0]
click at [783, 159] on div "# The if-statement will check if a variable has an ogre. if enemy : hero . atta…" at bounding box center [895, 225] width 359 height 386
click at [728, 152] on div "# The if-statement will check if a variable has an ogre. if enemy : hero . atta…" at bounding box center [895, 225] width 359 height 386
click at [734, 148] on div "# The if-statement will check if a variable has an ogre. if enemy : hero . atta…" at bounding box center [895, 225] width 359 height 386
click at [746, 144] on div "# The if-statement will check if a variable has an ogre. if enemy : hero . atta…" at bounding box center [895, 225] width 359 height 386
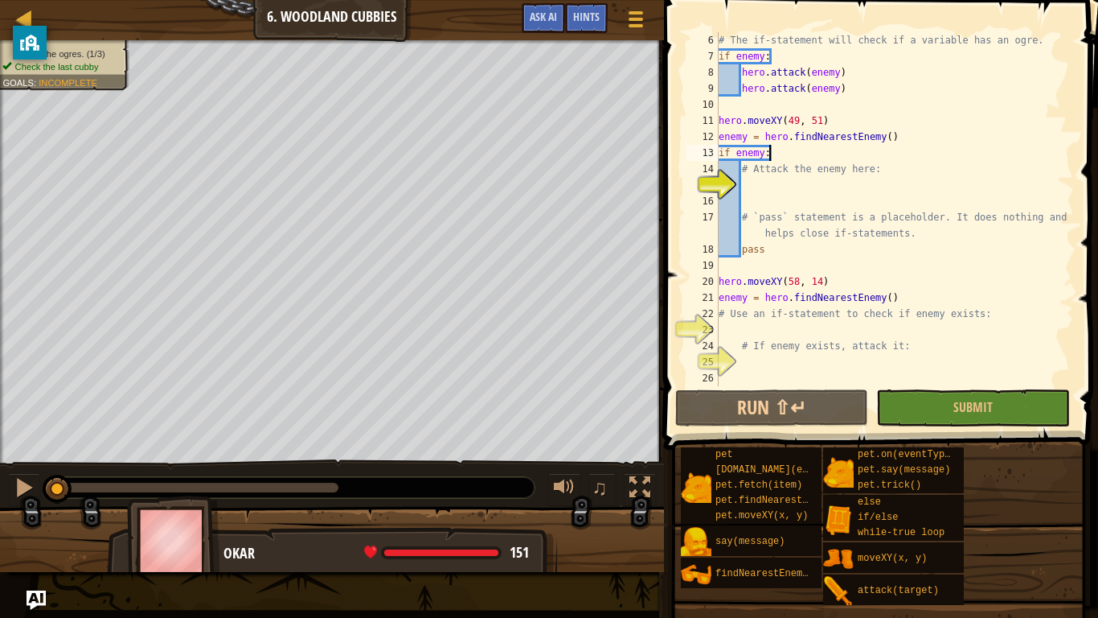
click at [792, 155] on div "# The if-statement will check if a variable has an ogre. if enemy : hero . atta…" at bounding box center [895, 225] width 359 height 386
type textarea "if enemy:"
click at [786, 158] on div "# The if-statement will check if a variable has an ogre. if enemy : hero . atta…" at bounding box center [895, 225] width 359 height 386
click at [912, 401] on button "Submit" at bounding box center [972, 407] width 193 height 37
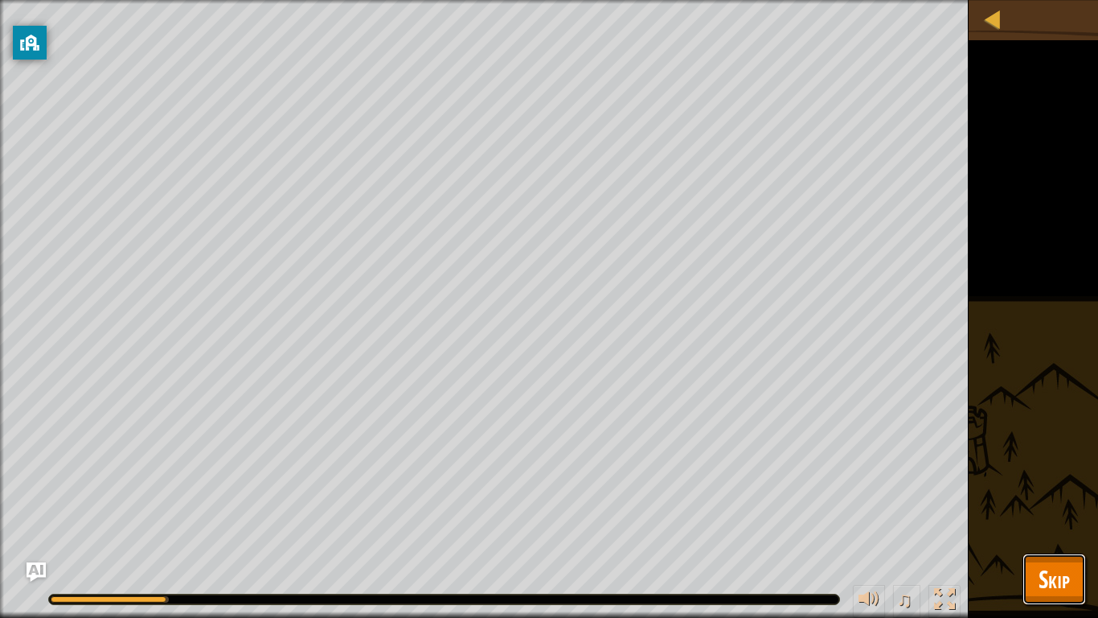
click at [1066, 481] on span "Skip" at bounding box center [1054, 578] width 31 height 33
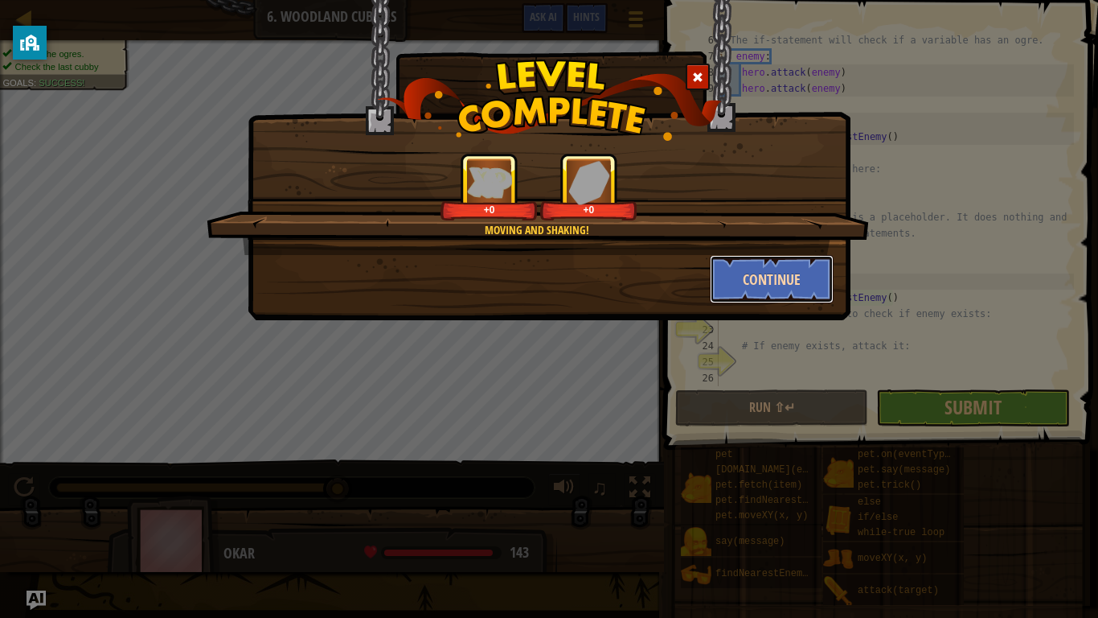
click at [742, 279] on button "Continue" at bounding box center [772, 279] width 125 height 48
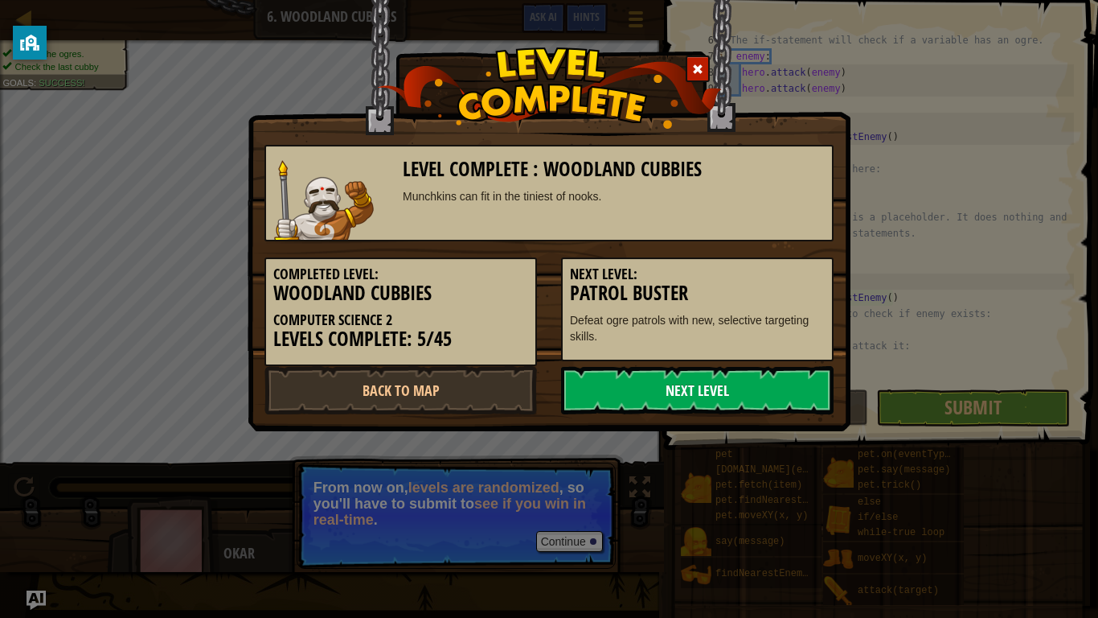
click at [712, 389] on link "Next Level" at bounding box center [697, 390] width 273 height 48
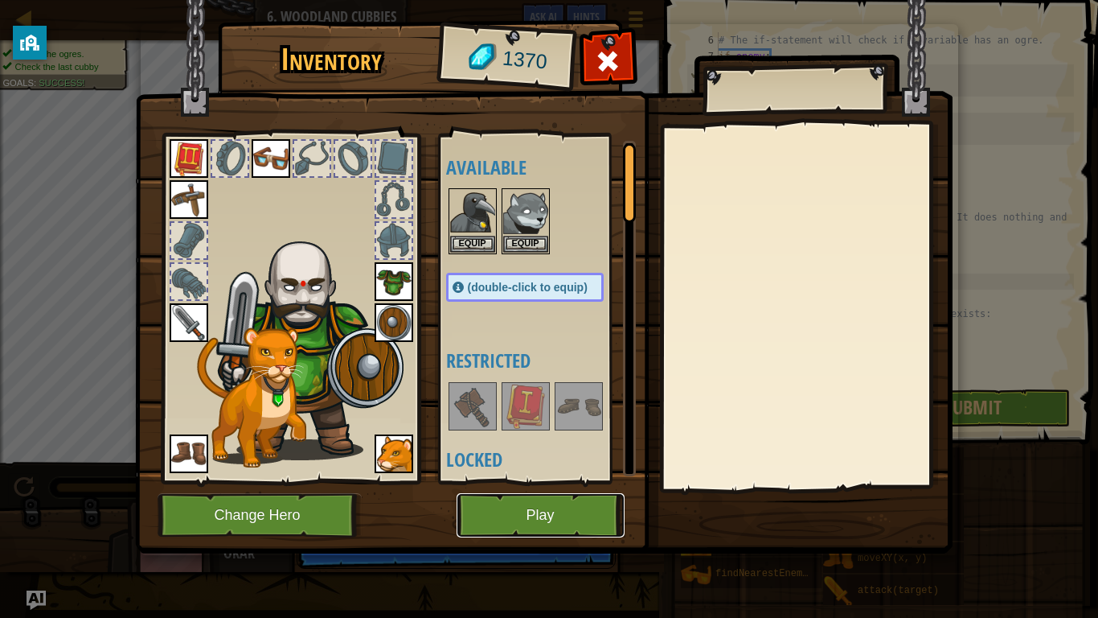
click at [535, 481] on button "Play" at bounding box center [541, 515] width 168 height 44
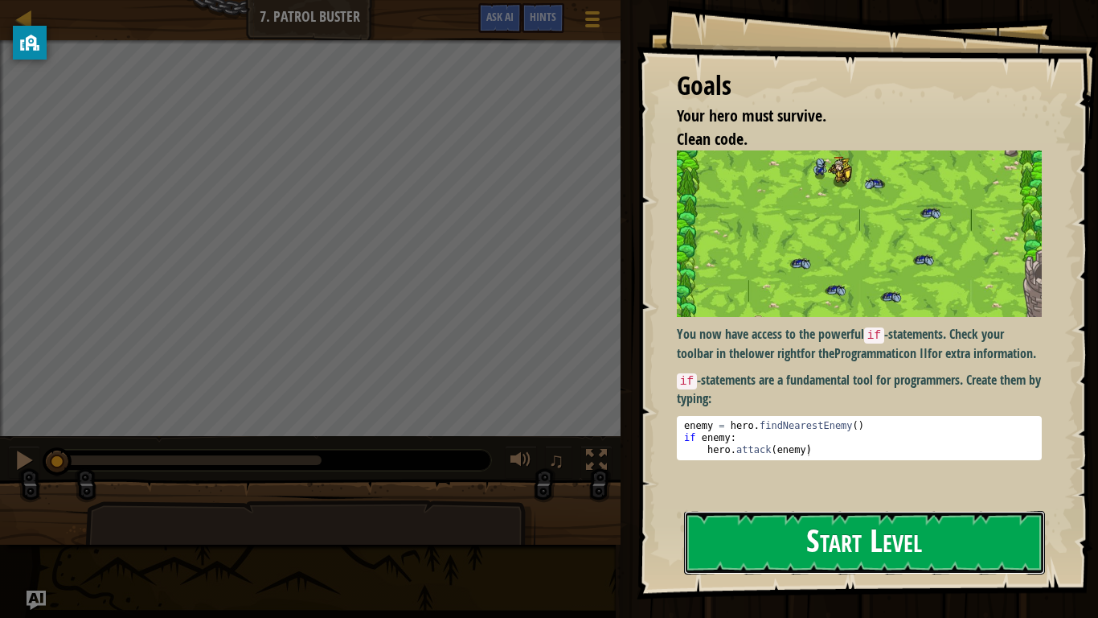
click at [798, 481] on button "Start Level" at bounding box center [864, 543] width 361 height 64
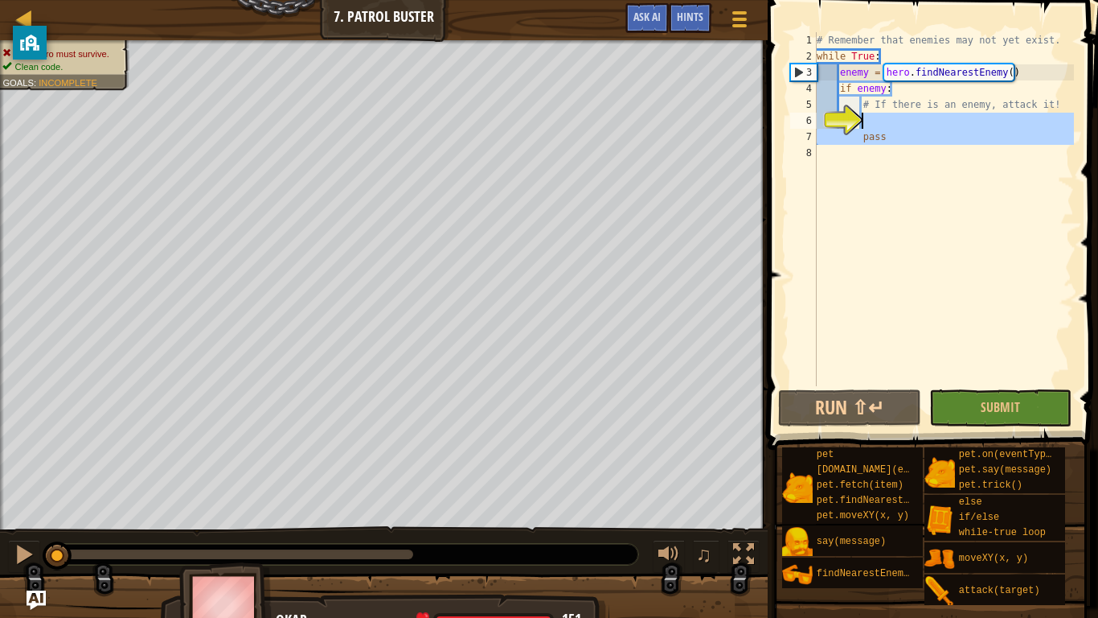
drag, startPoint x: 926, startPoint y: 150, endPoint x: 893, endPoint y: 125, distance: 40.8
click at [893, 125] on div "# Remember that enemies may not yet exist. while True : enemy = hero . findNear…" at bounding box center [944, 225] width 261 height 386
type textarea "pass"
click at [893, 125] on div "# Remember that enemies may not yet exist. while True : enemy = hero . findNear…" at bounding box center [944, 209] width 261 height 354
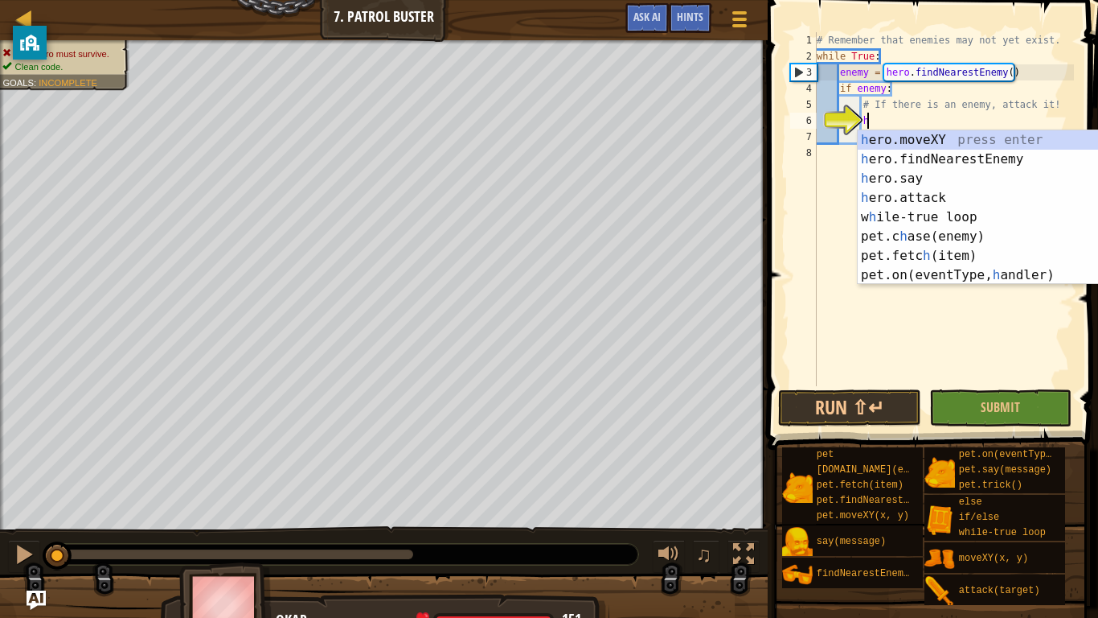
scroll to position [7, 8]
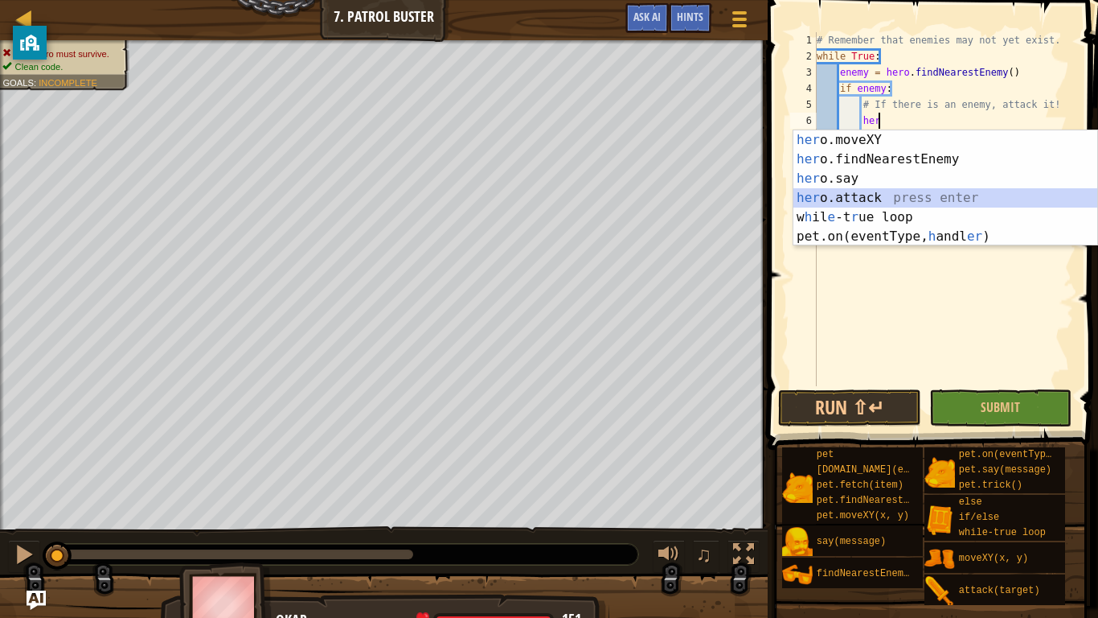
click at [917, 199] on div "her o.moveXY press enter her o.findNearestEnemy press enter her o.say press ent…" at bounding box center [946, 207] width 304 height 154
type textarea "hero.attack(enemy)"
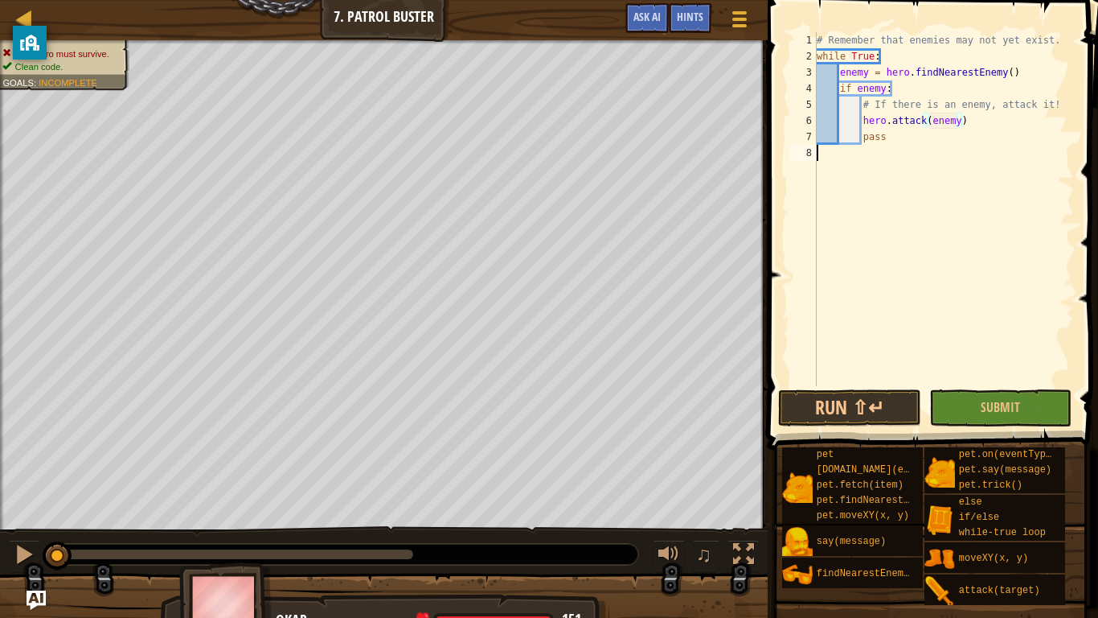
click at [975, 330] on div "# Remember that enemies may not yet exist. while True : enemy = hero . findNear…" at bounding box center [944, 225] width 261 height 386
click at [1003, 411] on span "Submit" at bounding box center [1000, 407] width 39 height 18
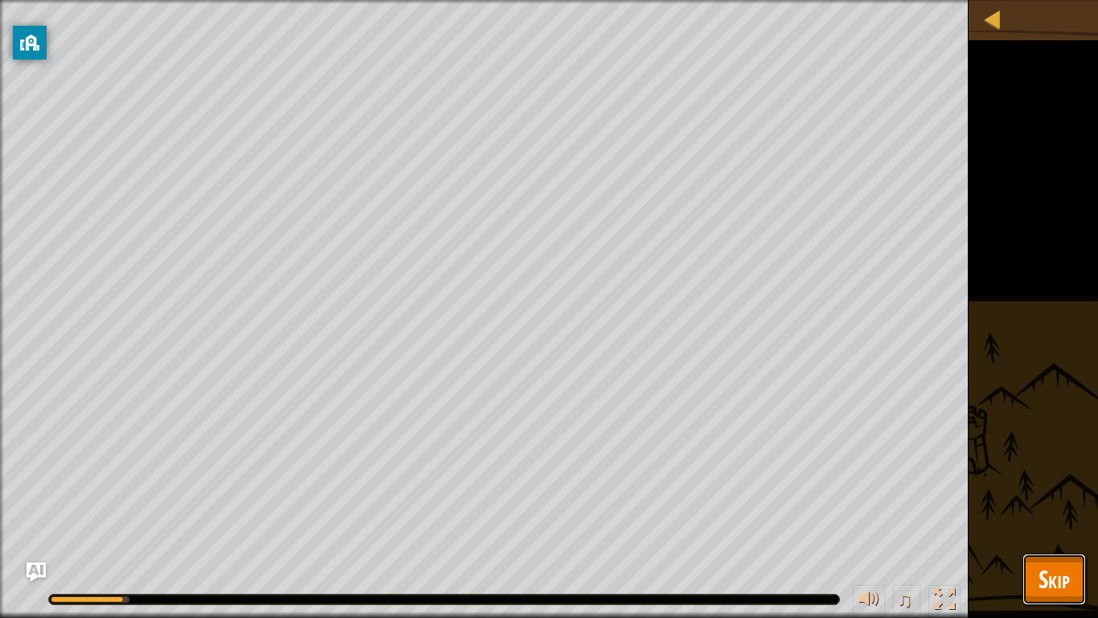
click at [1065, 481] on span "Skip" at bounding box center [1054, 578] width 31 height 33
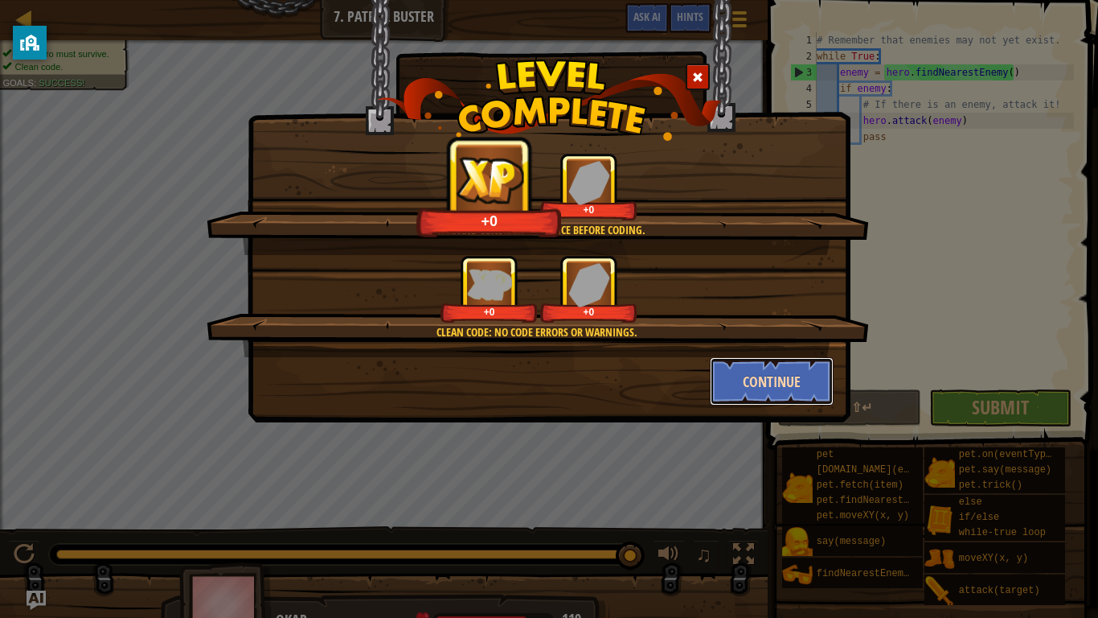
click at [765, 392] on button "Continue" at bounding box center [772, 381] width 125 height 48
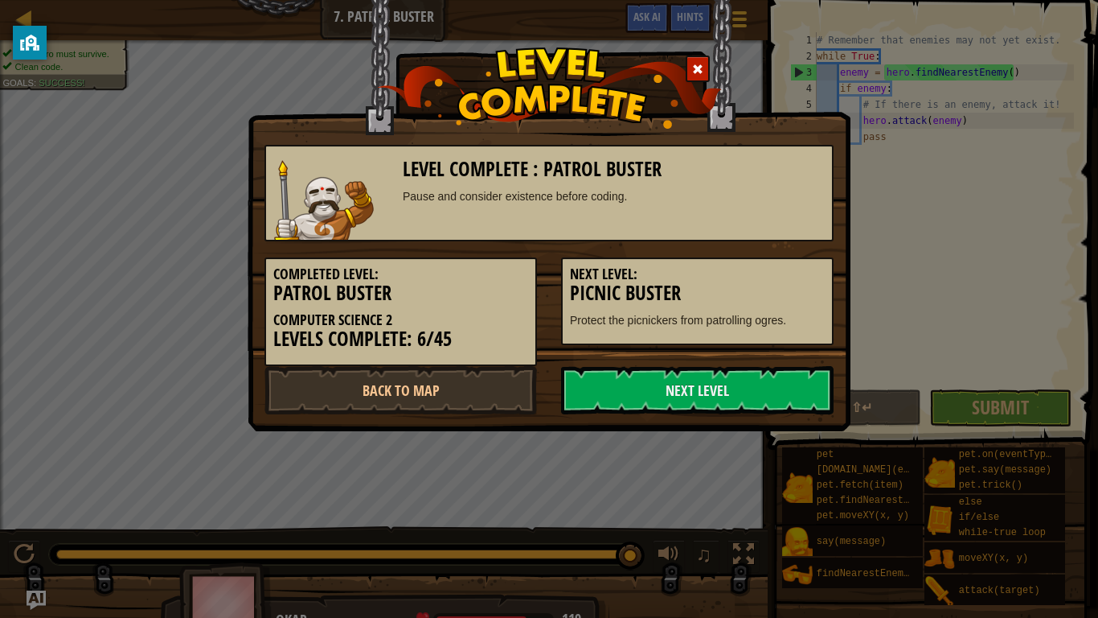
click at [754, 383] on link "Next Level" at bounding box center [697, 390] width 273 height 48
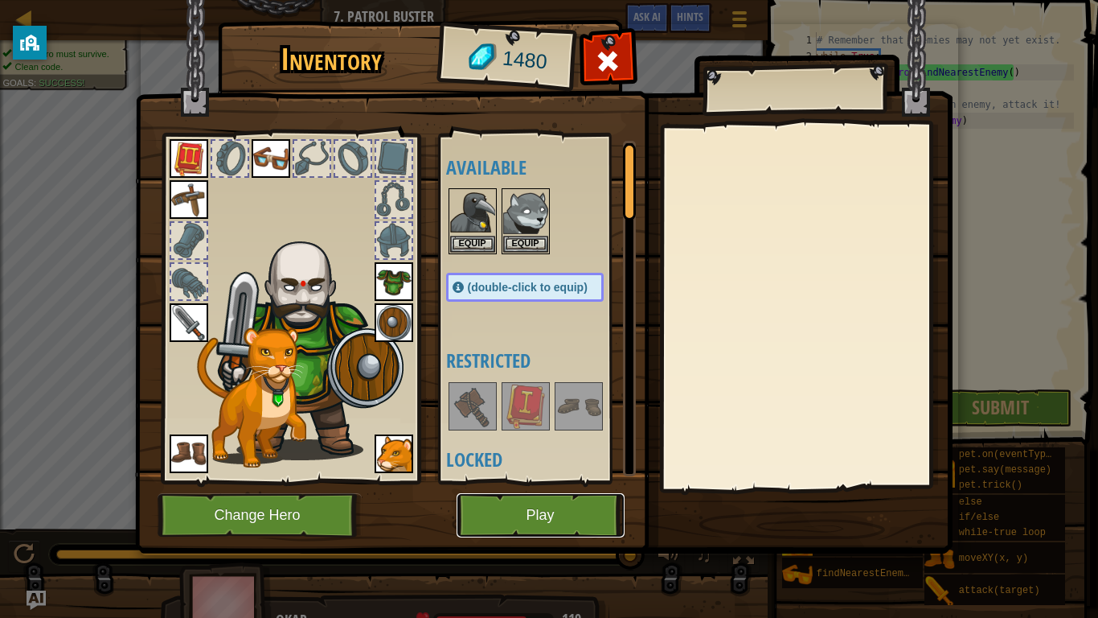
click at [519, 481] on button "Play" at bounding box center [541, 515] width 168 height 44
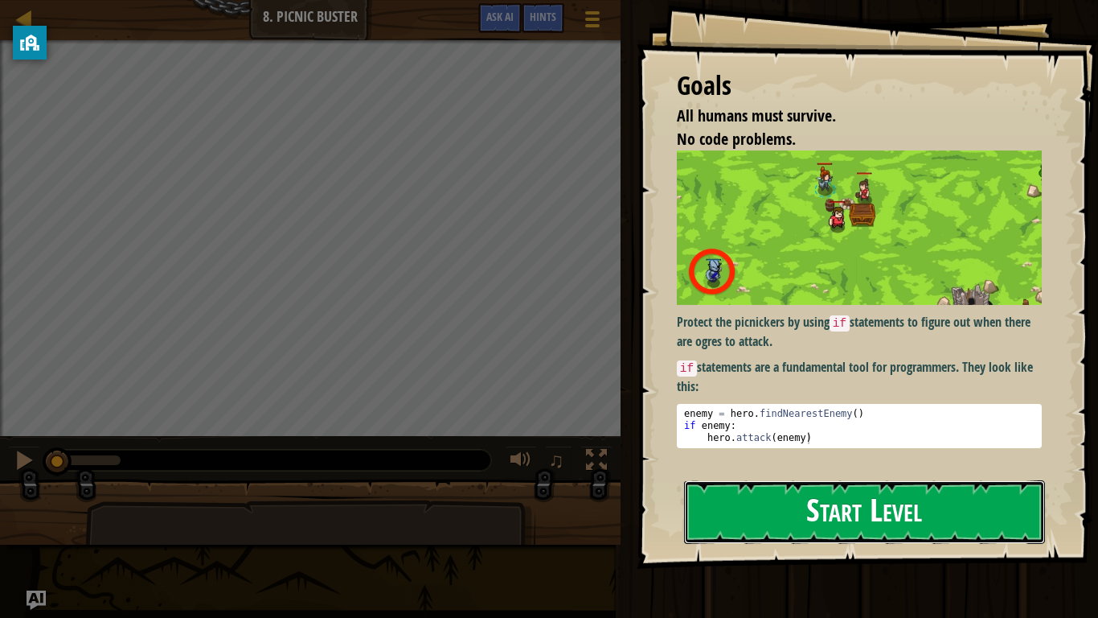
click at [766, 481] on button "Start Level" at bounding box center [864, 512] width 361 height 64
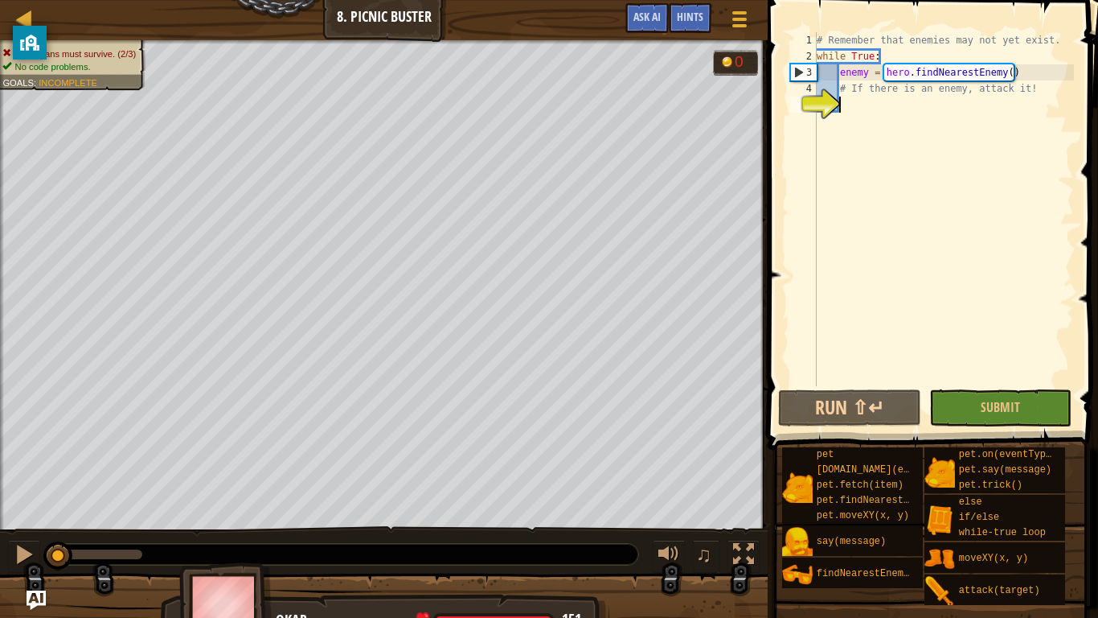
scroll to position [7, 3]
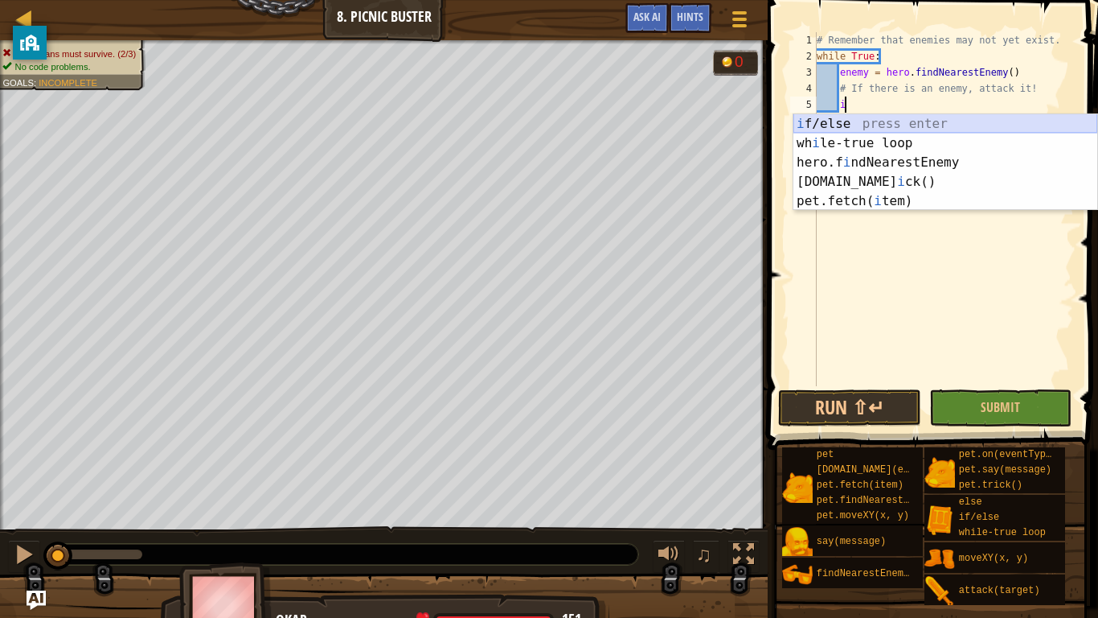
click at [886, 125] on div "i f/else press enter wh i le-true loop press enter hero.f i ndNearestEnemy pres…" at bounding box center [946, 181] width 304 height 135
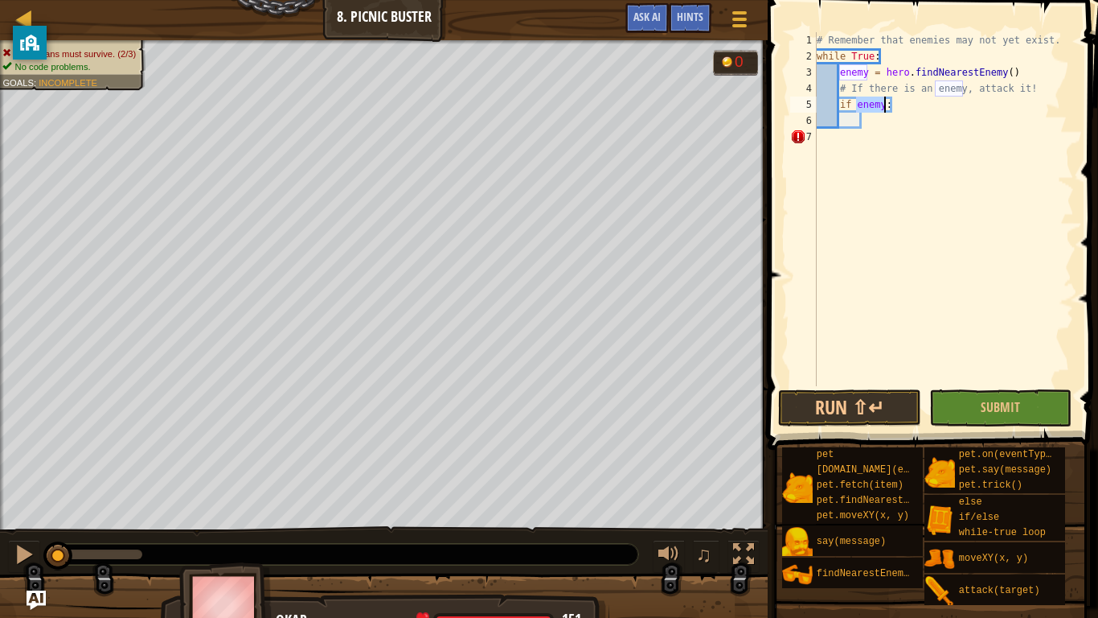
click at [897, 106] on div "# Remember that enemies may not yet exist. while True : enemy = hero . findNear…" at bounding box center [944, 225] width 261 height 386
click at [929, 102] on div "# Remember that enemies may not yet exist. while True : enemy = hero . findNear…" at bounding box center [944, 225] width 261 height 386
click at [921, 103] on div "# Remember that enemies may not yet exist. while True : enemy = hero . findNear…" at bounding box center [944, 225] width 261 height 386
click at [929, 112] on div "# Remember that enemies may not yet exist. while True : enemy = hero . findNear…" at bounding box center [944, 225] width 261 height 386
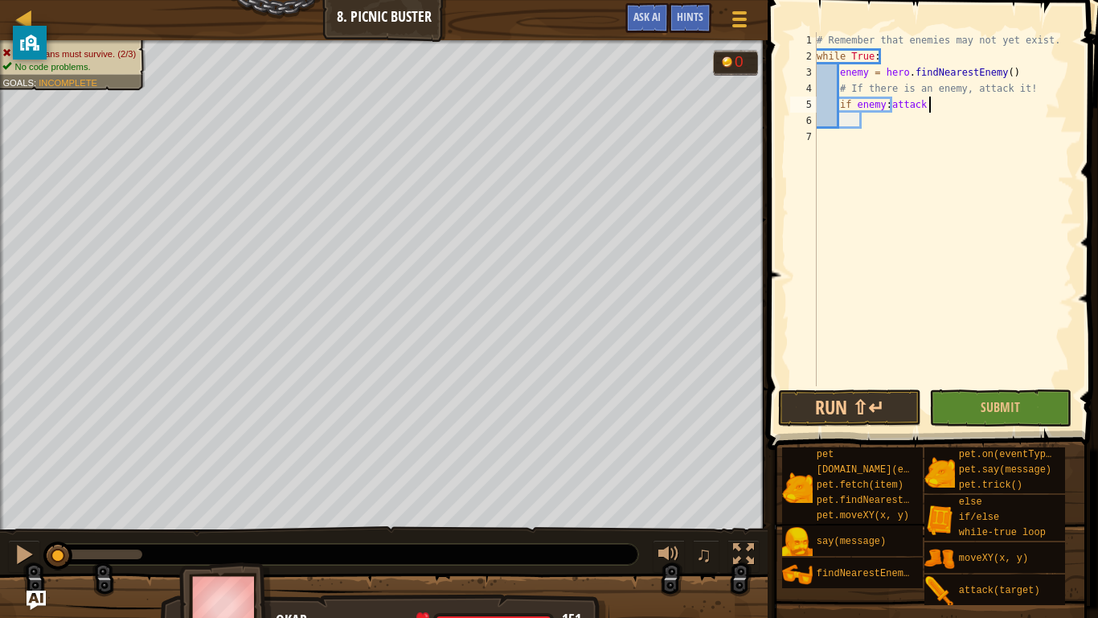
scroll to position [7, 16]
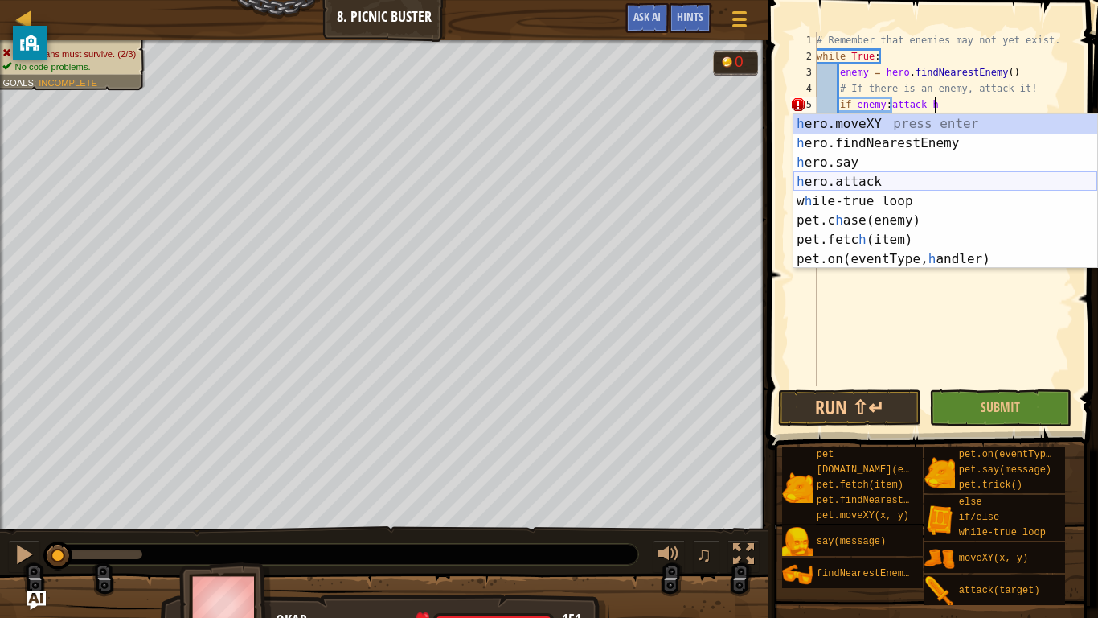
click at [884, 180] on div "h ero.moveXY press enter h ero.findNearestEnemy press enter h ero.say press ent…" at bounding box center [946, 210] width 304 height 193
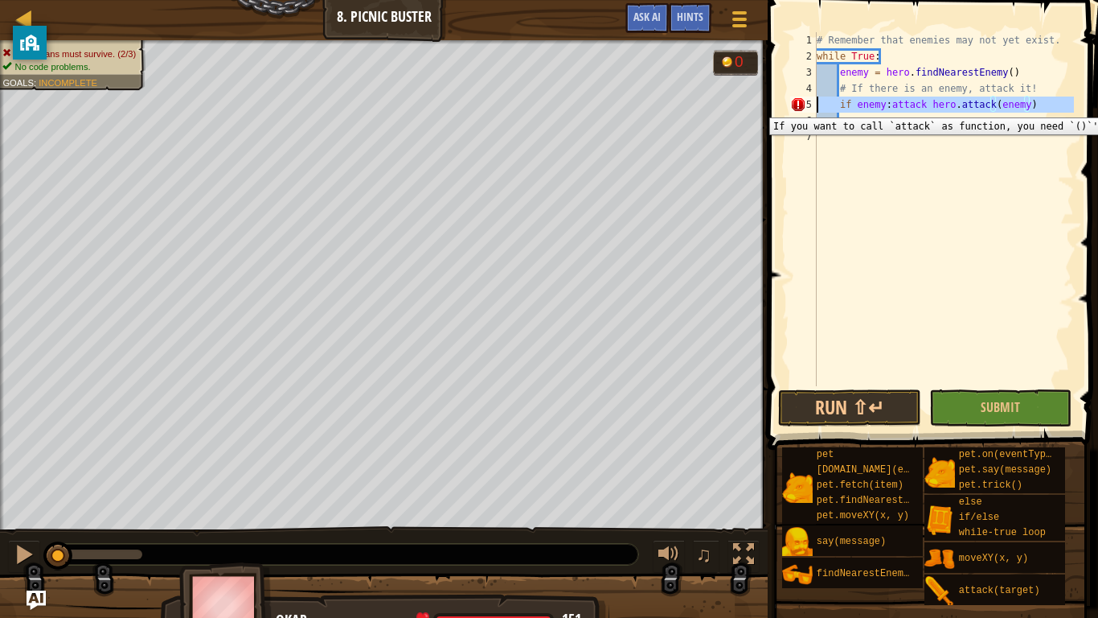
click at [795, 105] on div "5" at bounding box center [803, 104] width 27 height 16
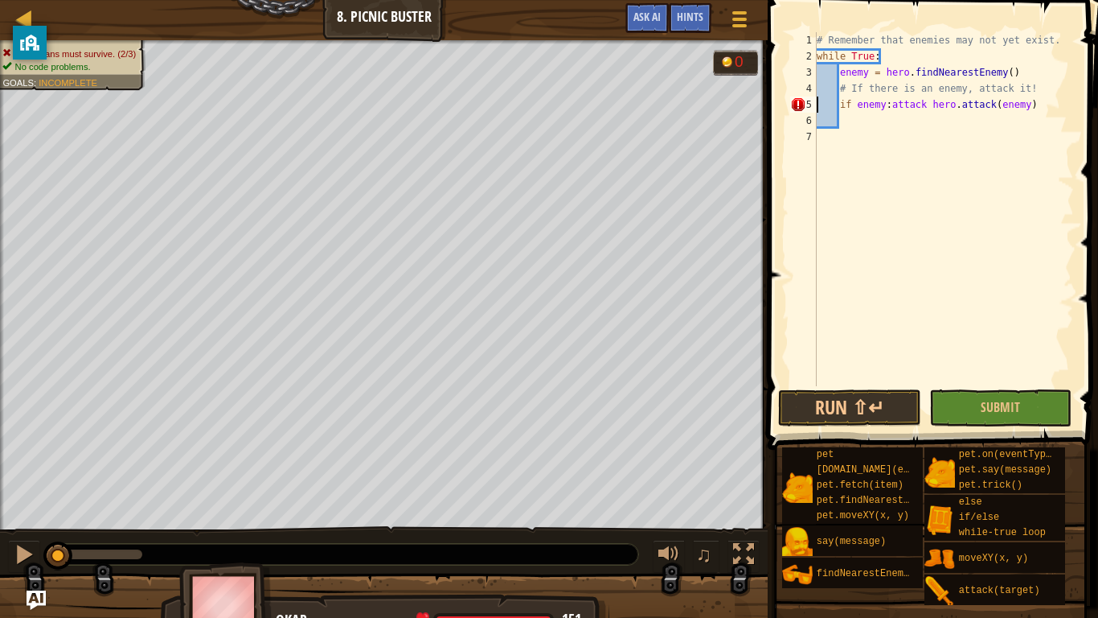
click at [784, 100] on span at bounding box center [934, 201] width 343 height 497
click at [916, 99] on div "# Remember that enemies may not yet exist. while True : enemy = hero . findNear…" at bounding box center [944, 225] width 261 height 386
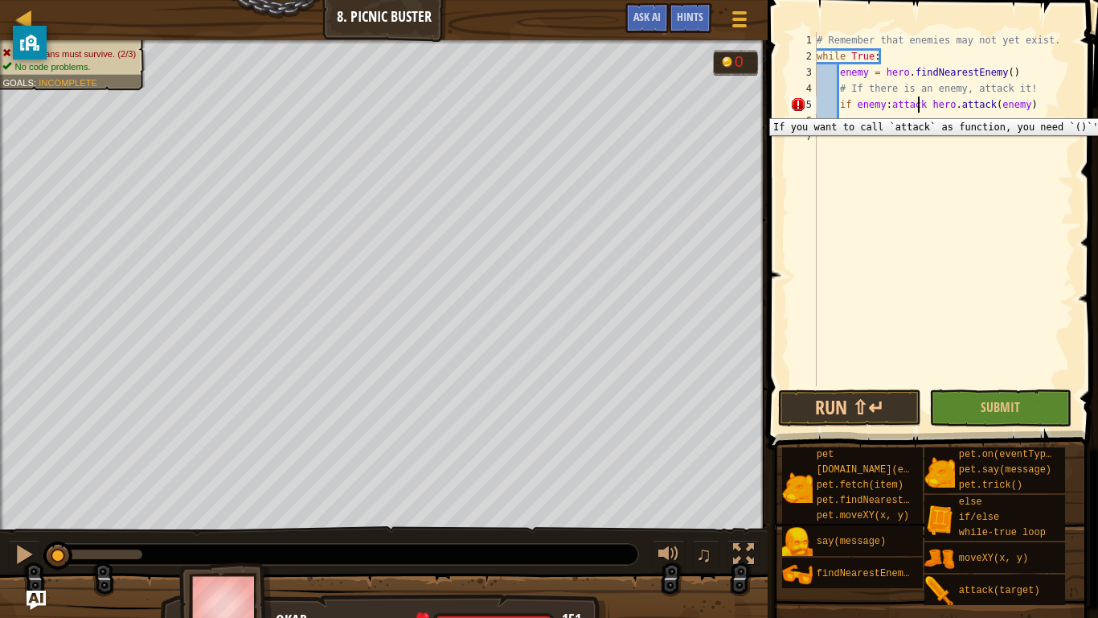
click at [799, 106] on div "5" at bounding box center [803, 104] width 27 height 16
type textarea "if enemy:attack hero.attack(enemy)"
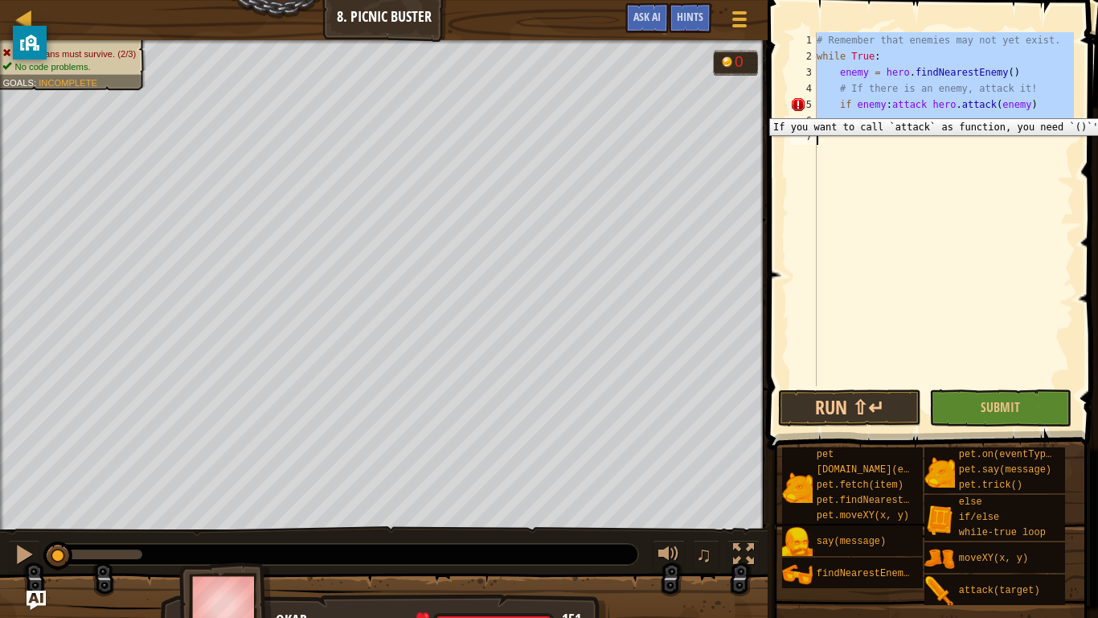
click at [799, 106] on div "5" at bounding box center [803, 104] width 27 height 16
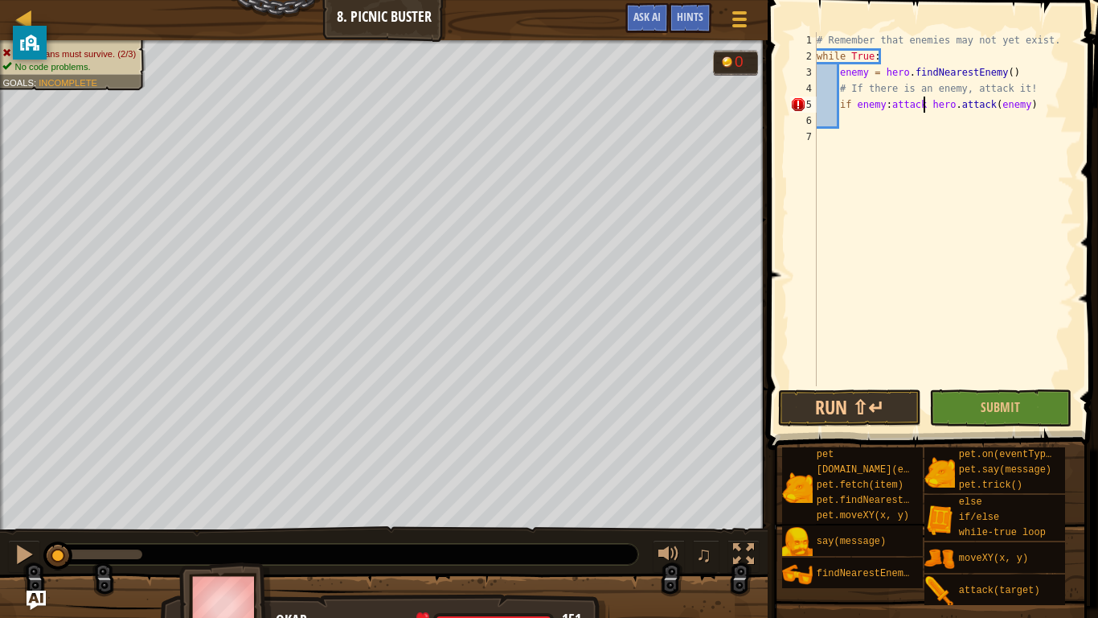
click at [921, 101] on div "# Remember that enemies may not yet exist. while True : enemy = hero . findNear…" at bounding box center [944, 225] width 261 height 386
click at [938, 101] on div "# Remember that enemies may not yet exist. while True : enemy = hero . findNear…" at bounding box center [944, 225] width 261 height 386
click at [888, 102] on div "# Remember that enemies may not yet exist. while True : enemy = hero . findNear…" at bounding box center [944, 225] width 261 height 386
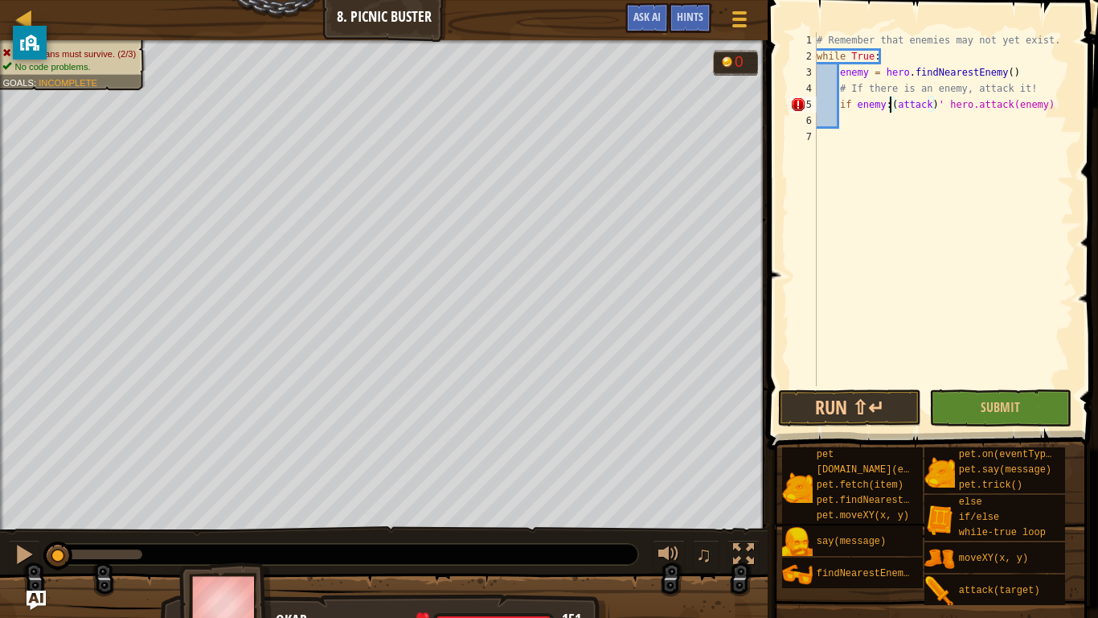
click at [893, 101] on div "# Remember that enemies may not yet exist. while True : enemy = hero . findNear…" at bounding box center [944, 225] width 261 height 386
drag, startPoint x: 943, startPoint y: 107, endPoint x: 893, endPoint y: 109, distance: 50.7
click at [893, 109] on div "# Remember that enemies may not yet exist. while True : enemy = hero . findNear…" at bounding box center [944, 225] width 261 height 386
click at [897, 105] on div "# Remember that enemies may not yet exist. while True : enemy = hero . findNear…" at bounding box center [944, 225] width 261 height 386
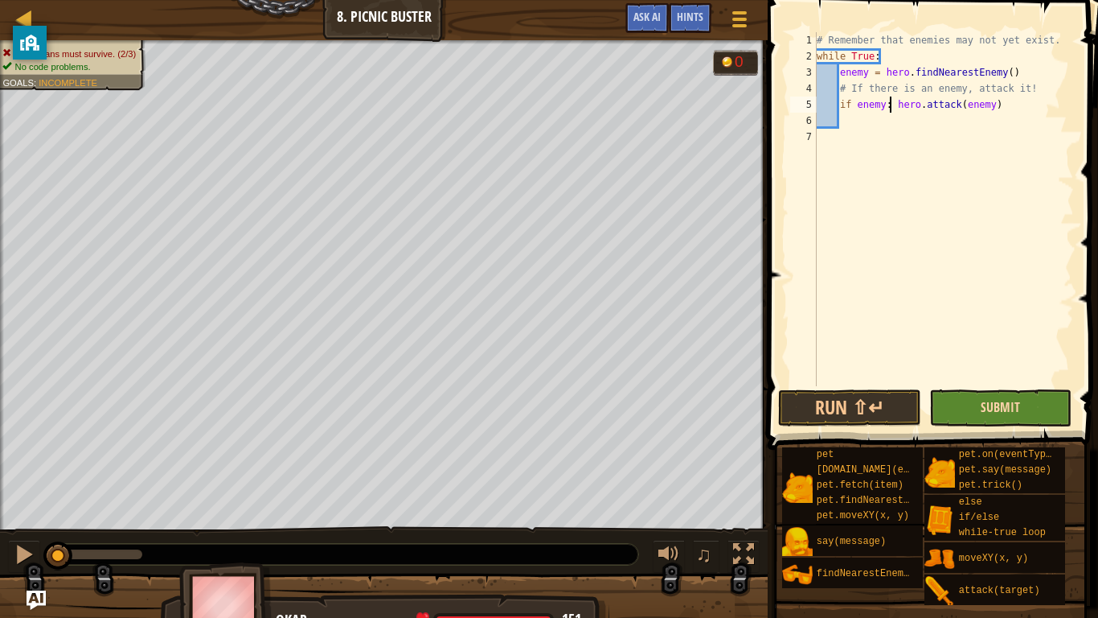
type textarea "if enemy: hero.attack(enemy)"
click at [986, 410] on span "Submit" at bounding box center [1000, 407] width 39 height 18
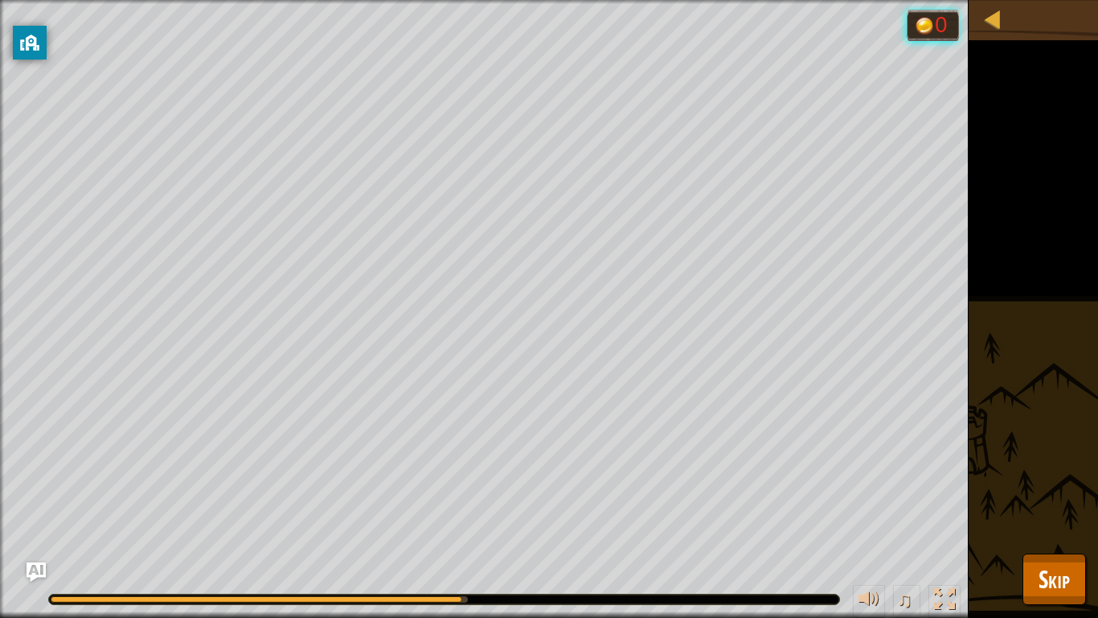
click at [1087, 481] on div "All humans must survive. (2/3) No code problems. Goals : Running... 0 ♫ Okar 15…" at bounding box center [549, 309] width 1098 height 618
click at [1059, 481] on span "Skip" at bounding box center [1054, 578] width 31 height 33
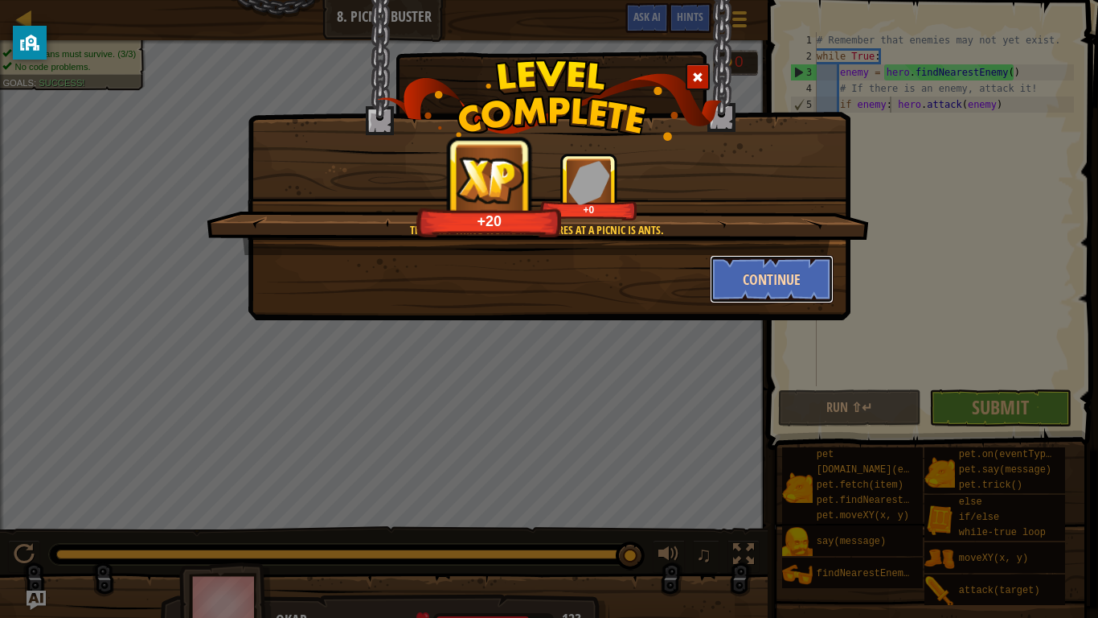
click at [742, 293] on button "Continue" at bounding box center [772, 279] width 125 height 48
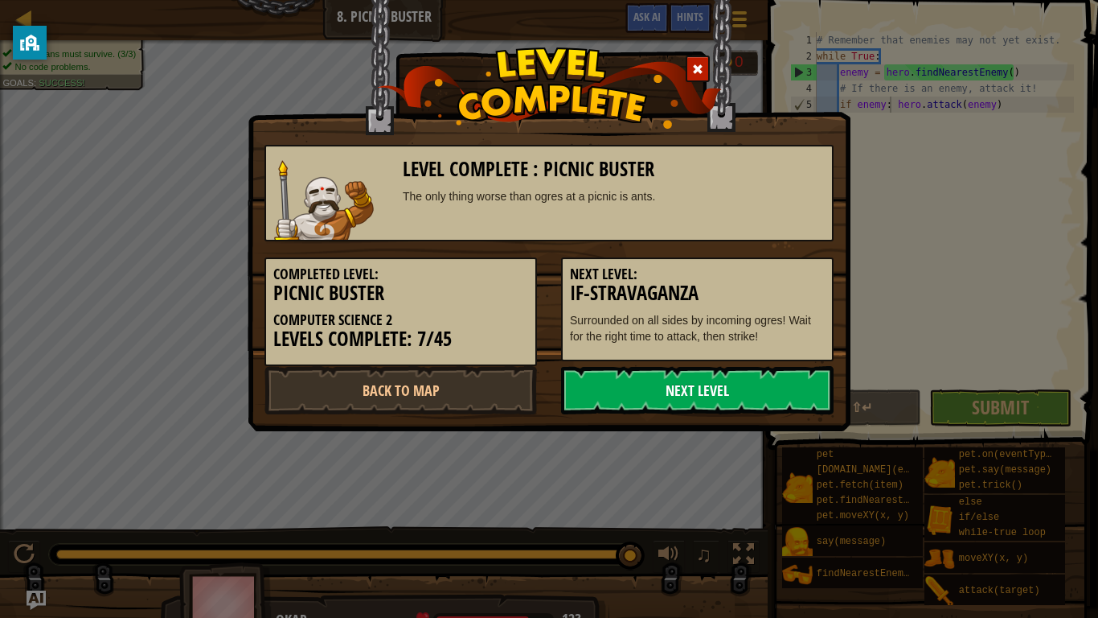
click at [693, 387] on link "Next Level" at bounding box center [697, 390] width 273 height 48
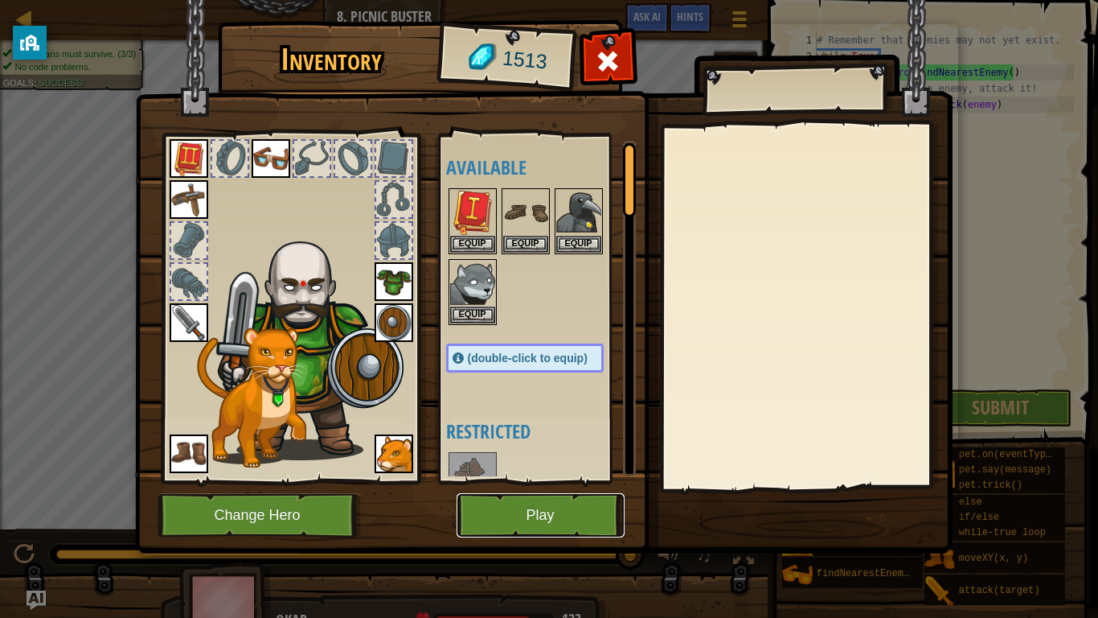
click at [577, 481] on button "Play" at bounding box center [541, 515] width 168 height 44
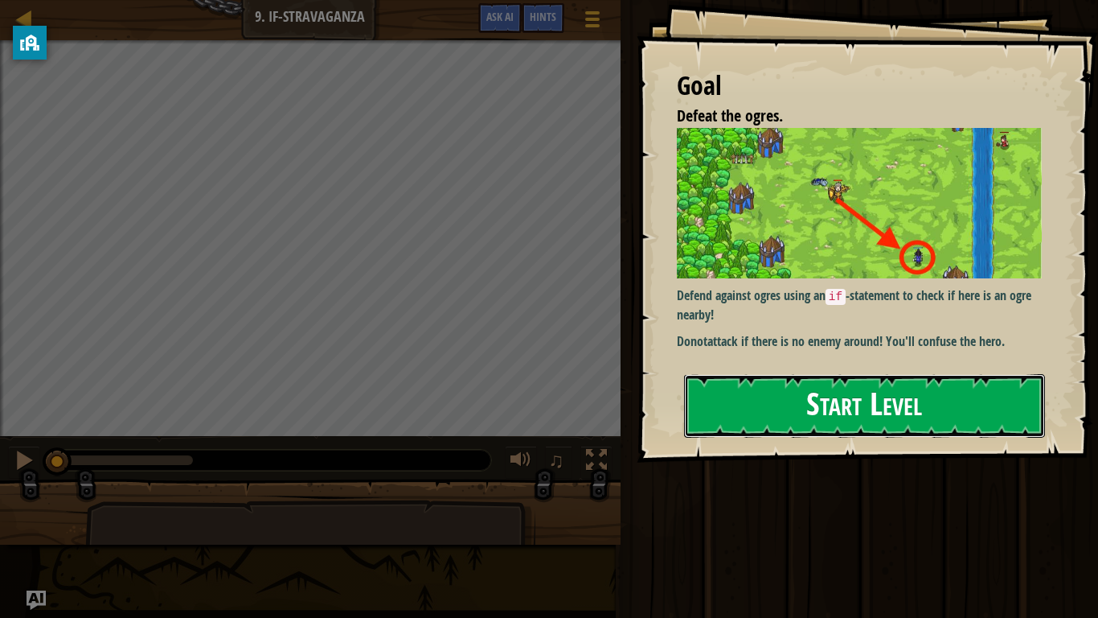
click at [759, 380] on button "Start Level" at bounding box center [864, 406] width 361 height 64
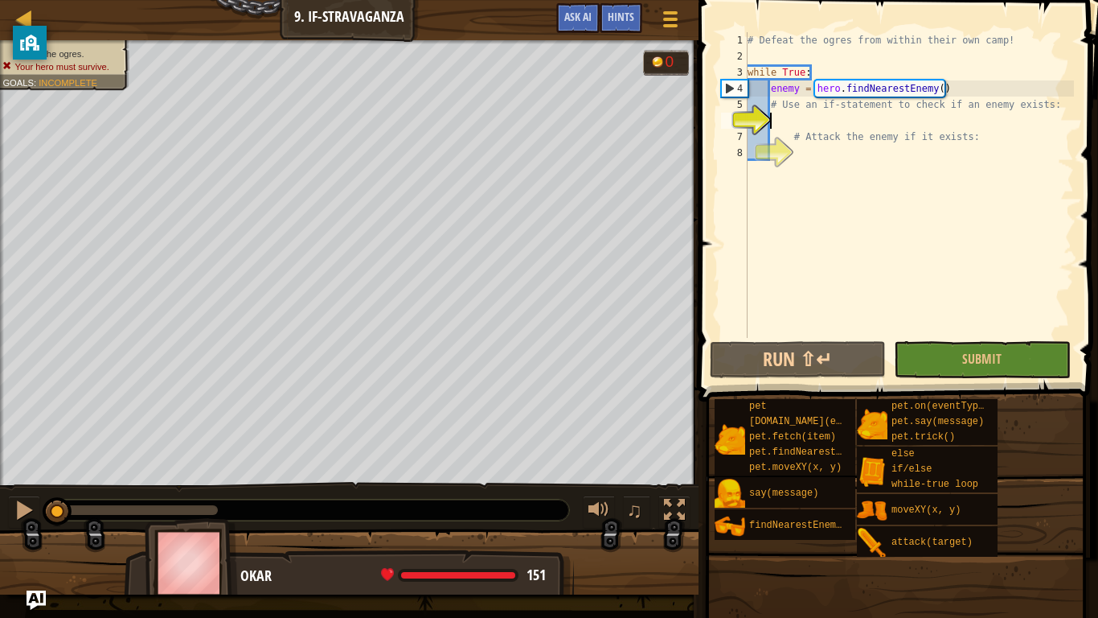
click at [815, 118] on div "# Defeat the ogres from within their own camp! while True : enemy = hero . find…" at bounding box center [910, 201] width 330 height 338
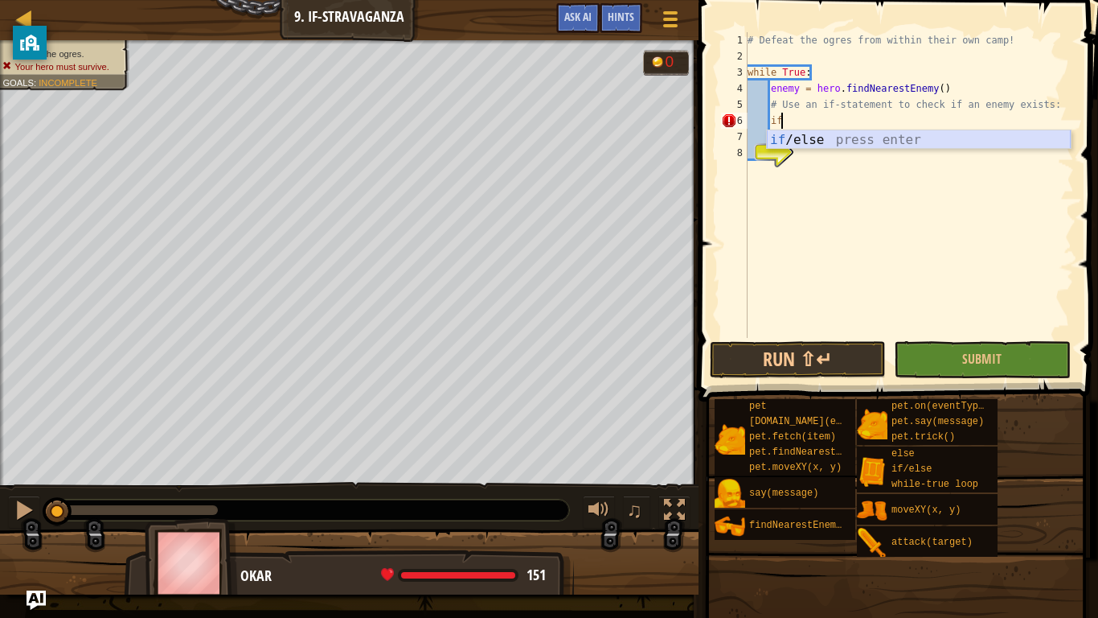
click at [856, 132] on div "if /else press enter" at bounding box center [919, 159] width 304 height 58
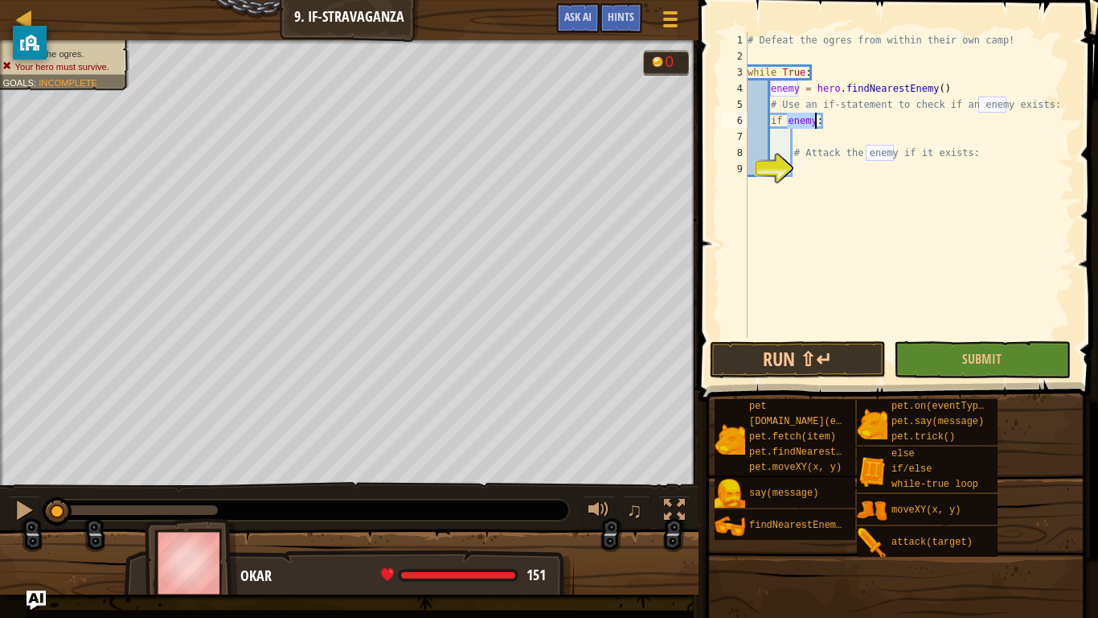
click at [855, 125] on div "# Defeat the ogres from within their own camp! while True : enemy = hero . find…" at bounding box center [910, 201] width 330 height 338
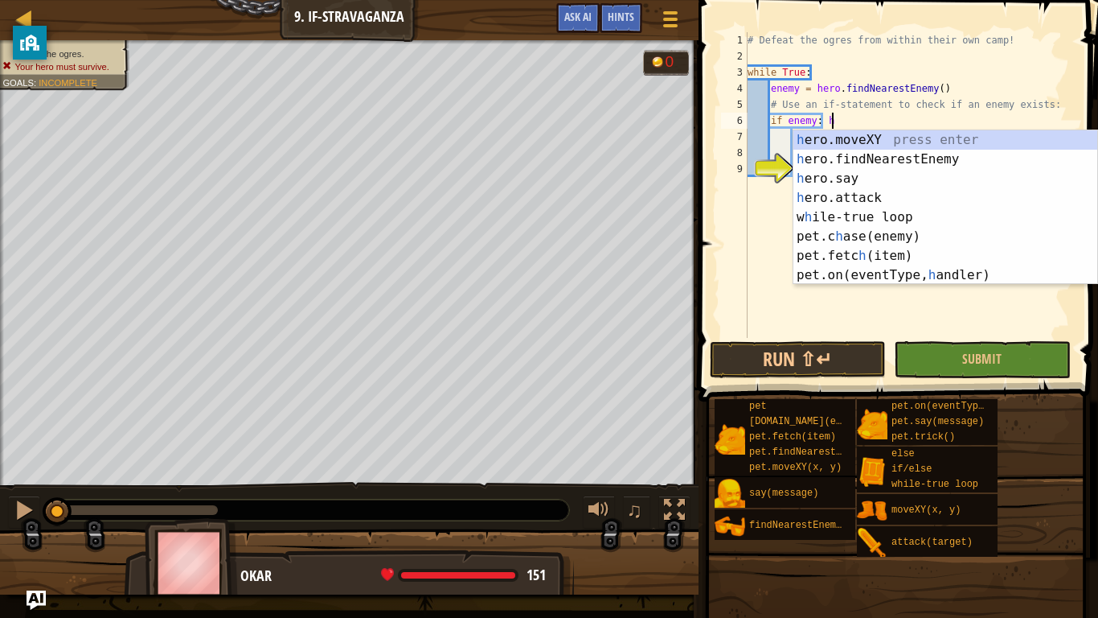
scroll to position [7, 13]
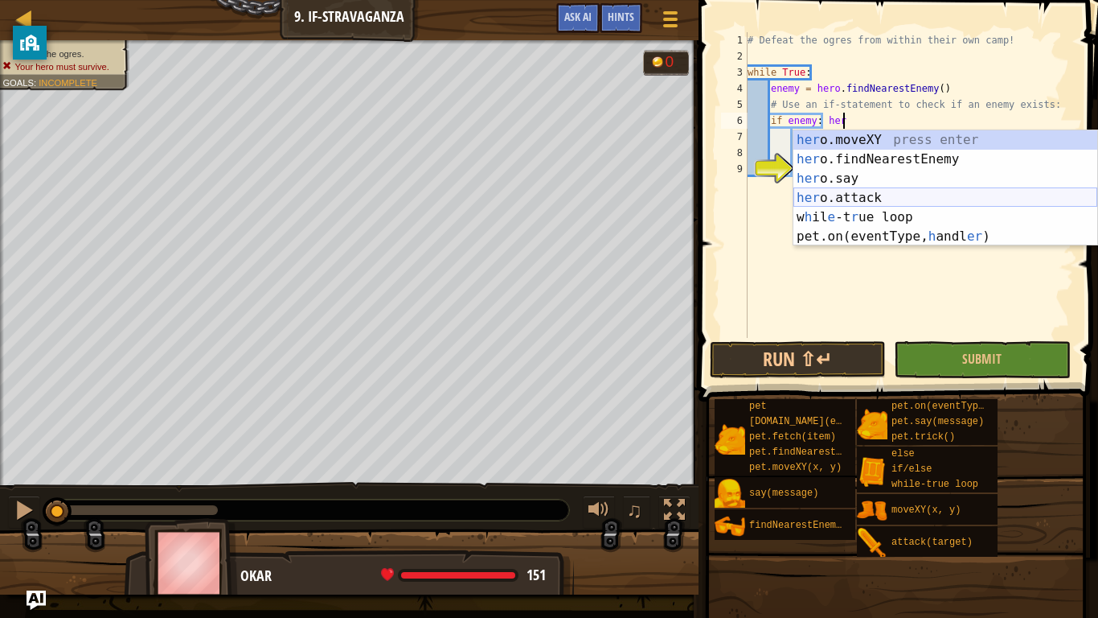
click at [860, 193] on div "her o.moveXY press enter her o.findNearestEnemy press enter her o.say press ent…" at bounding box center [946, 207] width 304 height 154
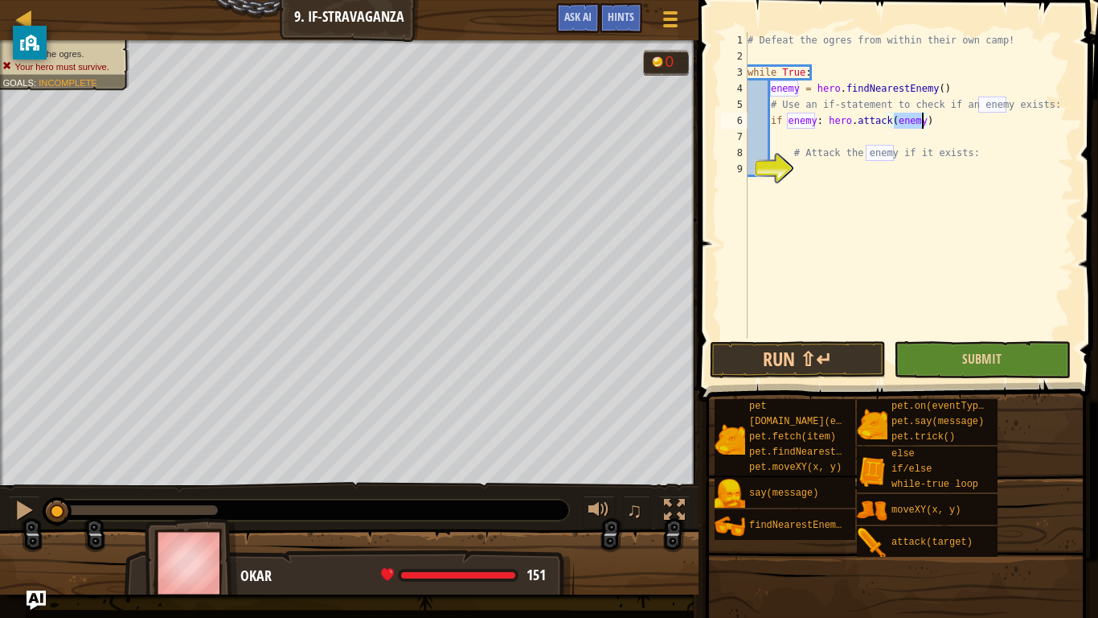
type textarea "if enemy: hero.attack(enemy)"
click at [950, 351] on button "Submit" at bounding box center [982, 359] width 176 height 37
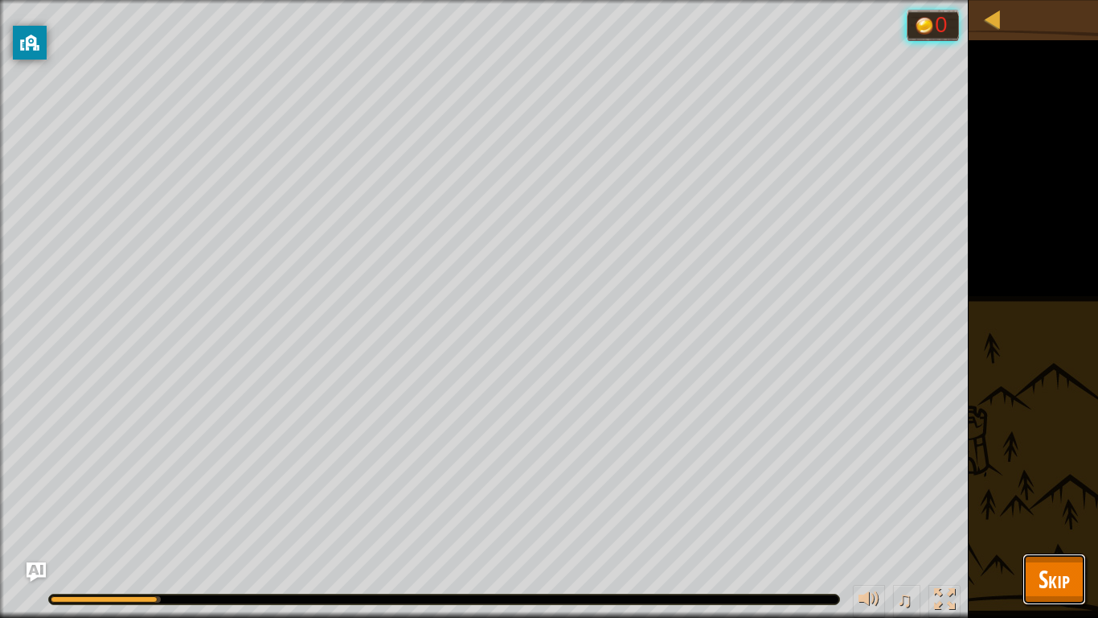
click at [1046, 481] on span "Skip" at bounding box center [1054, 578] width 31 height 33
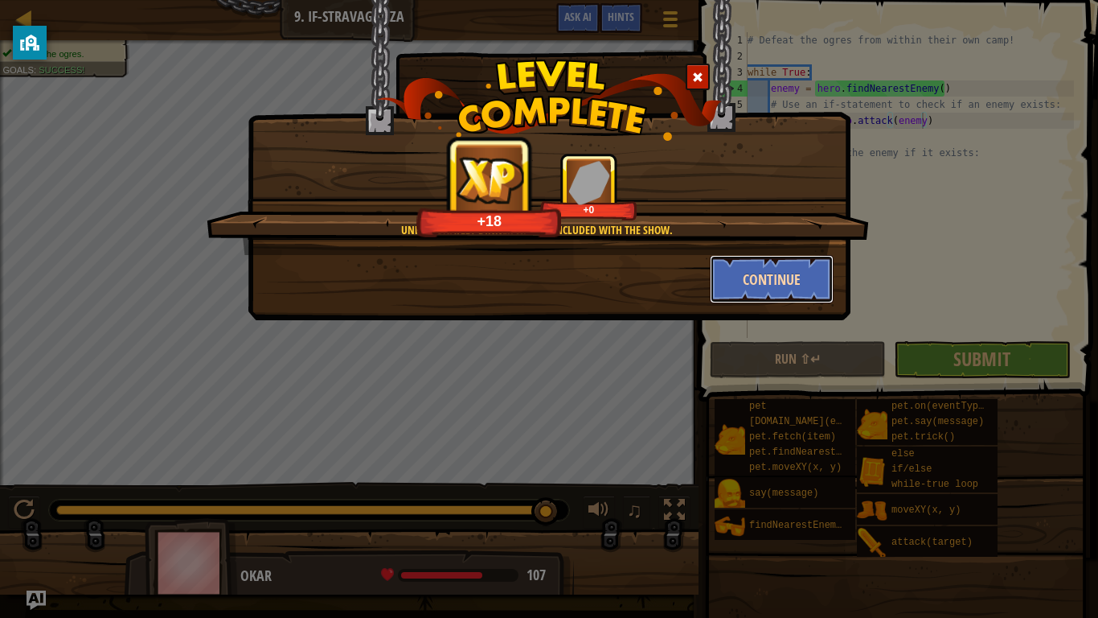
click at [769, 284] on button "Continue" at bounding box center [772, 279] width 125 height 48
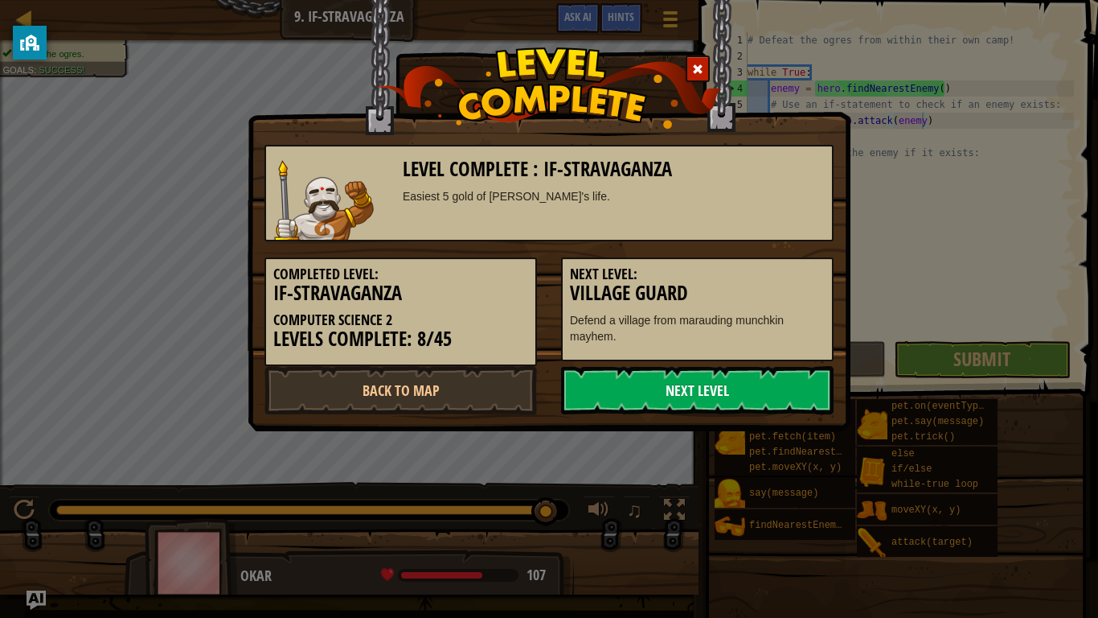
click at [739, 400] on link "Next Level" at bounding box center [697, 390] width 273 height 48
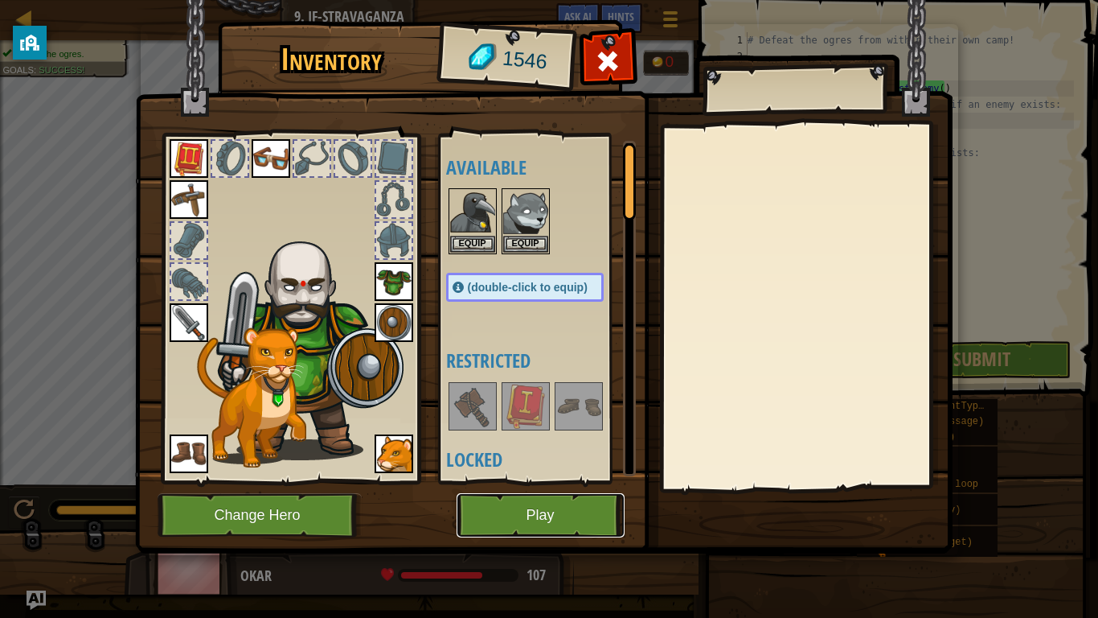
click at [547, 481] on button "Play" at bounding box center [541, 515] width 168 height 44
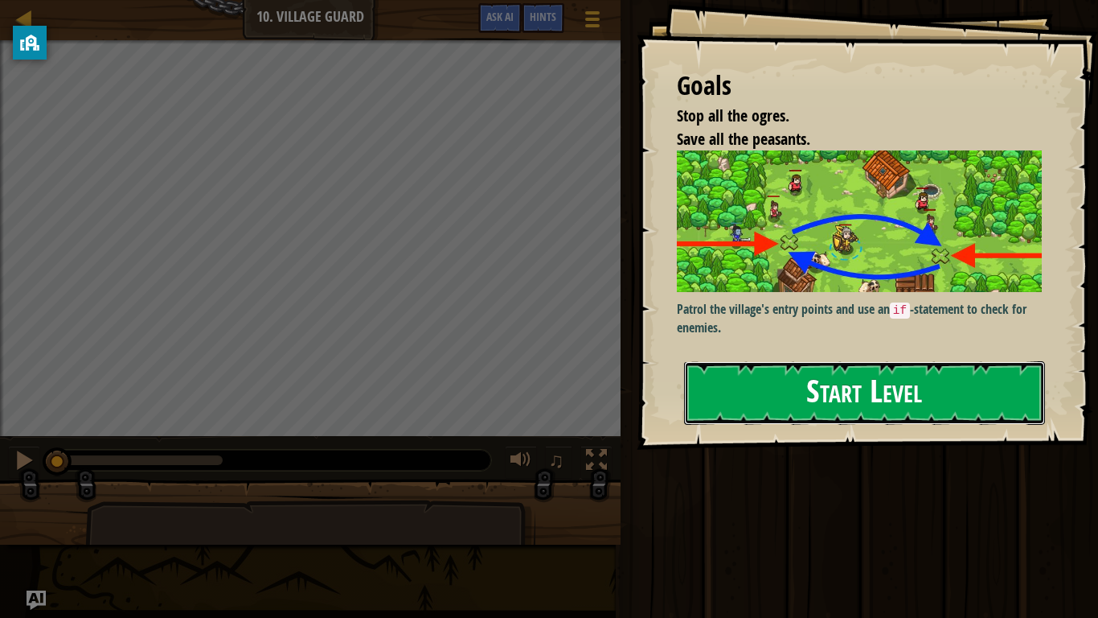
click at [767, 392] on button "Start Level" at bounding box center [864, 393] width 361 height 64
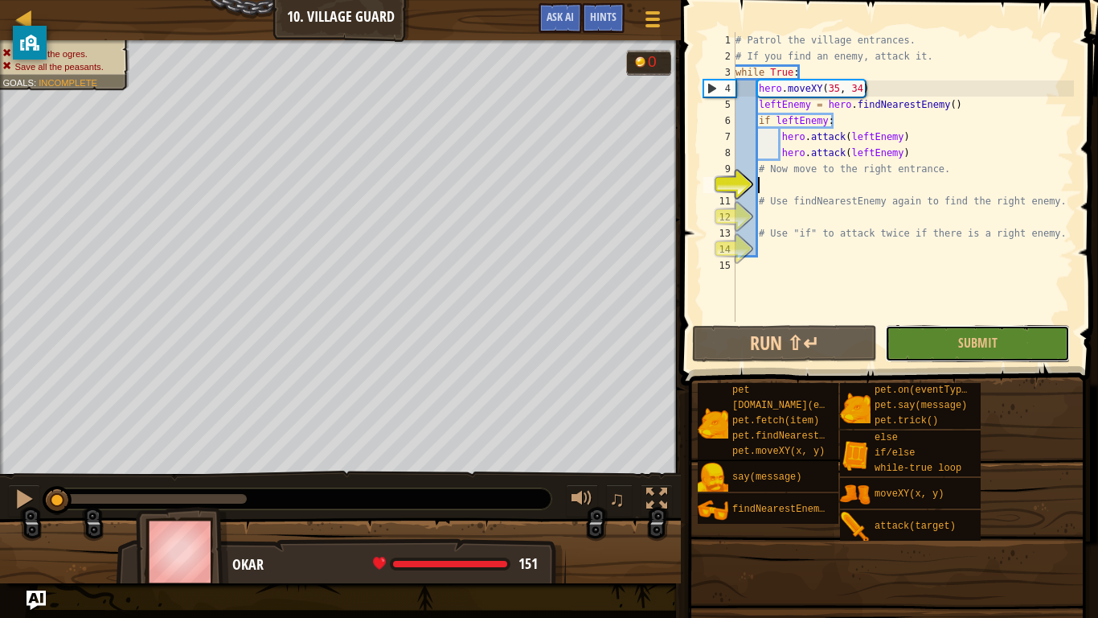
click at [965, 351] on span "Submit" at bounding box center [977, 343] width 39 height 18
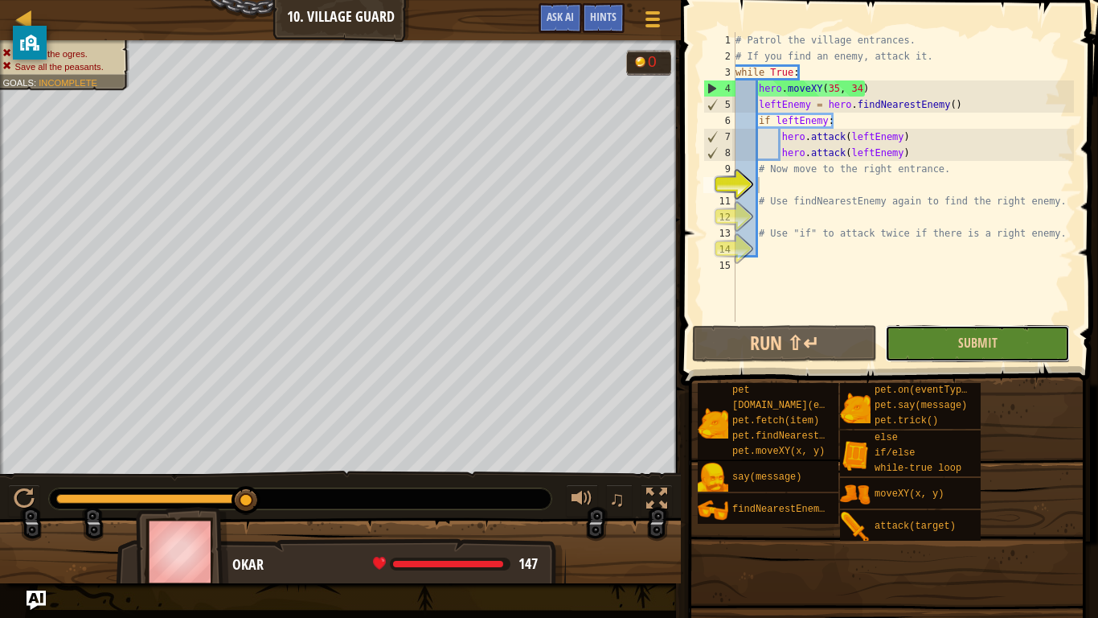
click at [987, 358] on button "Submit" at bounding box center [977, 343] width 185 height 37
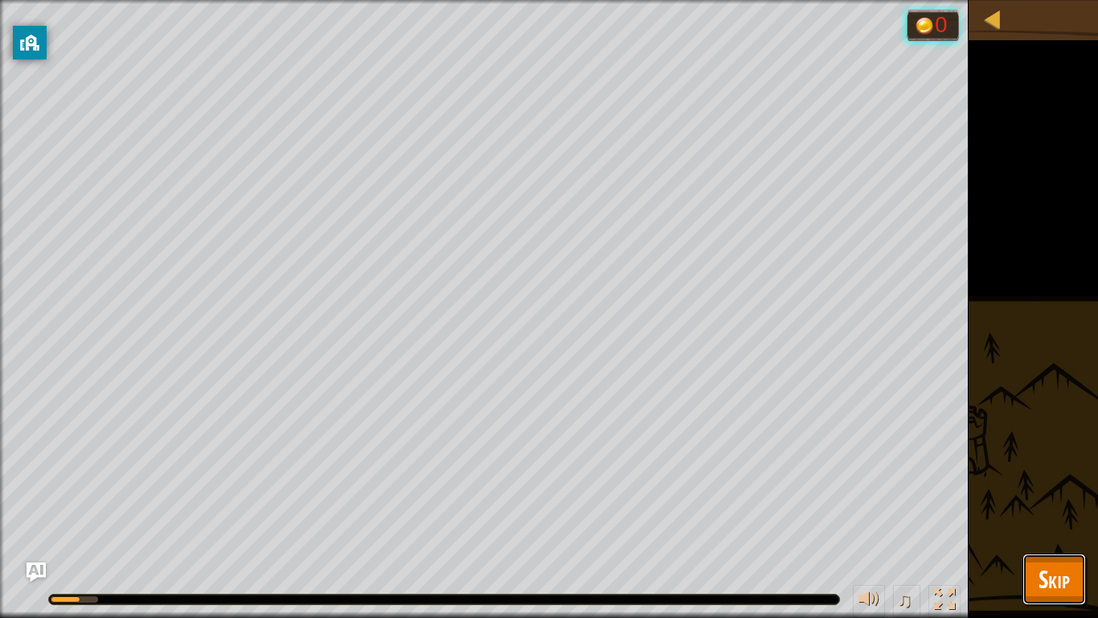
click at [1039, 481] on span "Skip" at bounding box center [1054, 578] width 31 height 33
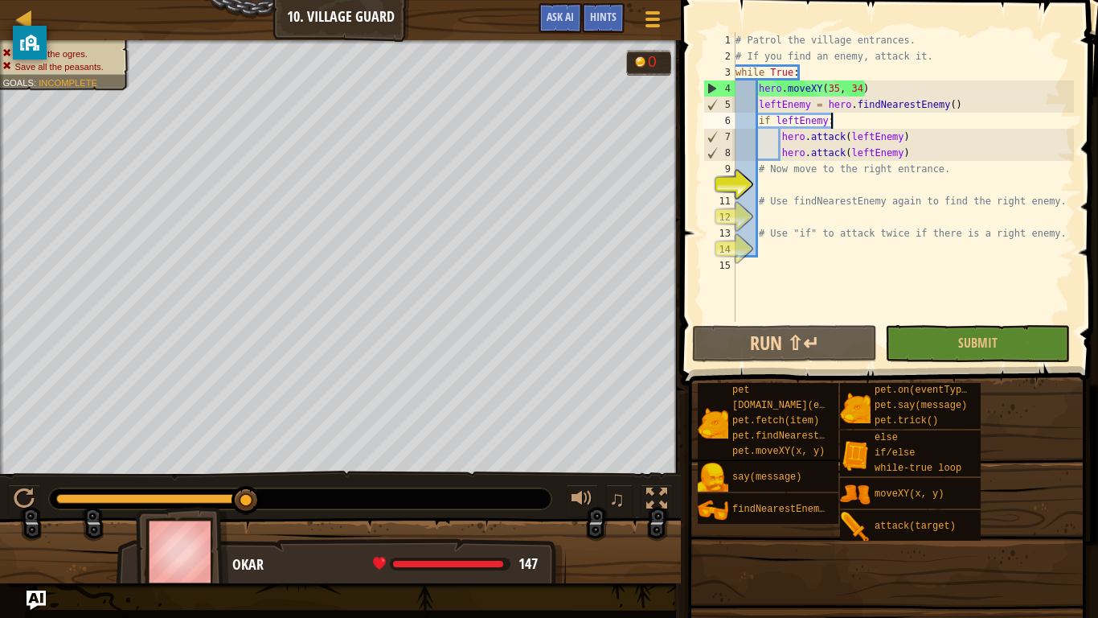
click at [838, 116] on div "# Patrol the village entrances. # If you find an enemy, attack it. while True :…" at bounding box center [903, 193] width 342 height 322
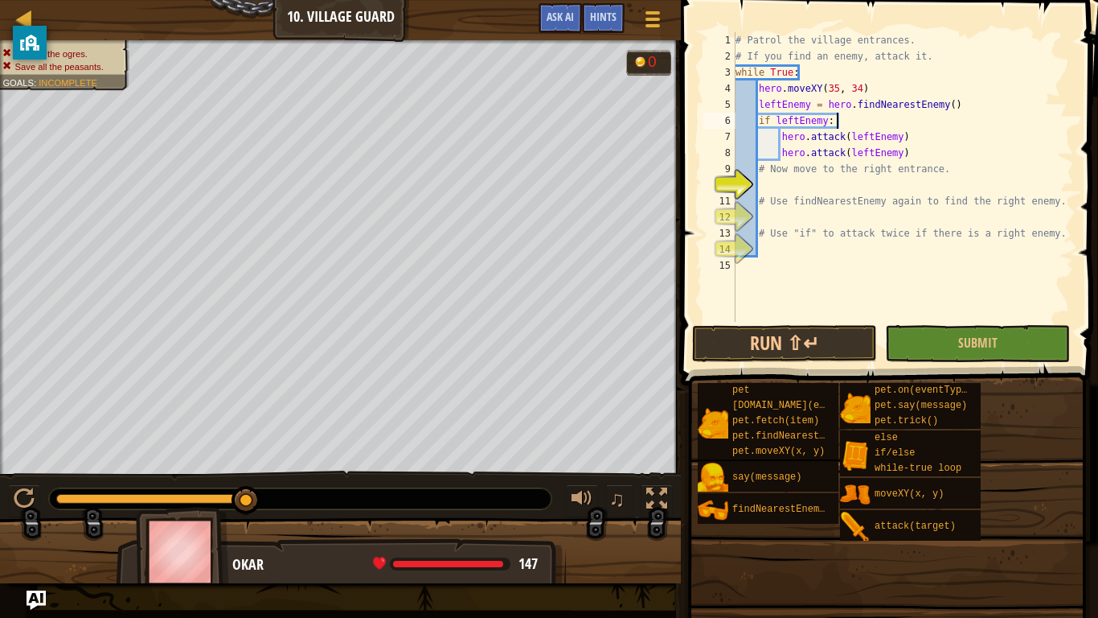
type textarea "if leftEnemy: h"
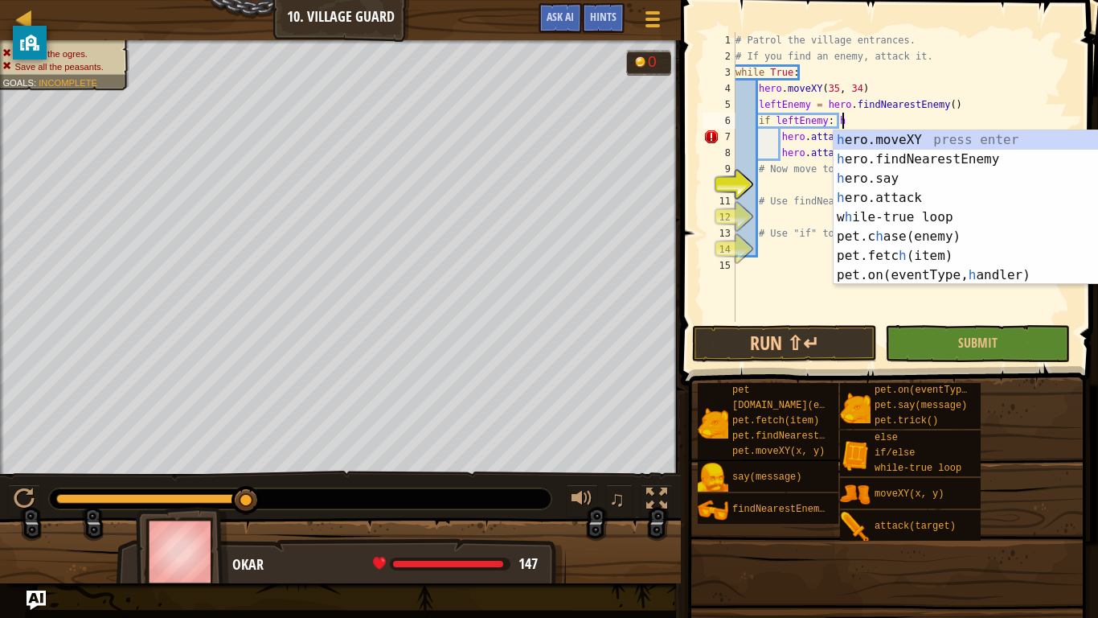
click at [905, 120] on div "# Patrol the village entrances. # If you find an enemy, attack it. while True :…" at bounding box center [903, 193] width 342 height 322
